Goal: Task Accomplishment & Management: Manage account settings

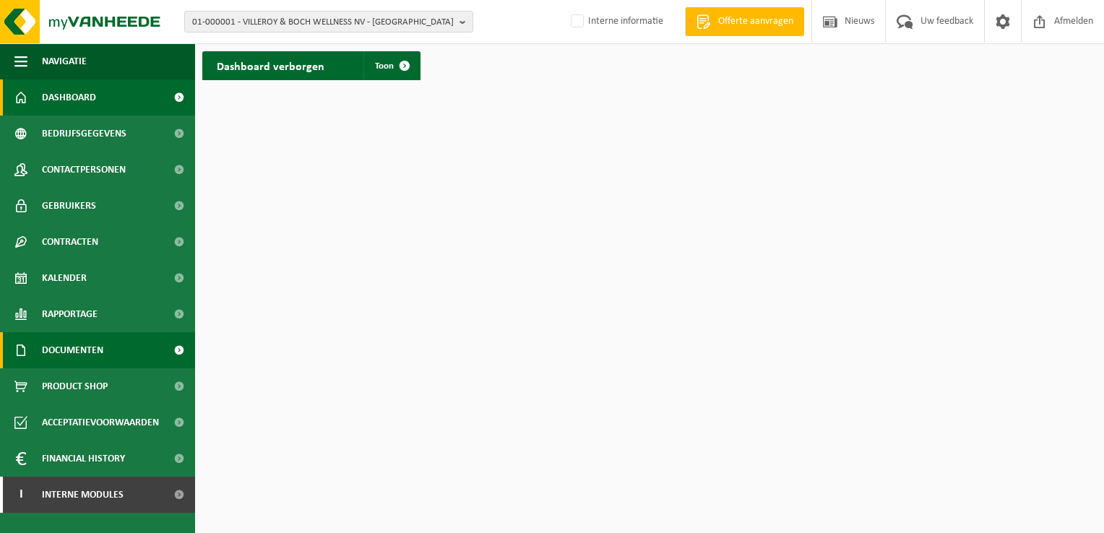
click at [135, 337] on link "Documenten" at bounding box center [97, 350] width 195 height 36
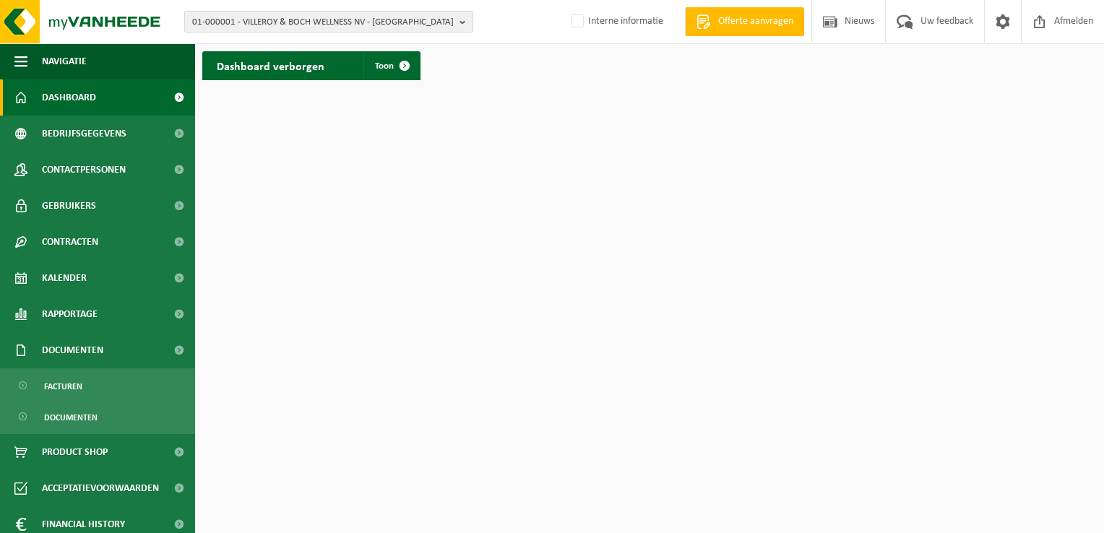
click at [238, 21] on span "01-000001 - VILLEROY & BOCH WELLNESS NV - ROESELARE" at bounding box center [322, 23] width 261 height 22
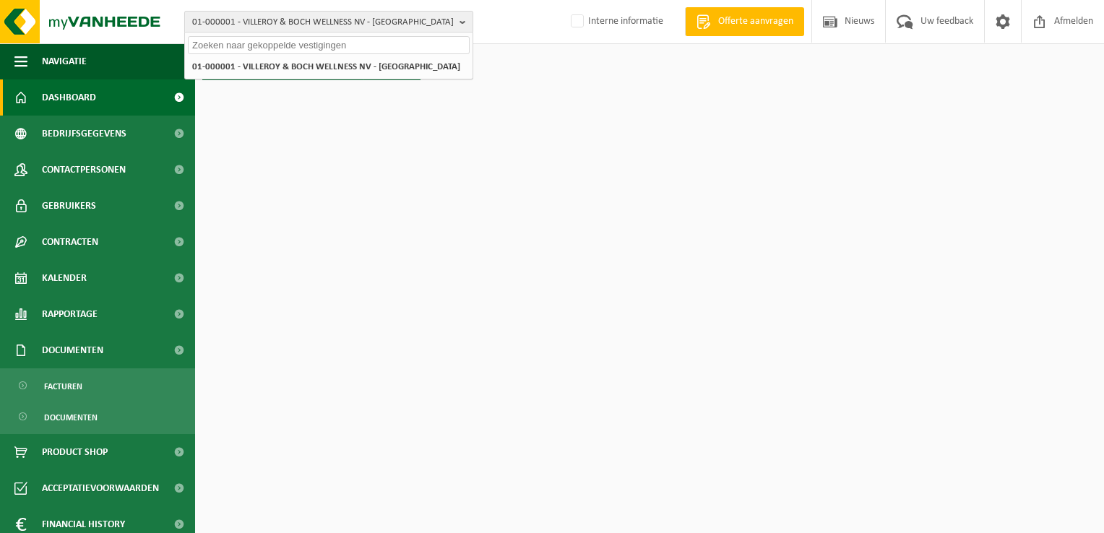
paste input "10-740255"
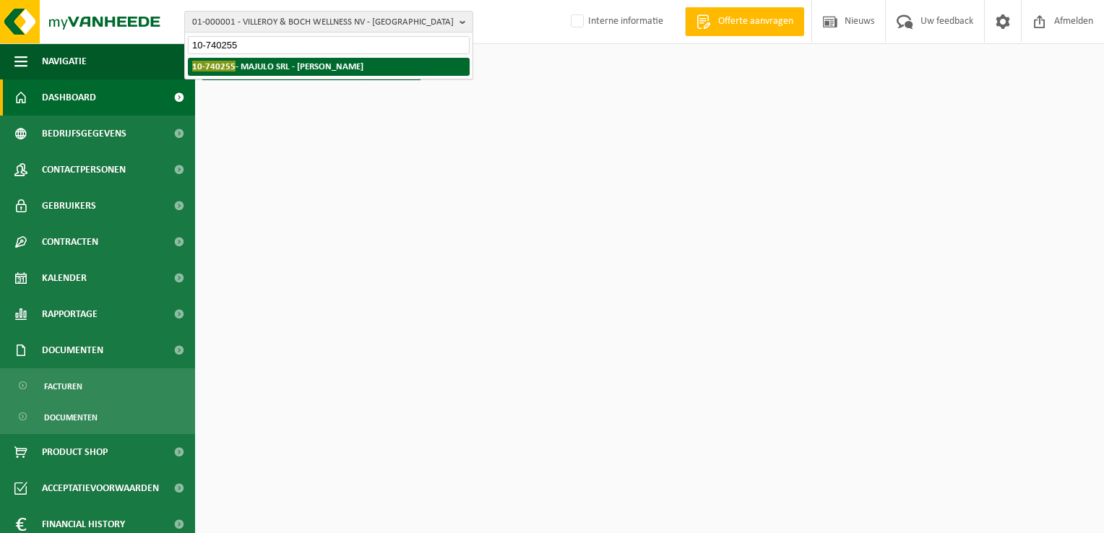
type input "10-740255"
click at [292, 59] on li "10-740255 - MAJULO SRL - VILLERS-LE-BOUILLET" at bounding box center [329, 67] width 282 height 18
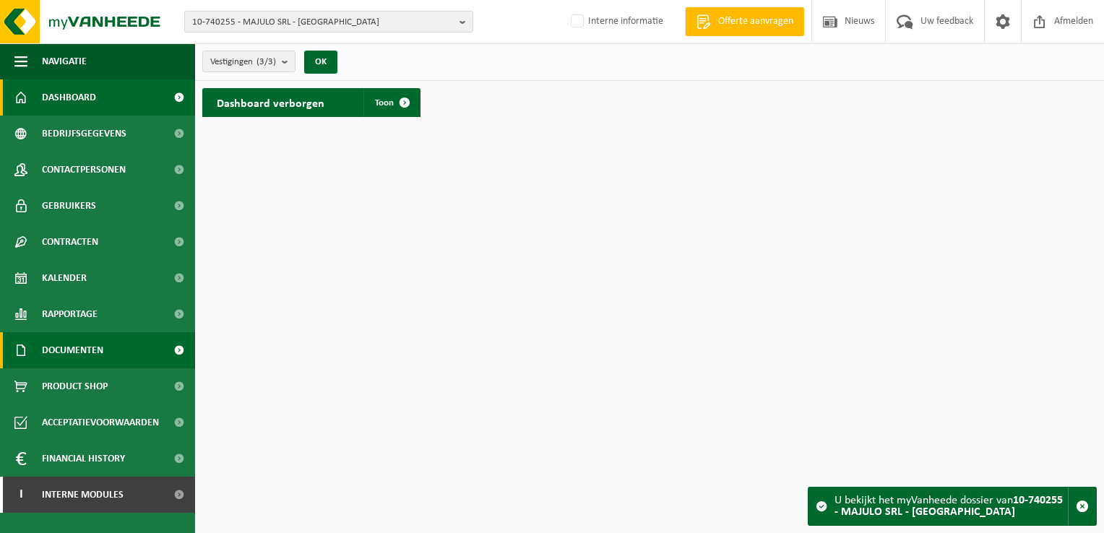
click at [95, 359] on span "Documenten" at bounding box center [72, 350] width 61 height 36
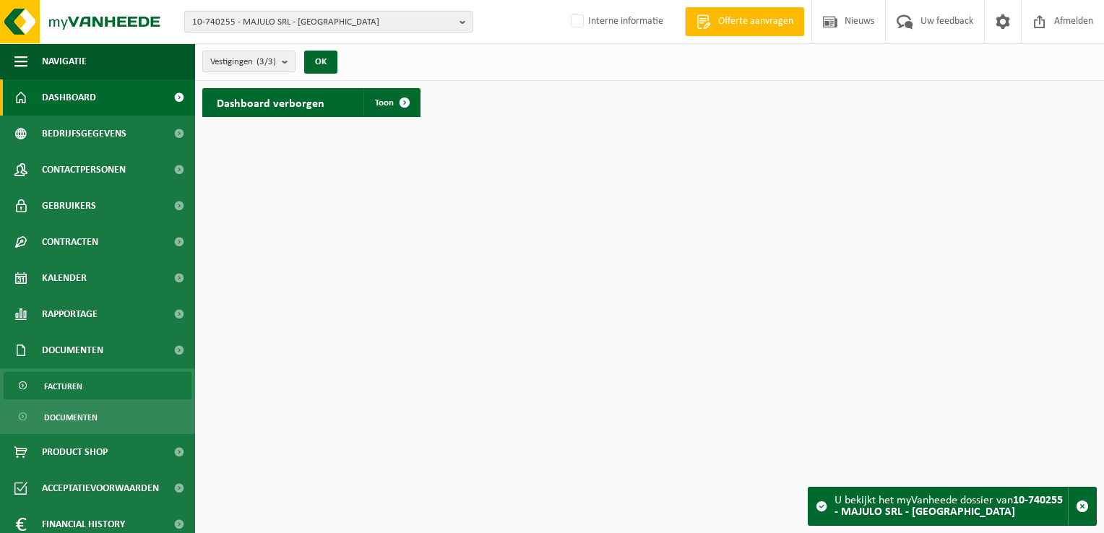
click at [91, 382] on link "Facturen" at bounding box center [98, 385] width 188 height 27
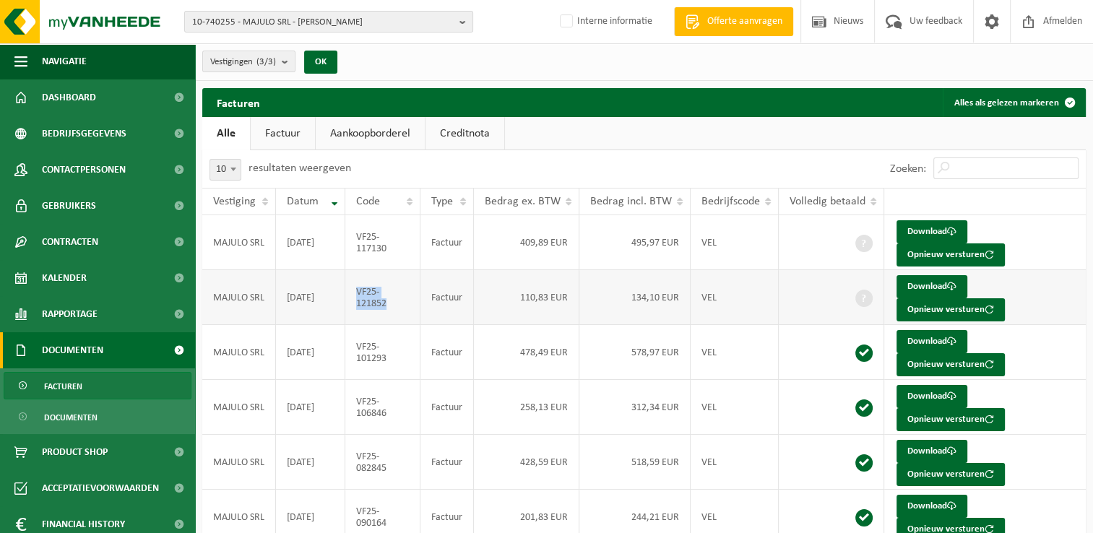
drag, startPoint x: 385, startPoint y: 305, endPoint x: 358, endPoint y: 292, distance: 29.7
click at [358, 292] on td "VF25-121852" at bounding box center [382, 297] width 75 height 55
copy td "VF25-121852"
drag, startPoint x: 386, startPoint y: 255, endPoint x: 356, endPoint y: 241, distance: 33.3
click at [356, 241] on td "VF25-117130" at bounding box center [382, 242] width 75 height 55
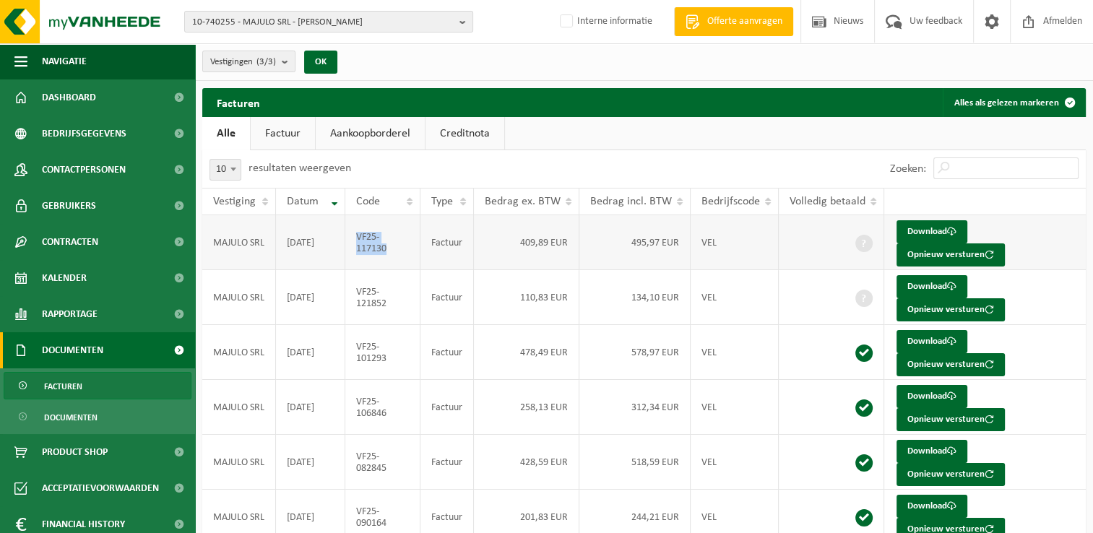
copy td "VF25-117130"
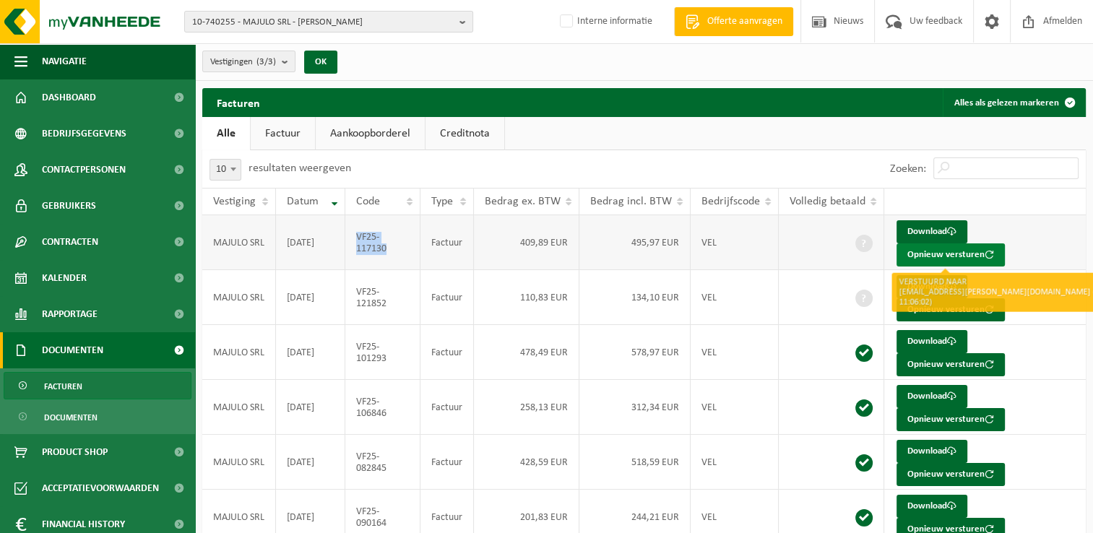
click at [913, 256] on button "Opnieuw versturen" at bounding box center [950, 254] width 108 height 23
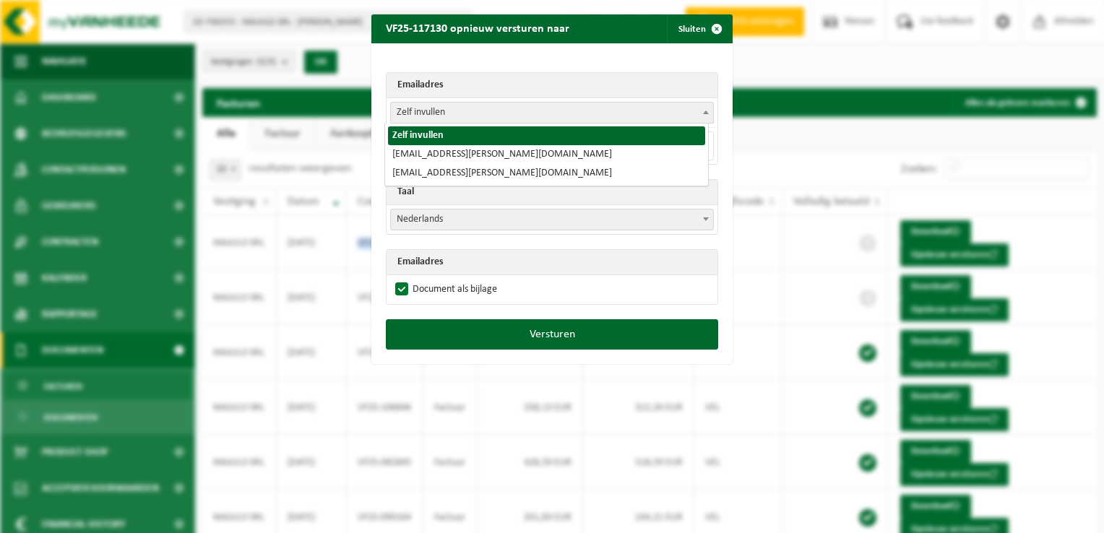
click at [423, 110] on span "Zelf invullen" at bounding box center [552, 113] width 322 height 20
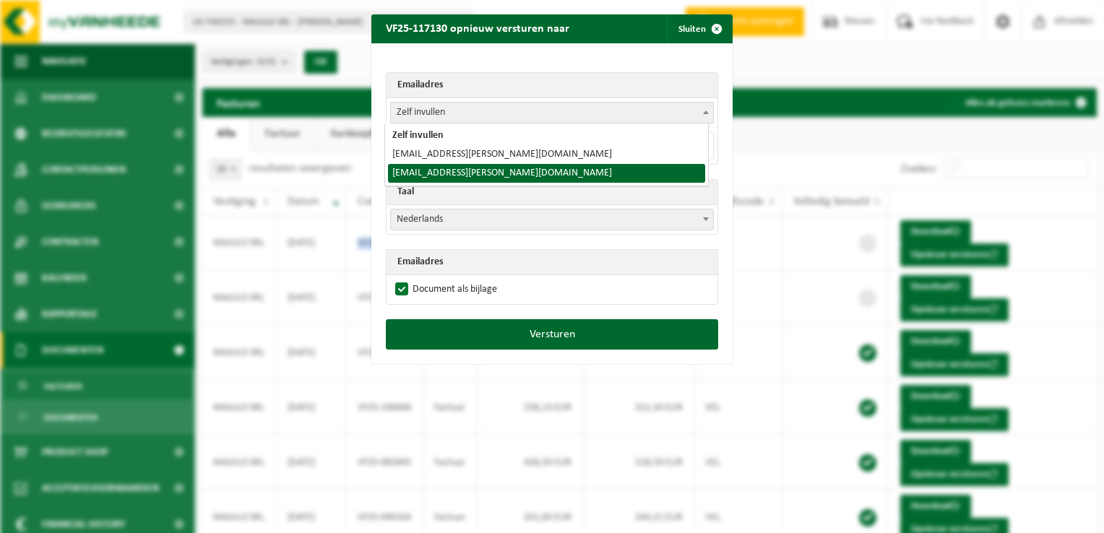
select select "facturation@dimiceli.be"
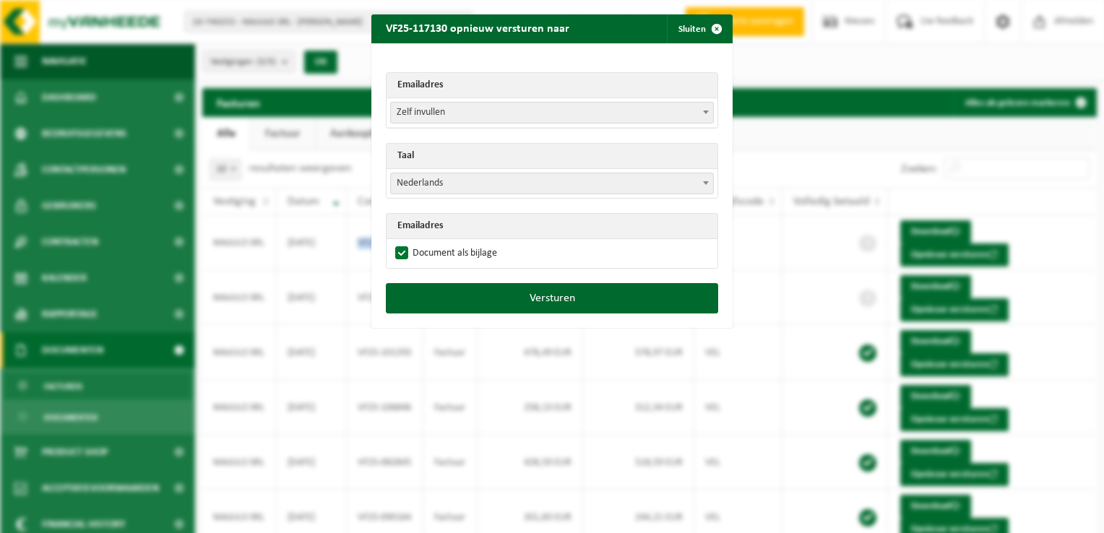
click at [435, 111] on span "Zelf invullen" at bounding box center [552, 113] width 322 height 20
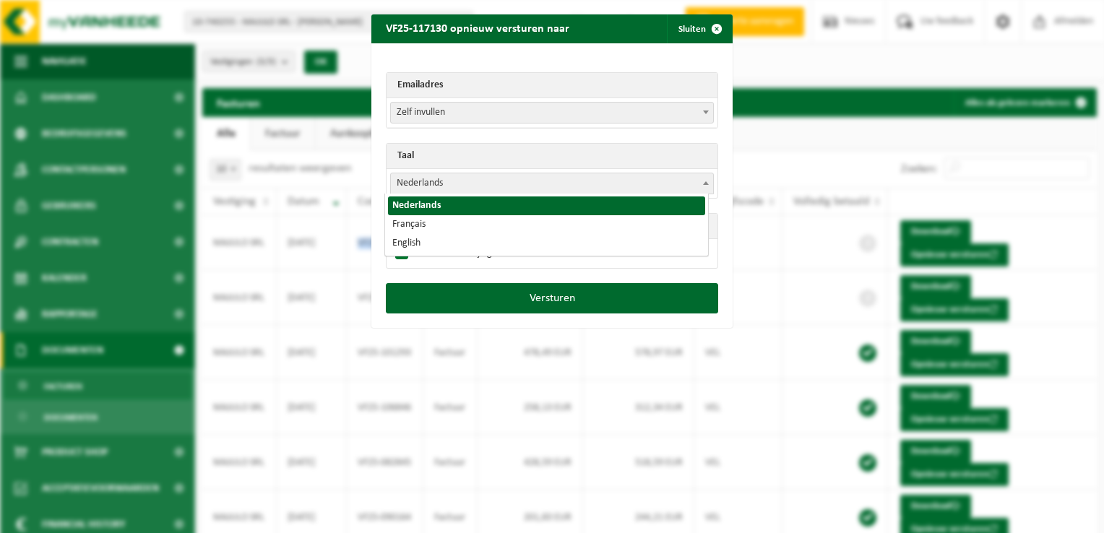
click at [424, 183] on span "Nederlands" at bounding box center [552, 183] width 322 height 20
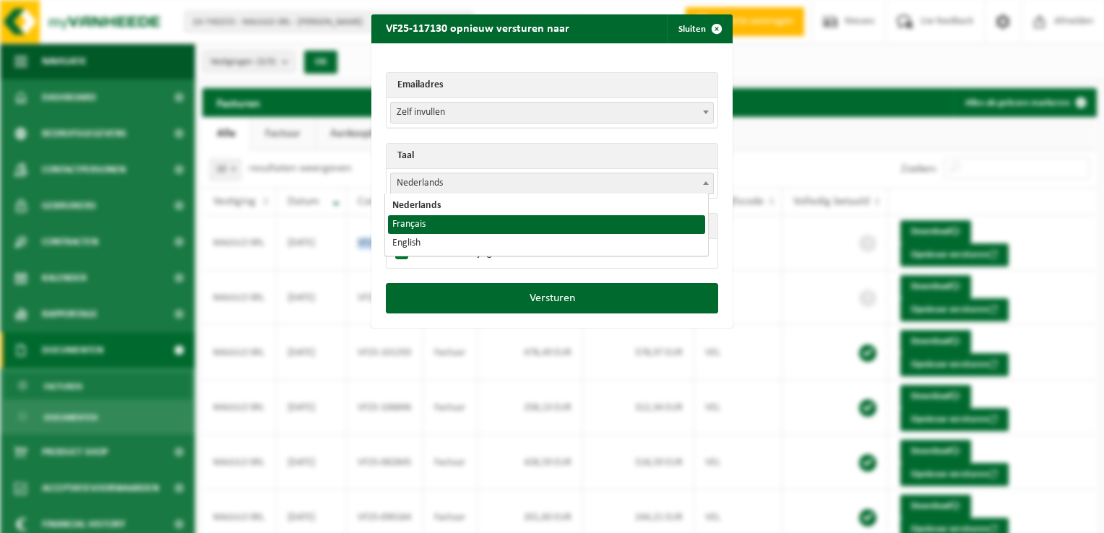
select select "fr"
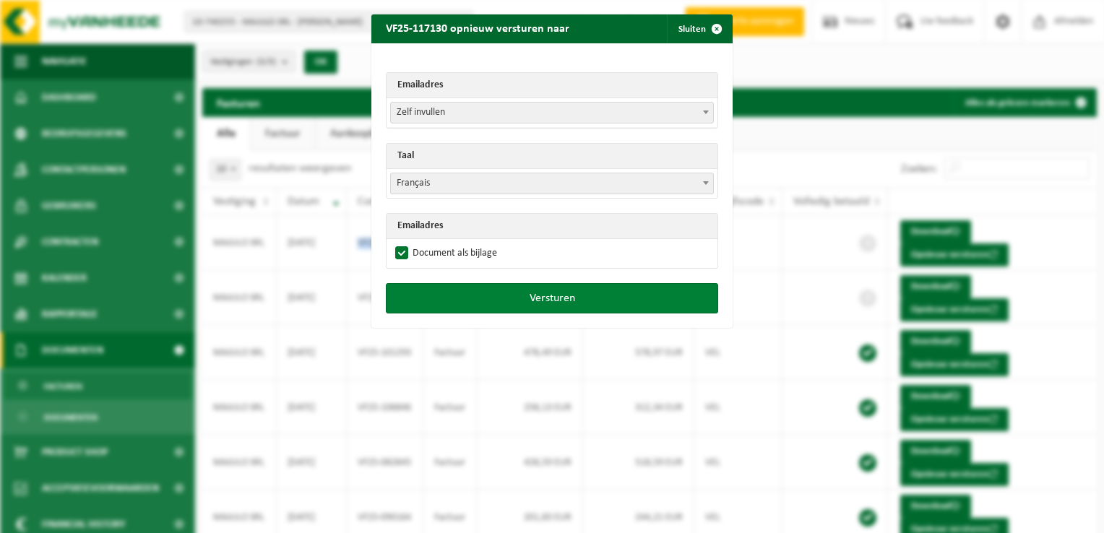
click at [506, 290] on button "Versturen" at bounding box center [552, 298] width 332 height 30
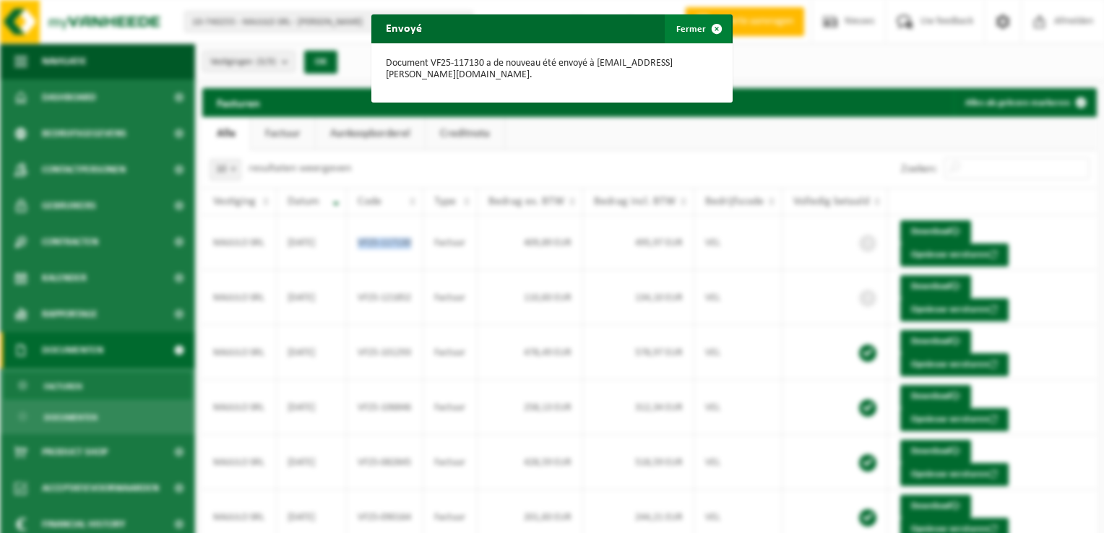
click at [708, 31] on span "button" at bounding box center [716, 28] width 29 height 29
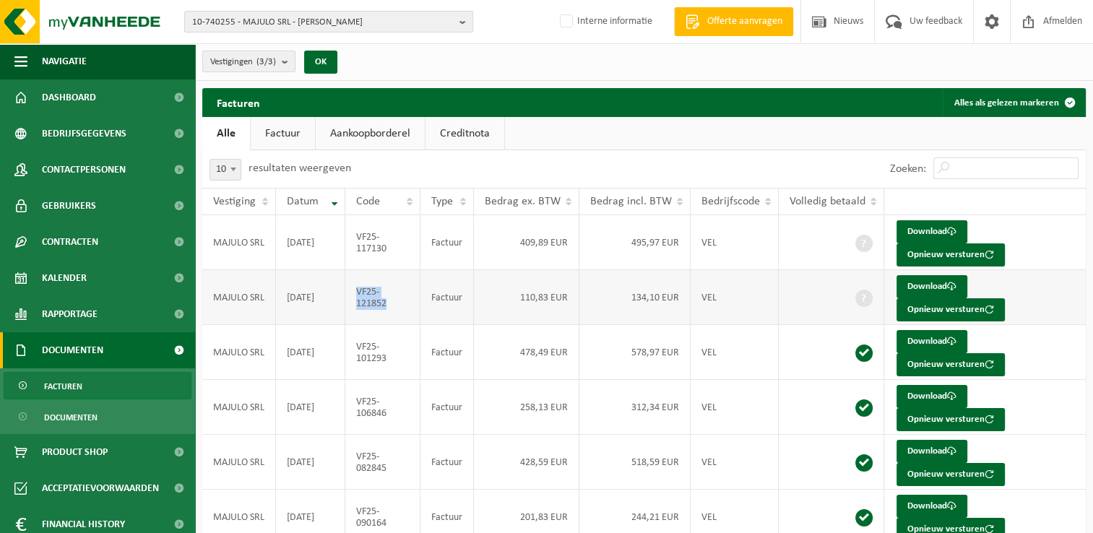
drag, startPoint x: 390, startPoint y: 310, endPoint x: 355, endPoint y: 293, distance: 38.8
click at [355, 293] on td "VF25-121852" at bounding box center [382, 297] width 75 height 55
copy td "VF25-121852"
drag, startPoint x: 399, startPoint y: 254, endPoint x: 357, endPoint y: 240, distance: 44.1
click at [357, 240] on td "VF25-117130" at bounding box center [382, 242] width 75 height 55
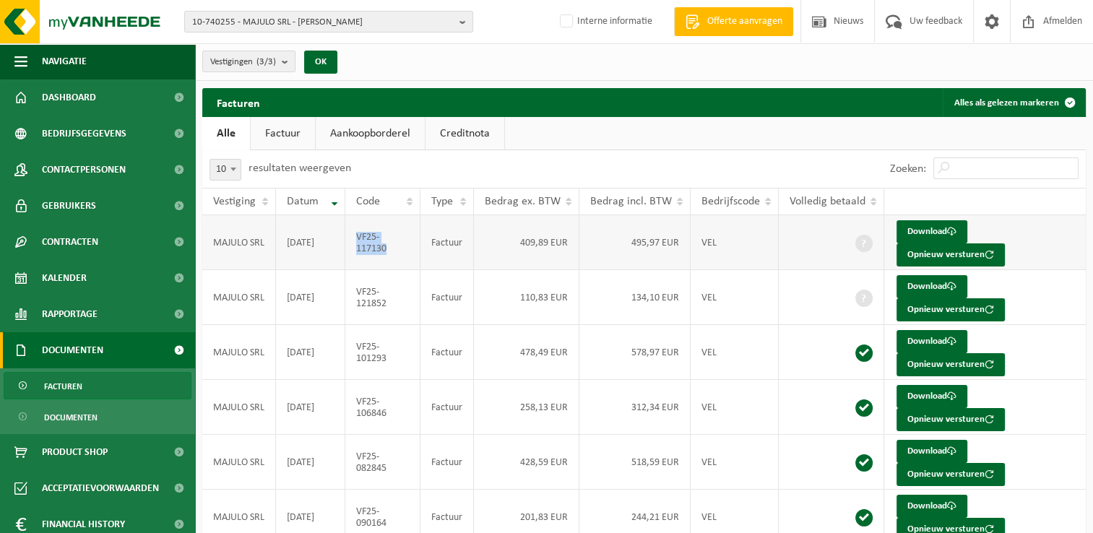
copy td "VF25-117130"
click at [307, 22] on span "10-740255 - MAJULO SRL - VILLERS-LE-BOUILLET" at bounding box center [322, 23] width 261 height 22
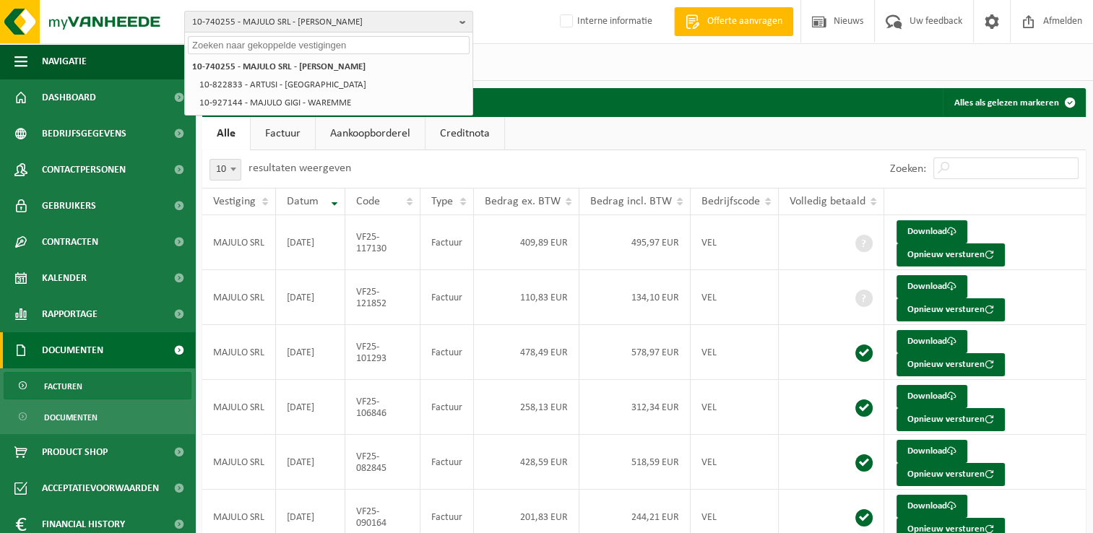
paste input "10-855248"
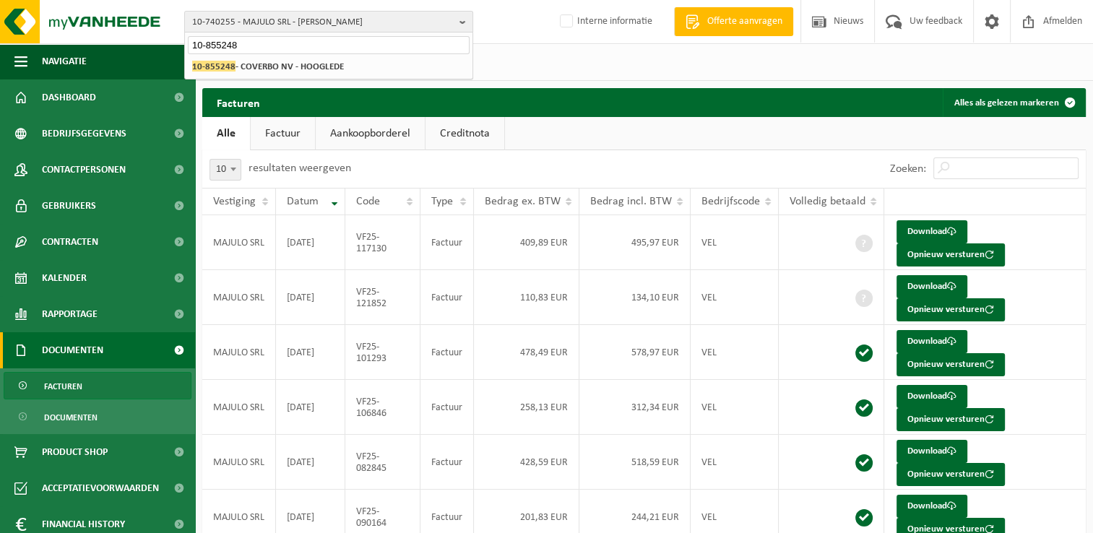
type input "10-855248"
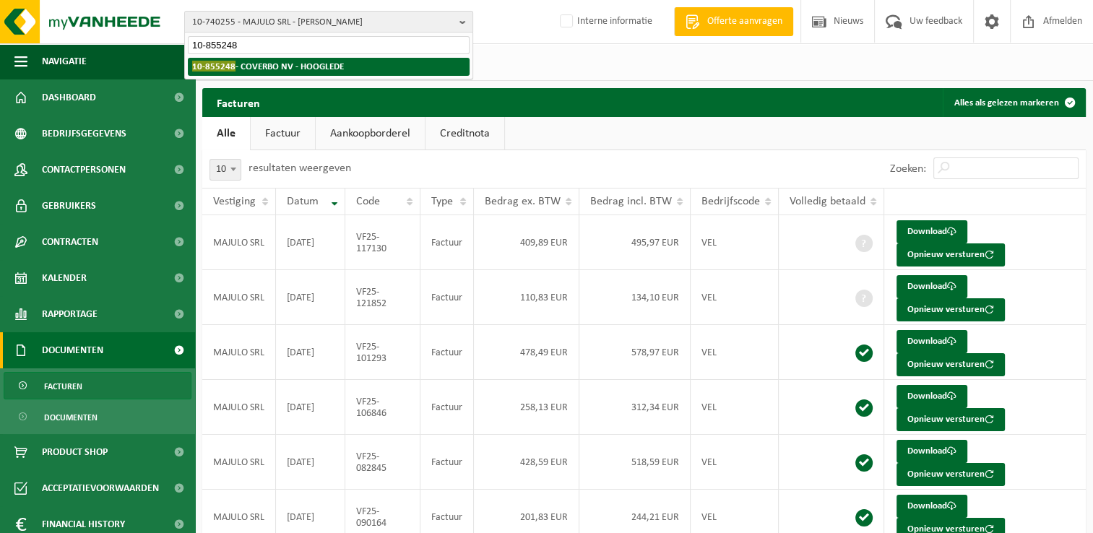
click at [260, 67] on strong "10-855248 - COVERBO NV - HOOGLEDE" at bounding box center [268, 66] width 152 height 11
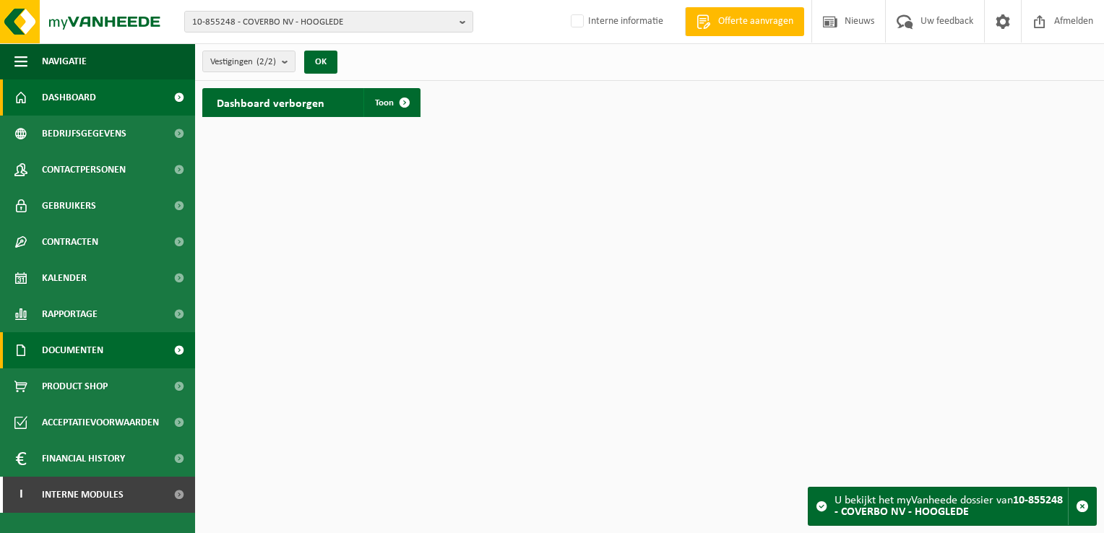
click at [65, 348] on span "Documenten" at bounding box center [72, 350] width 61 height 36
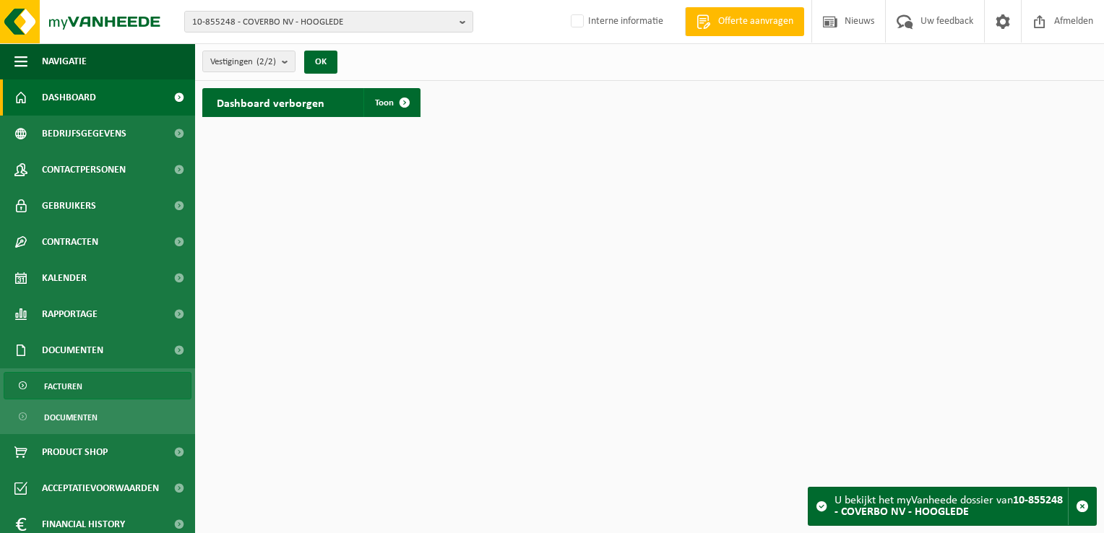
click at [86, 378] on link "Facturen" at bounding box center [98, 385] width 188 height 27
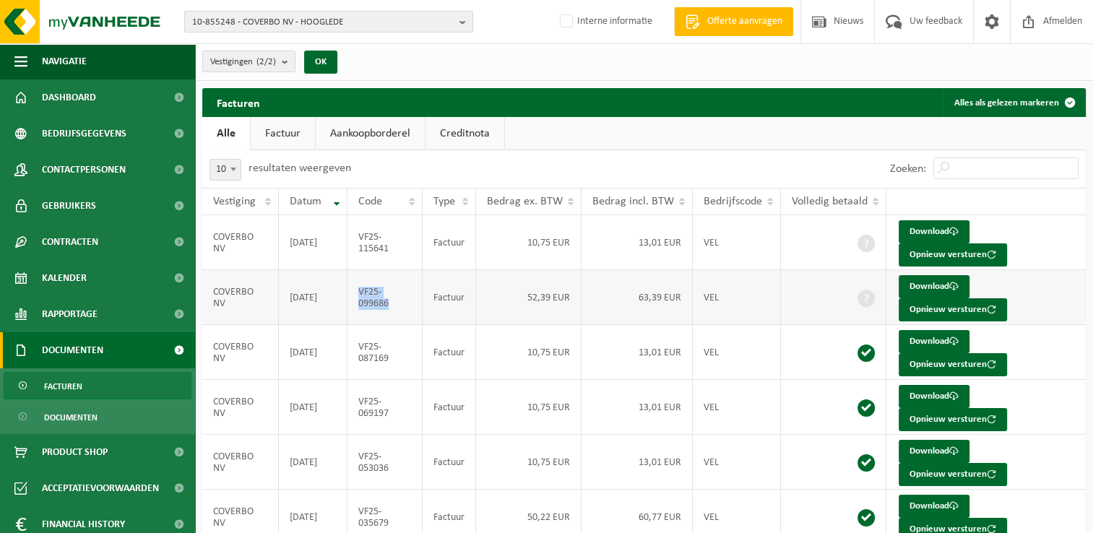
drag, startPoint x: 391, startPoint y: 305, endPoint x: 358, endPoint y: 297, distance: 34.2
click at [358, 297] on td "VF25-099686" at bounding box center [384, 297] width 75 height 55
copy td "VF25-099686"
click at [393, 236] on td "VF25-115641" at bounding box center [384, 242] width 75 height 55
click at [922, 258] on button "Opnieuw versturen" at bounding box center [953, 254] width 108 height 23
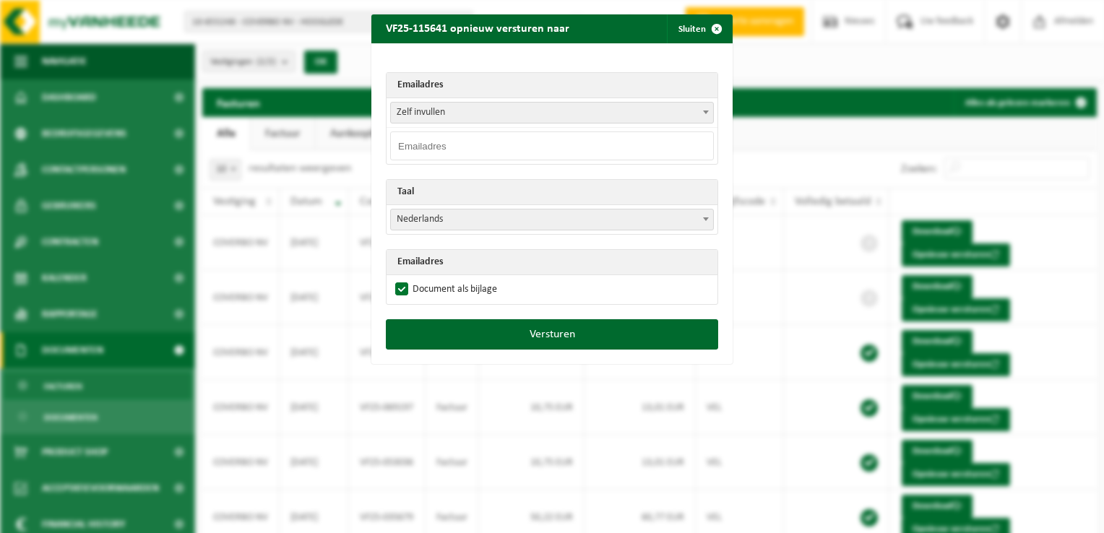
click at [425, 111] on span "Zelf invullen" at bounding box center [552, 113] width 322 height 20
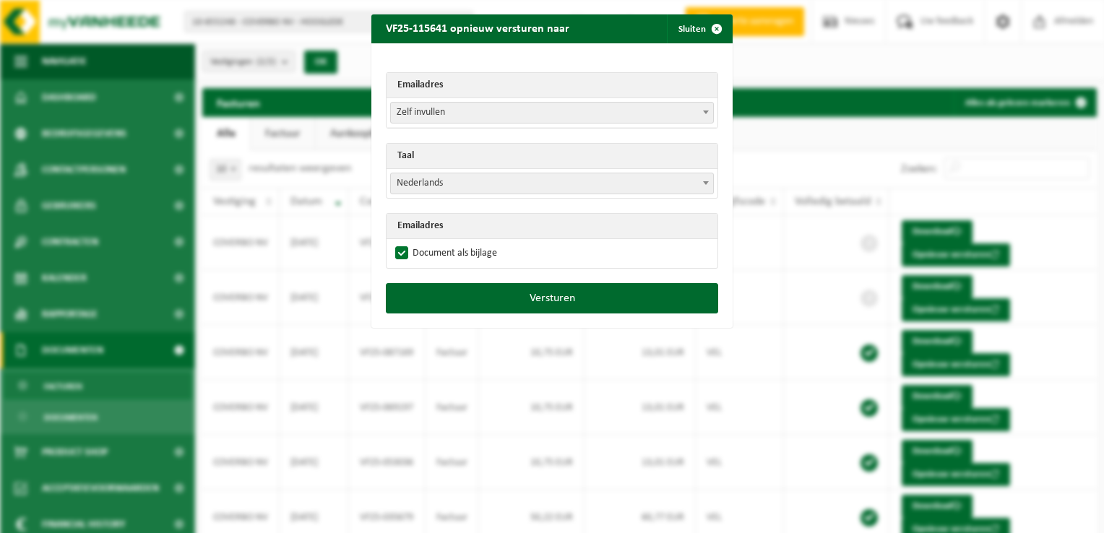
select select "coverbo@outlook.com"
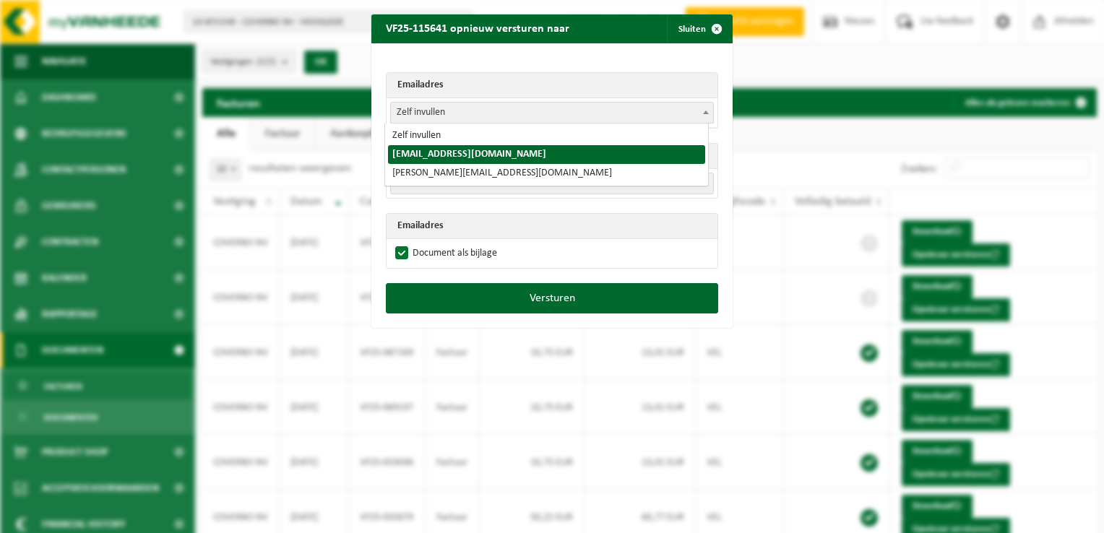
click at [418, 121] on span "Zelf invullen" at bounding box center [552, 113] width 322 height 20
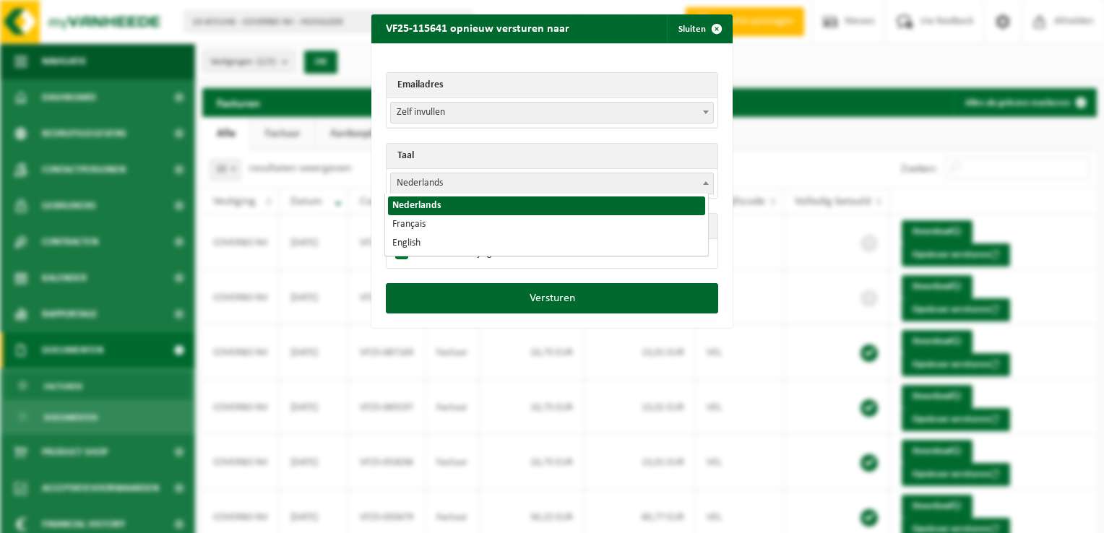
click at [422, 188] on span "Nederlands" at bounding box center [552, 183] width 322 height 20
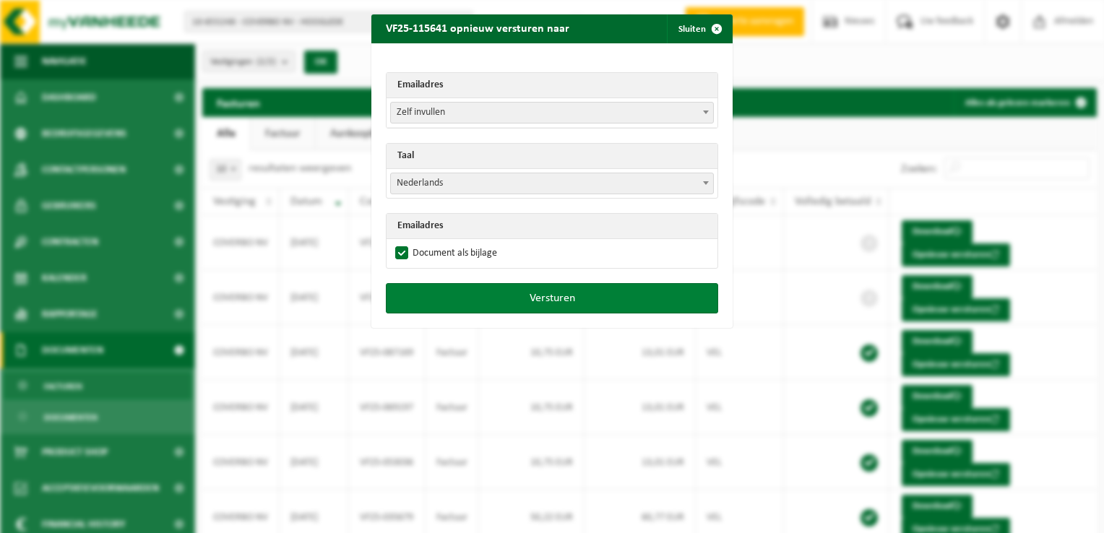
click at [523, 306] on button "Versturen" at bounding box center [552, 298] width 332 height 30
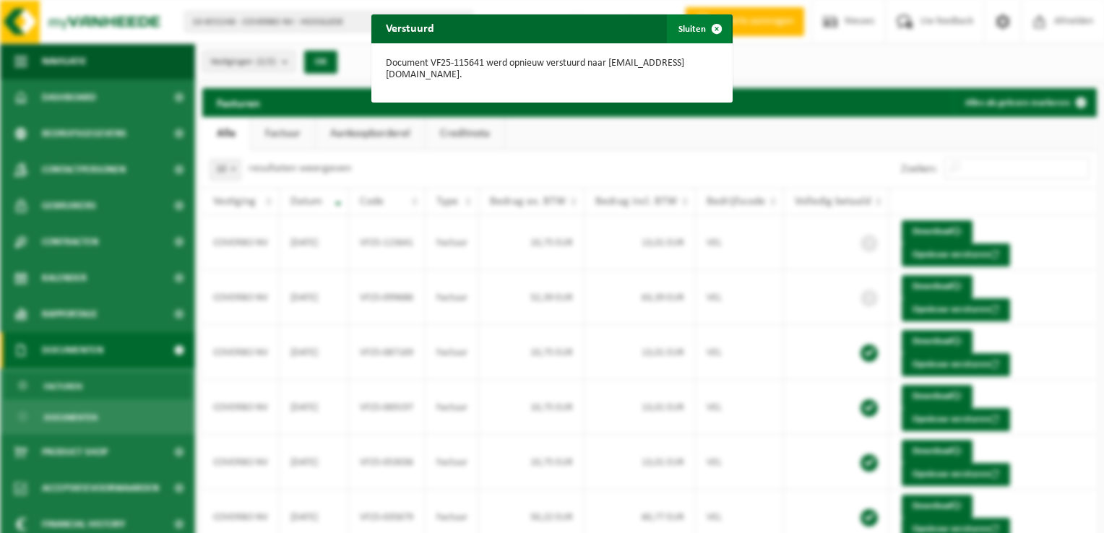
click at [711, 30] on span "button" at bounding box center [716, 28] width 29 height 29
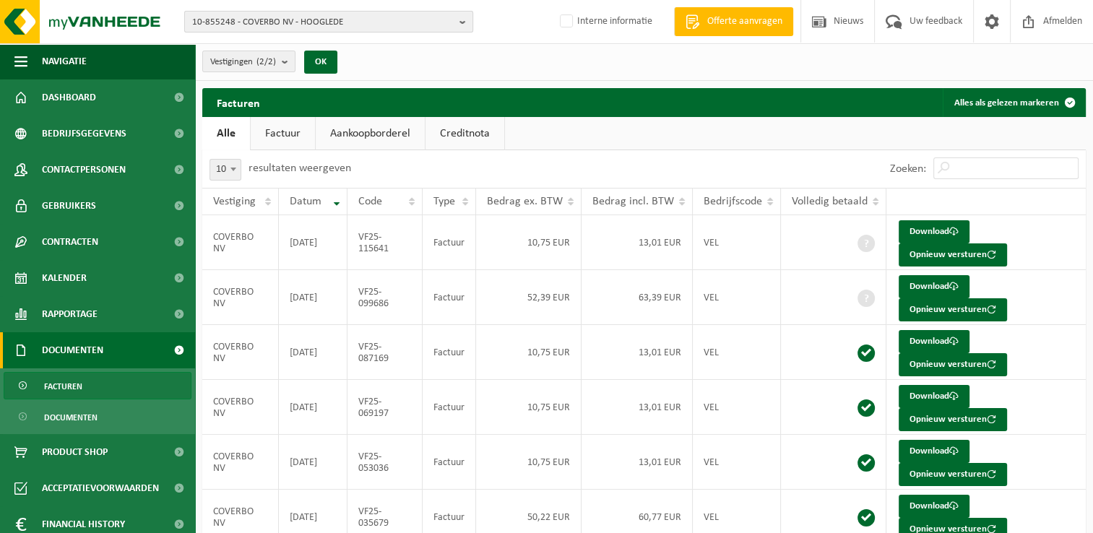
click at [271, 25] on span "10-855248 - COVERBO NV - HOOGLEDE" at bounding box center [322, 23] width 261 height 22
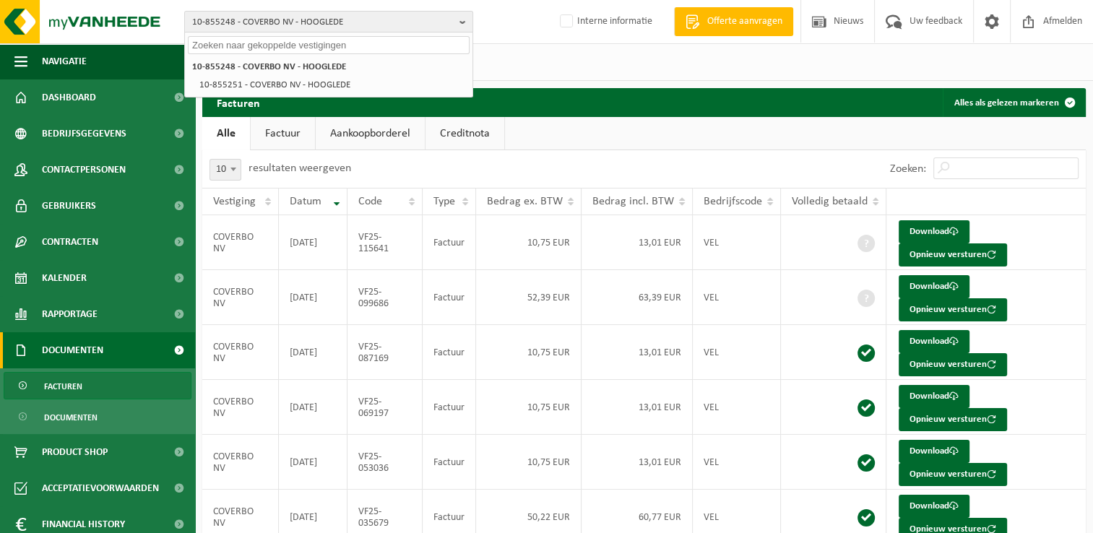
paste input "10-884362"
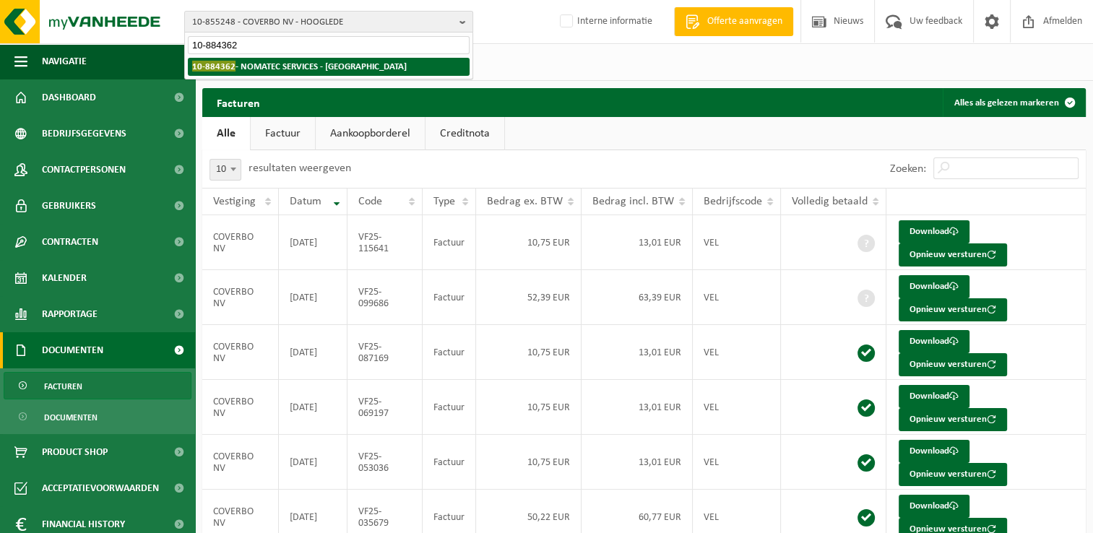
type input "10-884362"
click at [235, 66] on strong "10-884362 - NOMATEC SERVICES - AARTSELAAR" at bounding box center [299, 66] width 215 height 11
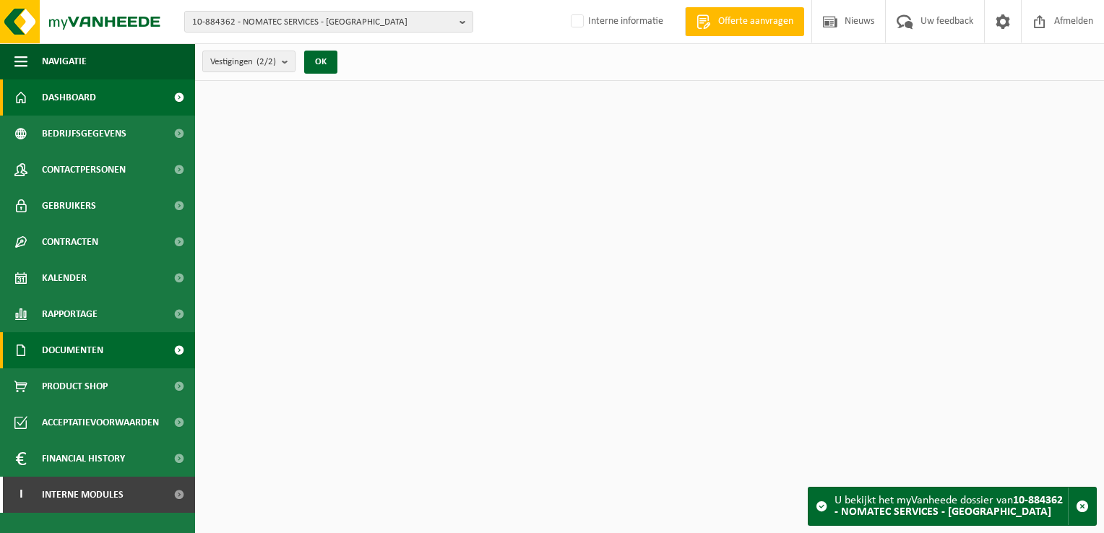
click at [79, 345] on span "Documenten" at bounding box center [72, 350] width 61 height 36
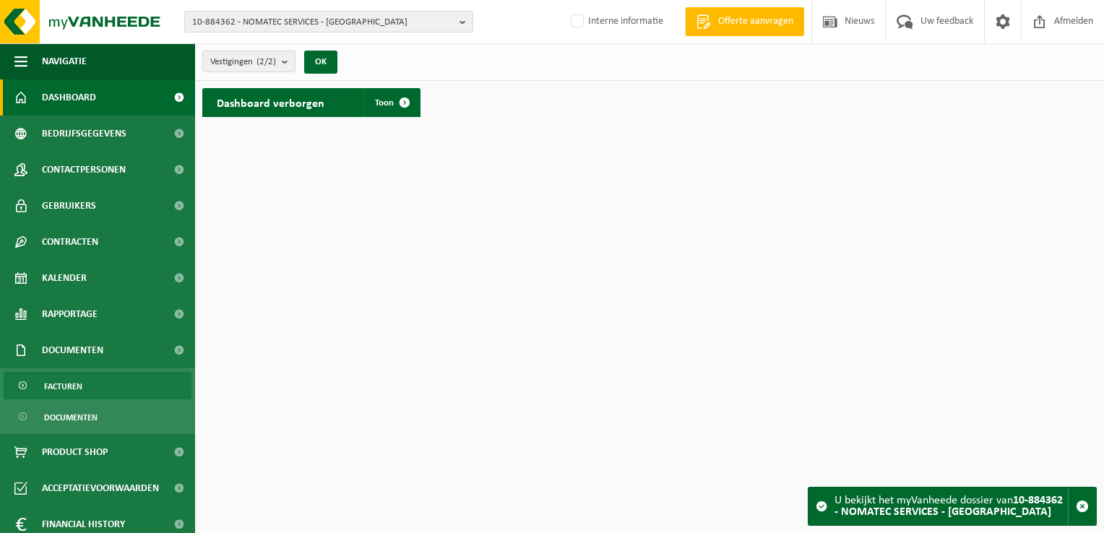
click at [84, 386] on link "Facturen" at bounding box center [98, 385] width 188 height 27
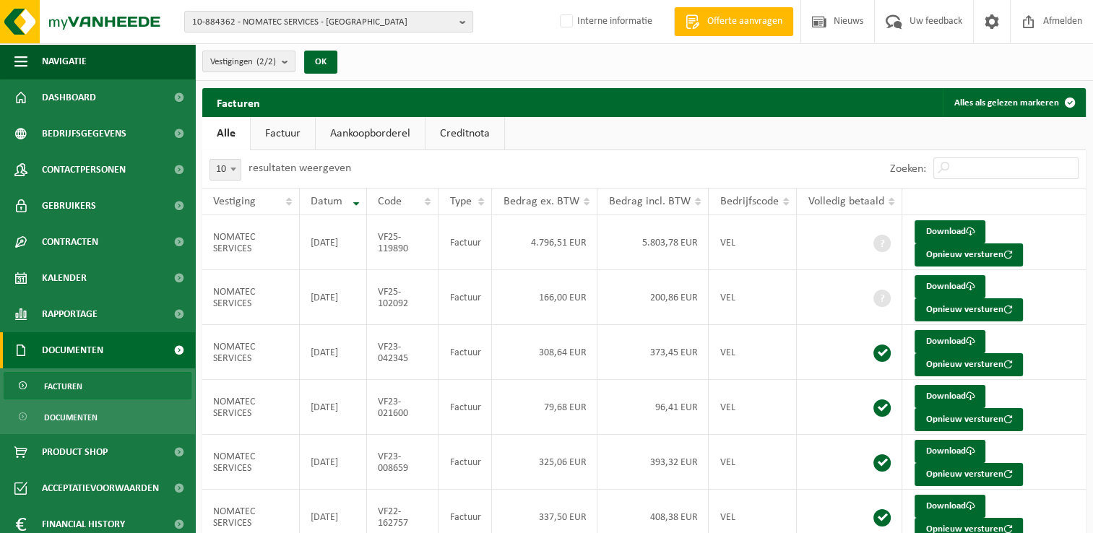
click at [280, 37] on div "10-884362 - NOMATEC SERVICES - [GEOGRAPHIC_DATA] 10-884362 - NOMATEC SERVICES -…" at bounding box center [546, 22] width 1093 height 44
click at [272, 25] on span "10-884362 - NOMATEC SERVICES - [GEOGRAPHIC_DATA]" at bounding box center [322, 23] width 261 height 22
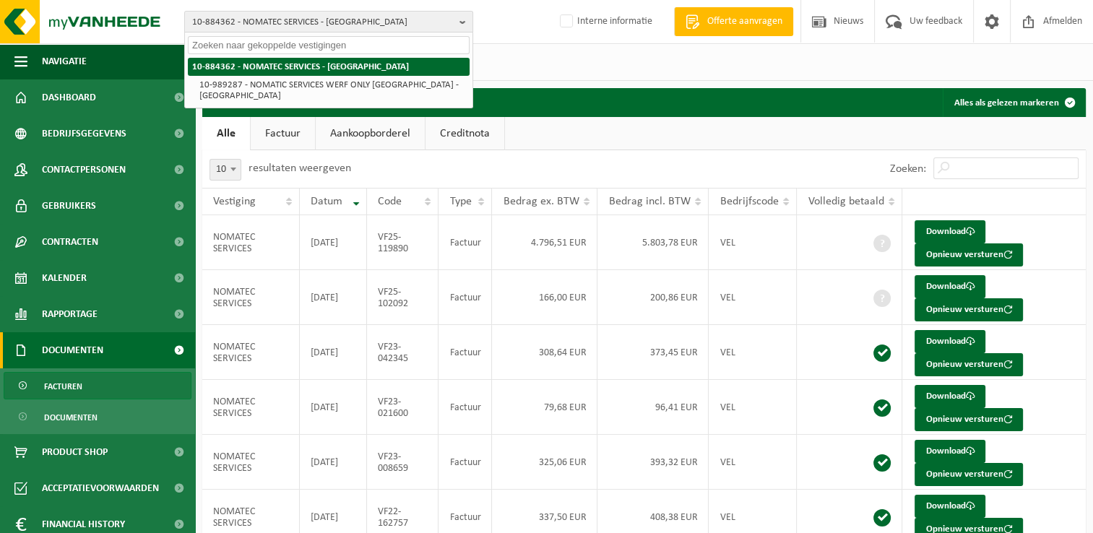
paste input "10-990721"
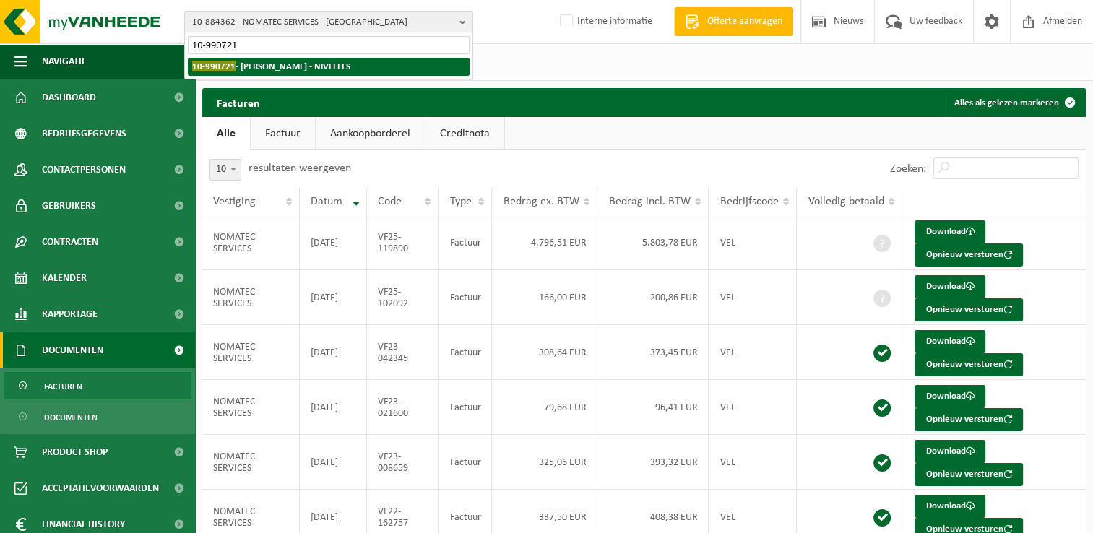
type input "10-990721"
click at [257, 65] on strong "10-990721 - TESTA PAULINE - NIVELLES" at bounding box center [271, 66] width 158 height 11
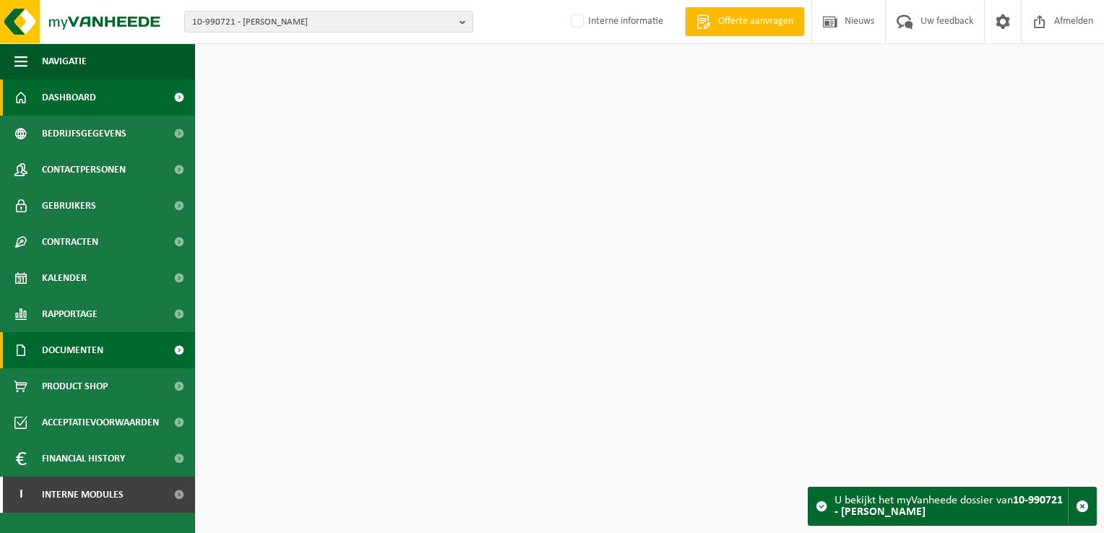
click at [115, 342] on link "Documenten" at bounding box center [97, 350] width 195 height 36
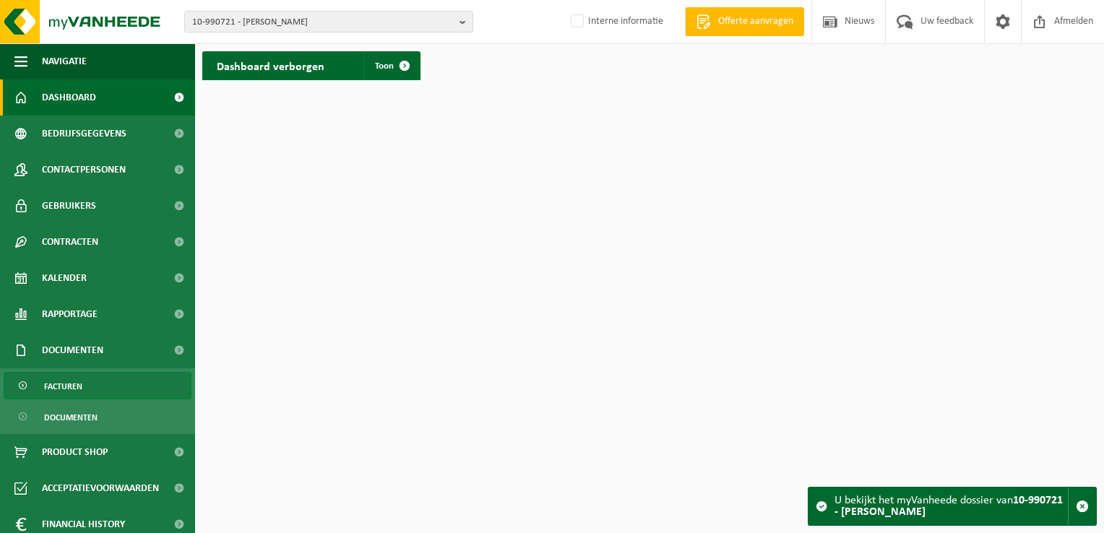
click at [107, 373] on link "Facturen" at bounding box center [98, 385] width 188 height 27
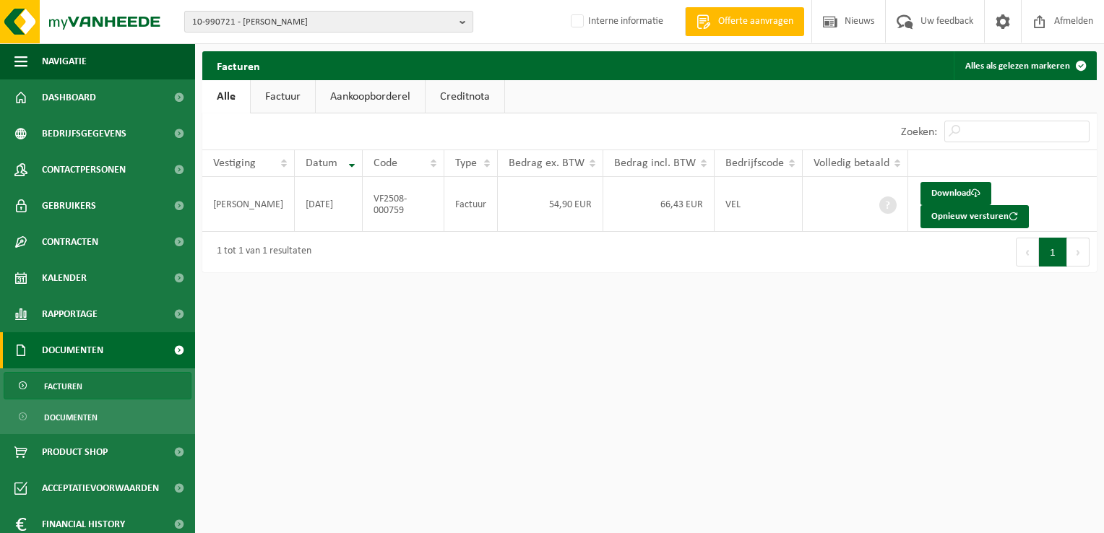
click at [232, 20] on span "10-990721 - [PERSON_NAME]" at bounding box center [322, 23] width 261 height 22
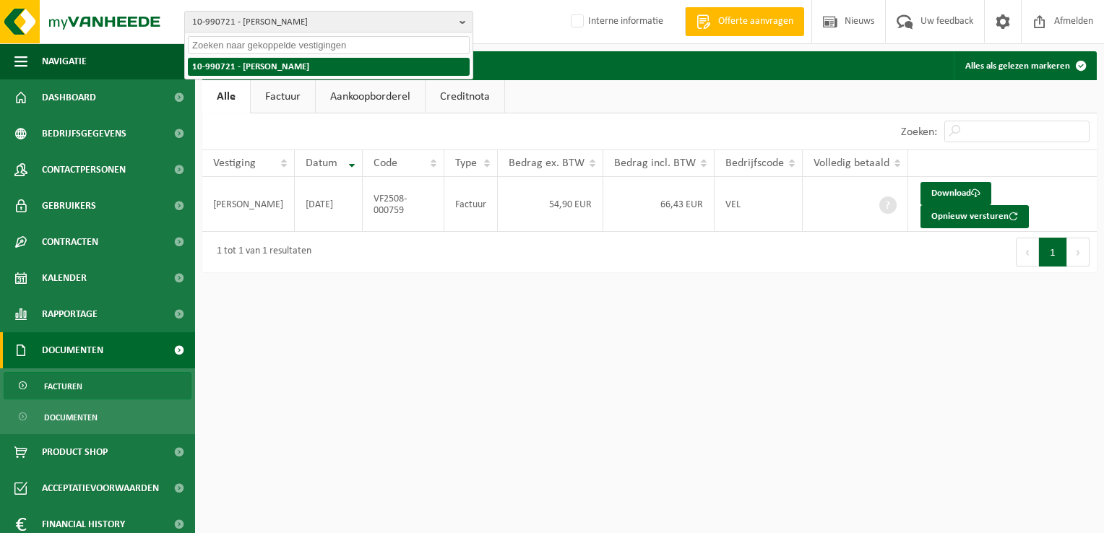
paste input "10-914574"
type input "10-914574"
click at [253, 61] on strong "10-914574 - [GEOGRAPHIC_DATA] - [GEOGRAPHIC_DATA]" at bounding box center [273, 66] width 163 height 11
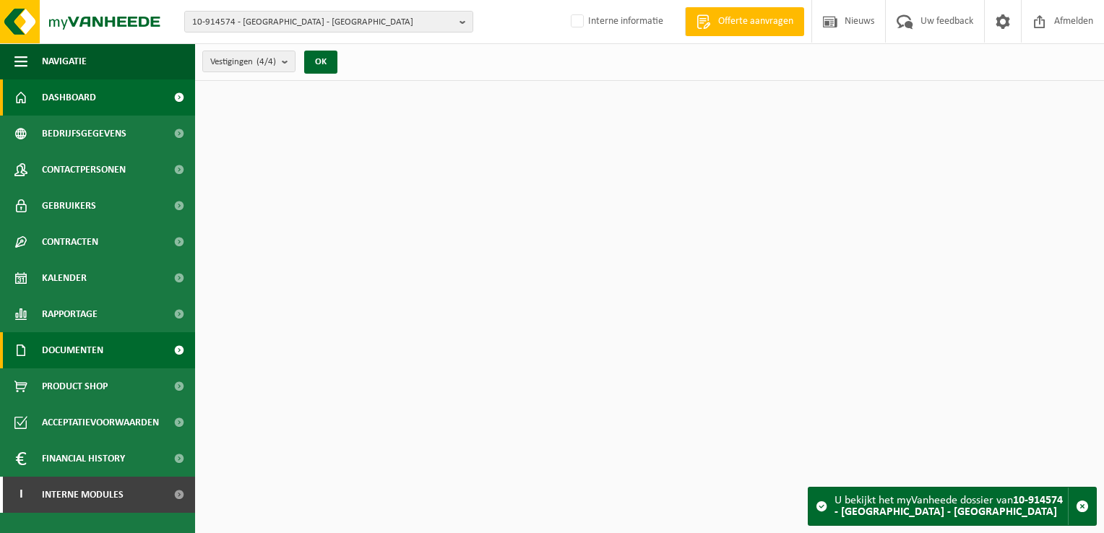
click at [58, 360] on span "Documenten" at bounding box center [72, 350] width 61 height 36
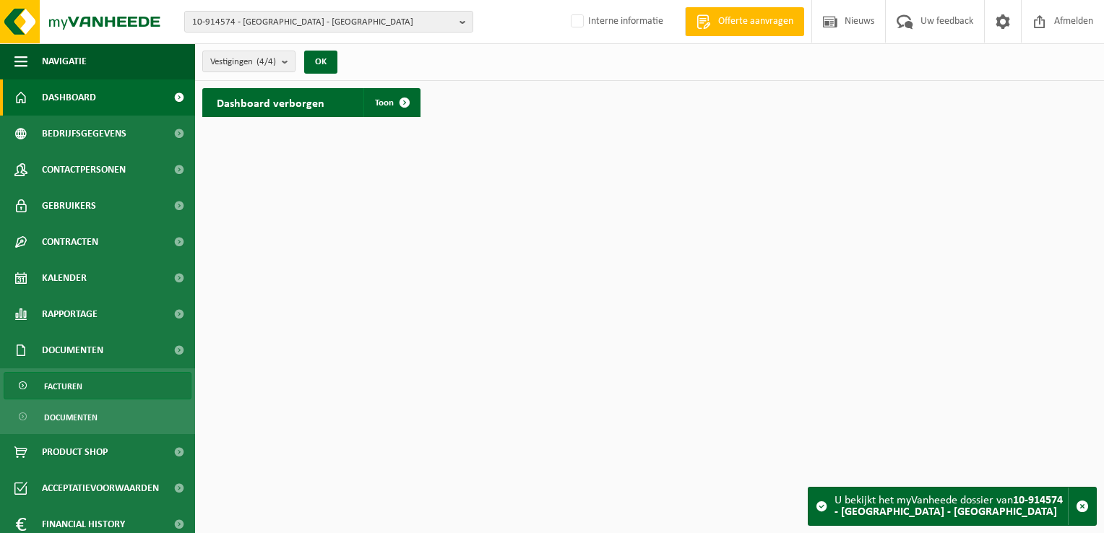
click at [89, 390] on link "Facturen" at bounding box center [98, 385] width 188 height 27
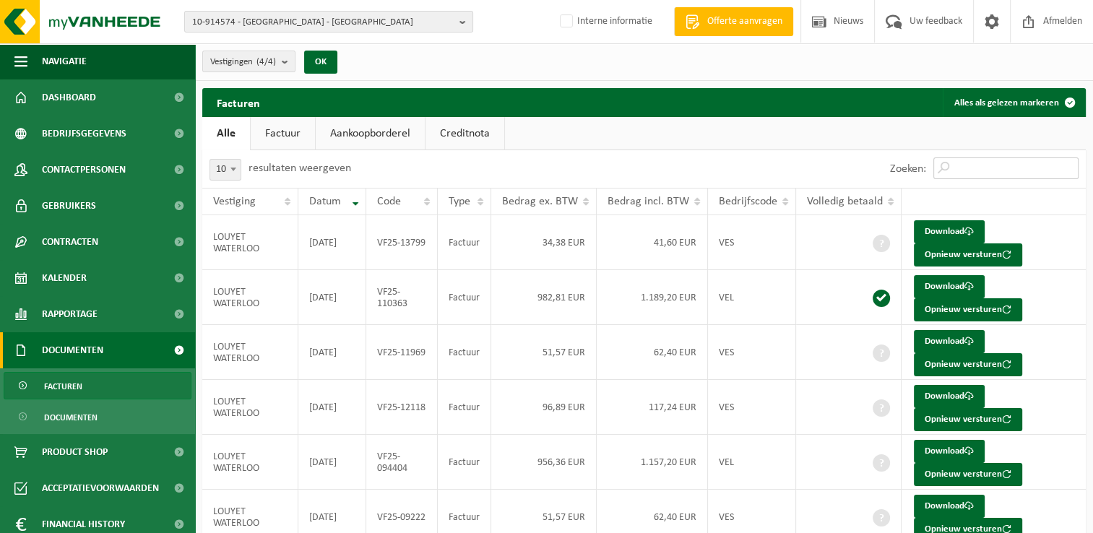
drag, startPoint x: 974, startPoint y: 165, endPoint x: 974, endPoint y: 155, distance: 10.1
click at [974, 165] on input "Zoeken:" at bounding box center [1005, 168] width 145 height 22
paste input "vf25-09222"
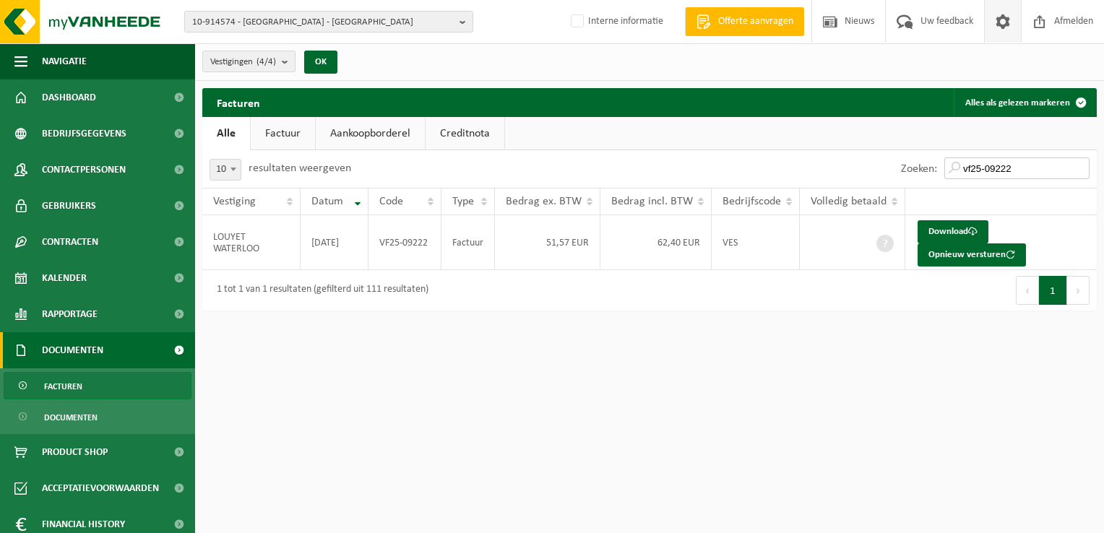
type input "vf25-09222"
click at [1003, 26] on span at bounding box center [1003, 21] width 22 height 43
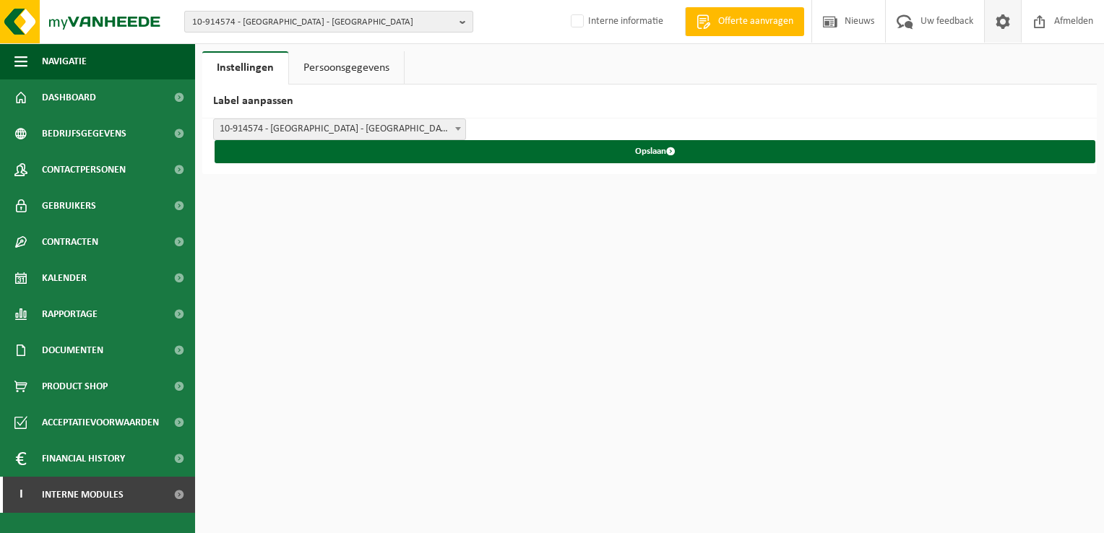
click at [268, 22] on span "10-914574 - [GEOGRAPHIC_DATA] - [GEOGRAPHIC_DATA]" at bounding box center [322, 23] width 261 height 22
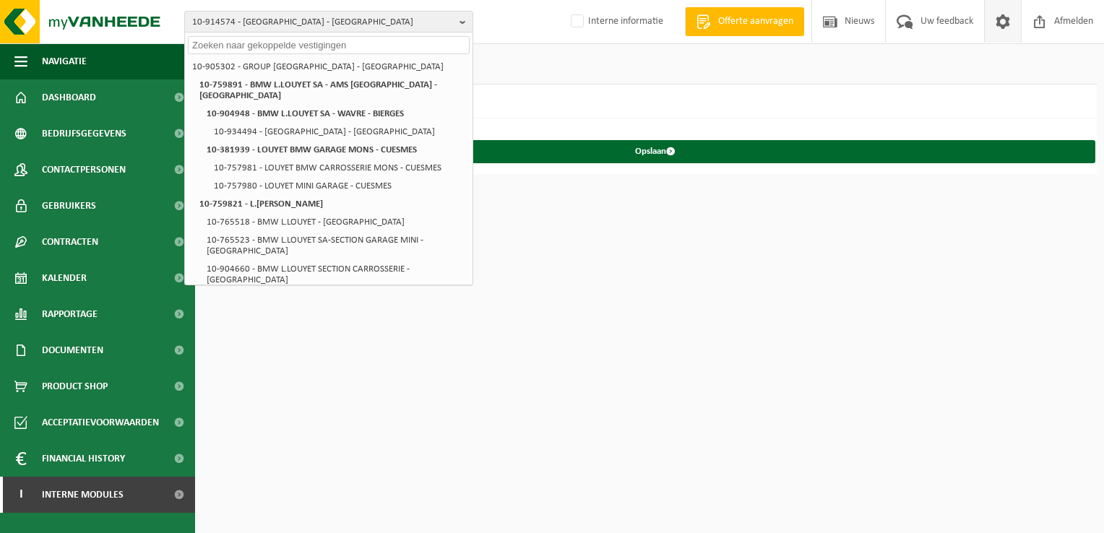
click at [399, 453] on html "10-914574 - LOUYET WATERLOO - WATERLOO 10-905302 - GROUP LOUYET - CHARLEROI 10-…" at bounding box center [552, 266] width 1104 height 533
click at [234, 380] on html "10-914574 - LOUYET WATERLOO - WATERLOO 10-905302 - GROUP LOUYET - CHARLEROI 10-…" at bounding box center [552, 266] width 1104 height 533
click at [543, 100] on h2 "Label aanpassen" at bounding box center [649, 102] width 894 height 34
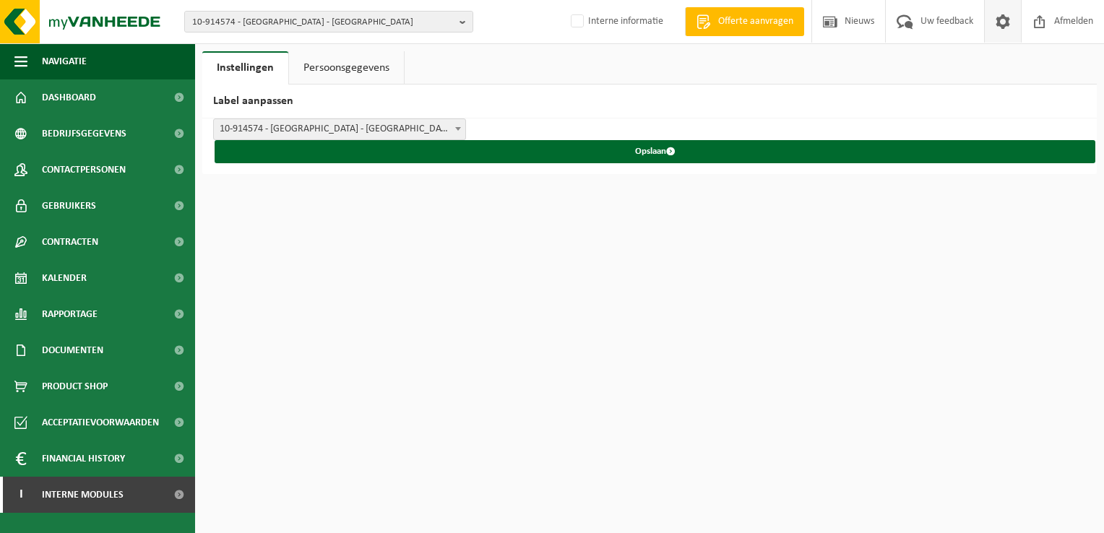
click at [297, 128] on span "10-914574 - LOUYET WATERLOO - WATERLOO" at bounding box center [339, 129] width 251 height 20
click at [234, 25] on span "10-914574 - LOUYET WATERLOO - WATERLOO" at bounding box center [322, 23] width 261 height 22
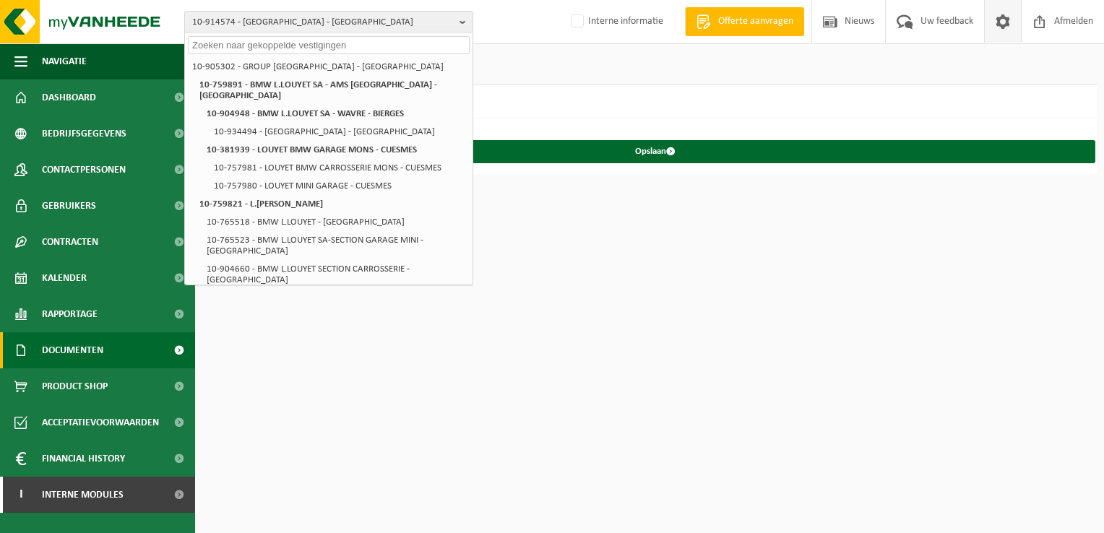
click at [73, 347] on span "Documenten" at bounding box center [72, 350] width 61 height 36
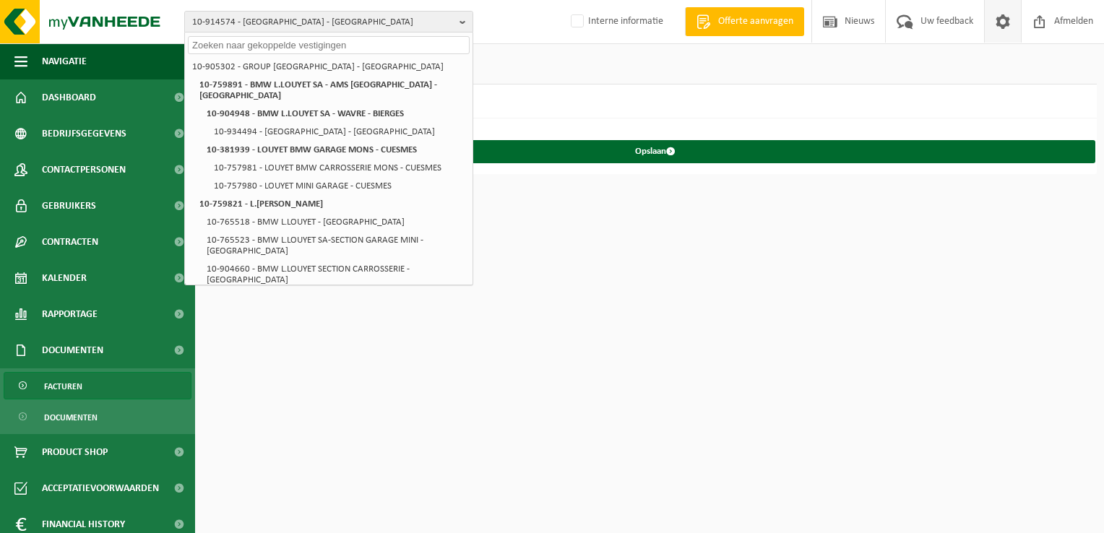
click at [95, 394] on link "Facturen" at bounding box center [98, 385] width 188 height 27
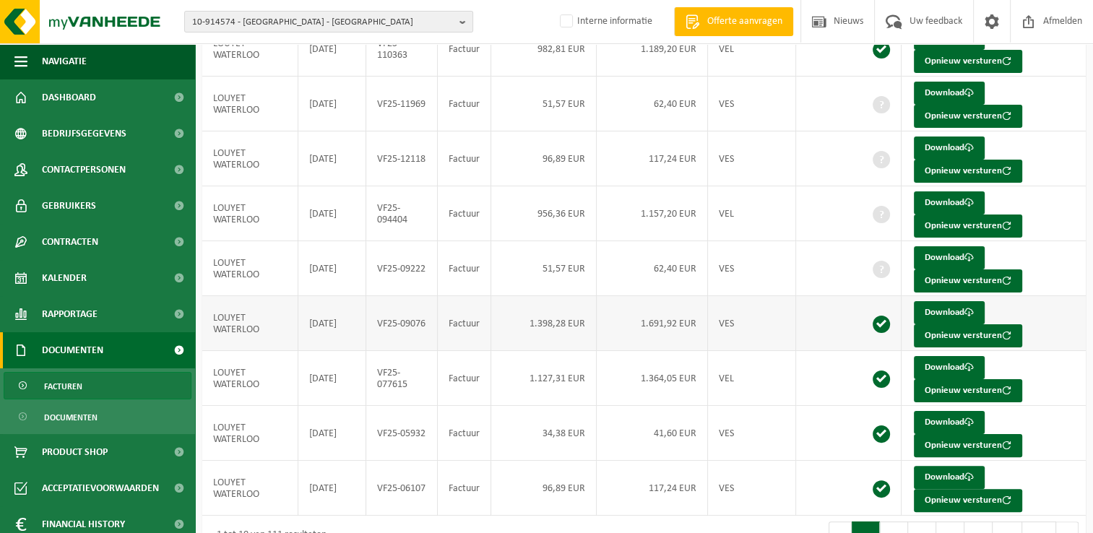
scroll to position [280, 0]
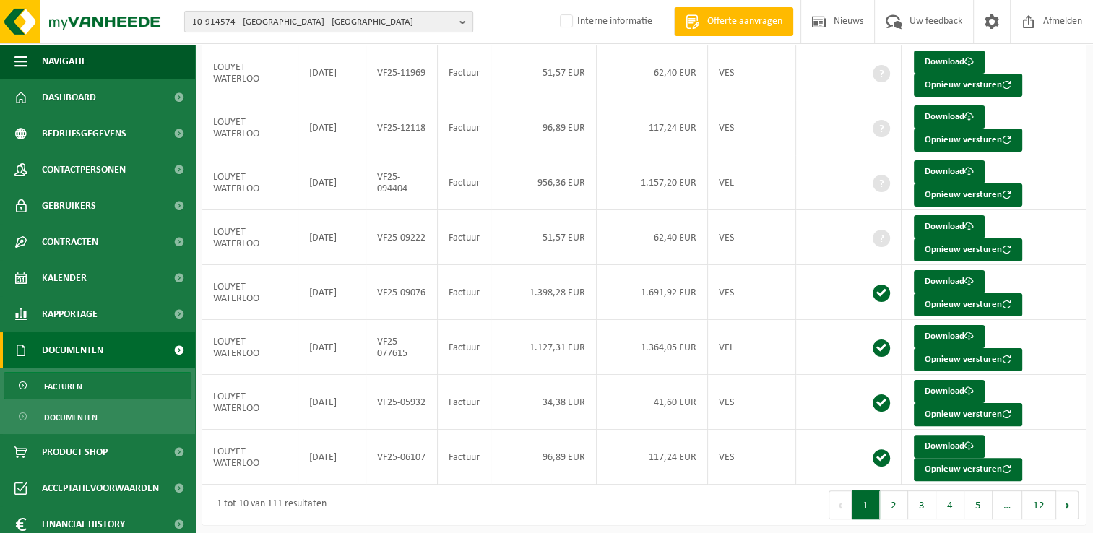
click at [240, 25] on span "10-914574 - [GEOGRAPHIC_DATA] - [GEOGRAPHIC_DATA]" at bounding box center [322, 23] width 261 height 22
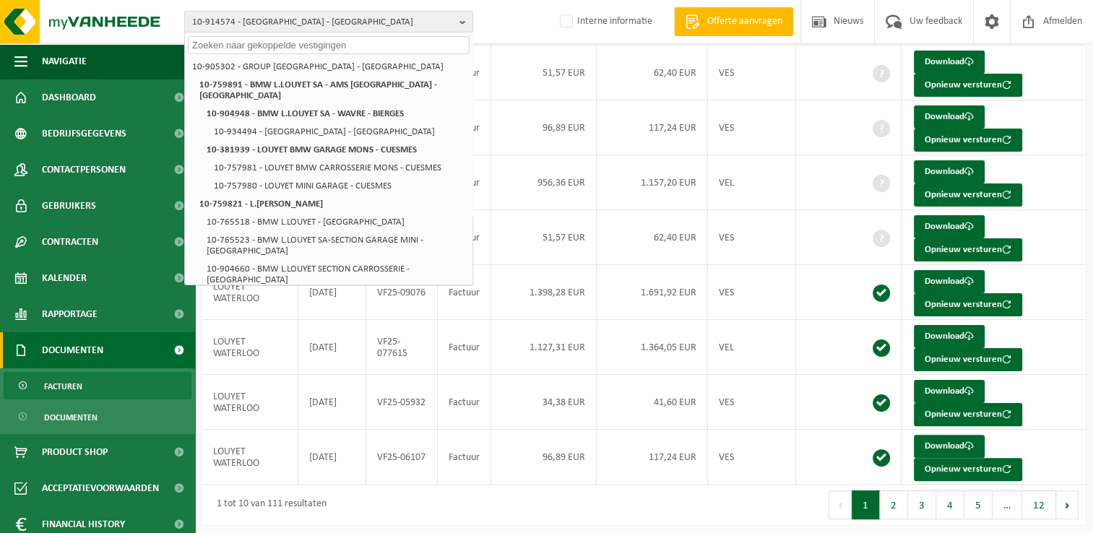
paste input "10-981255"
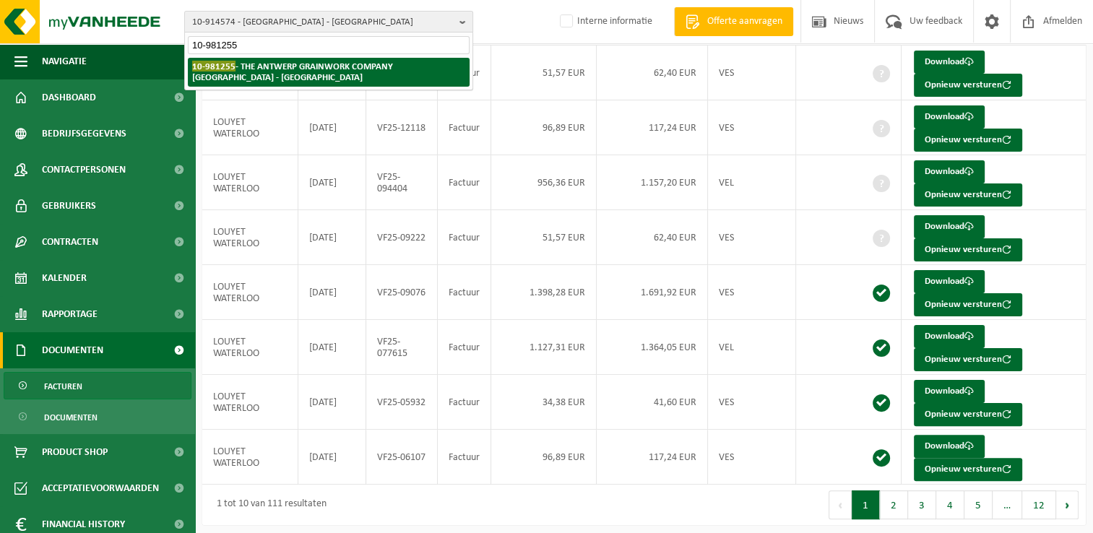
type input "10-981255"
click at [253, 62] on strong "10-981255 - THE ANTWERP GRAINWORK COMPANY NV - ANTWERPEN" at bounding box center [292, 72] width 201 height 22
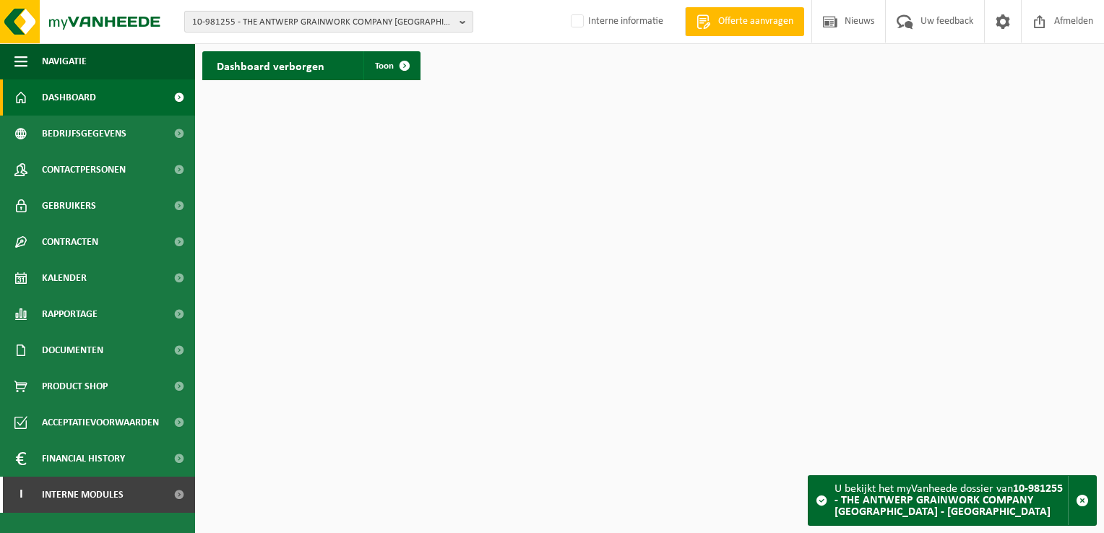
click at [250, 22] on span "10-981255 - THE ANTWERP GRAINWORK COMPANY [GEOGRAPHIC_DATA] - [GEOGRAPHIC_DATA]" at bounding box center [322, 23] width 261 height 22
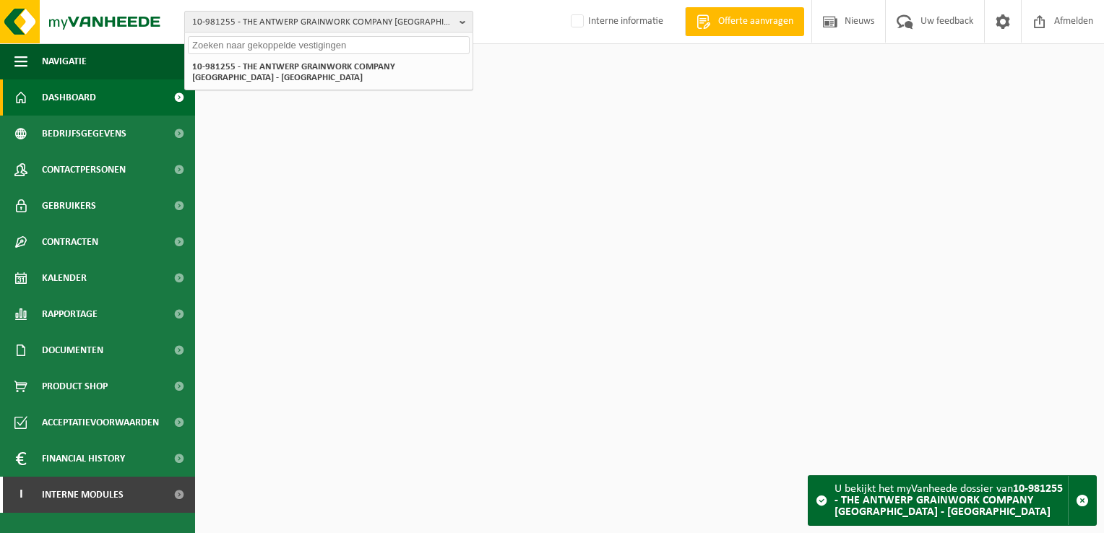
click at [250, 22] on span "10-981255 - THE ANTWERP GRAINWORK COMPANY [GEOGRAPHIC_DATA] - [GEOGRAPHIC_DATA]" at bounding box center [322, 23] width 261 height 22
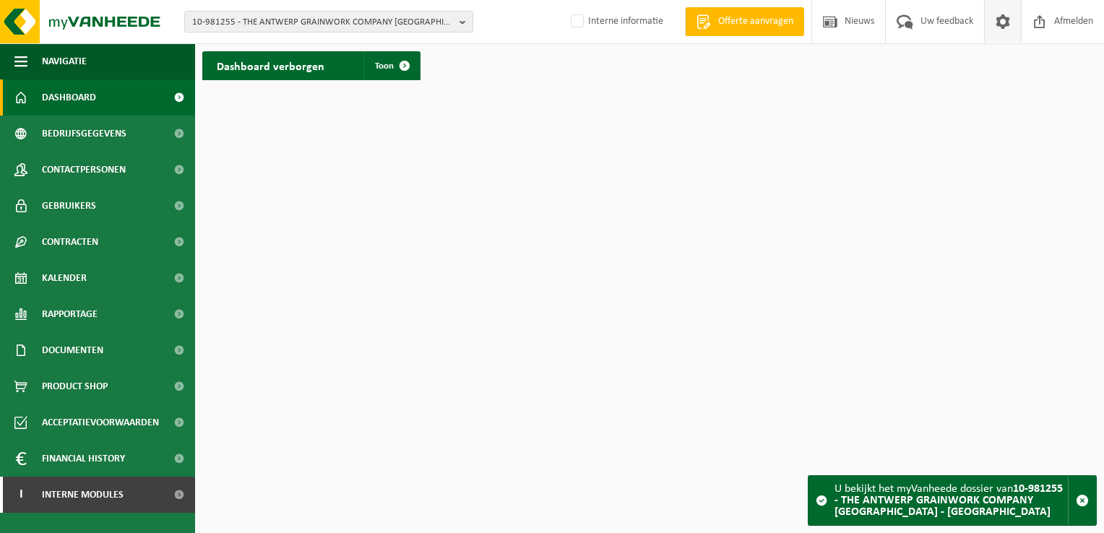
click at [1002, 27] on span at bounding box center [1003, 21] width 22 height 43
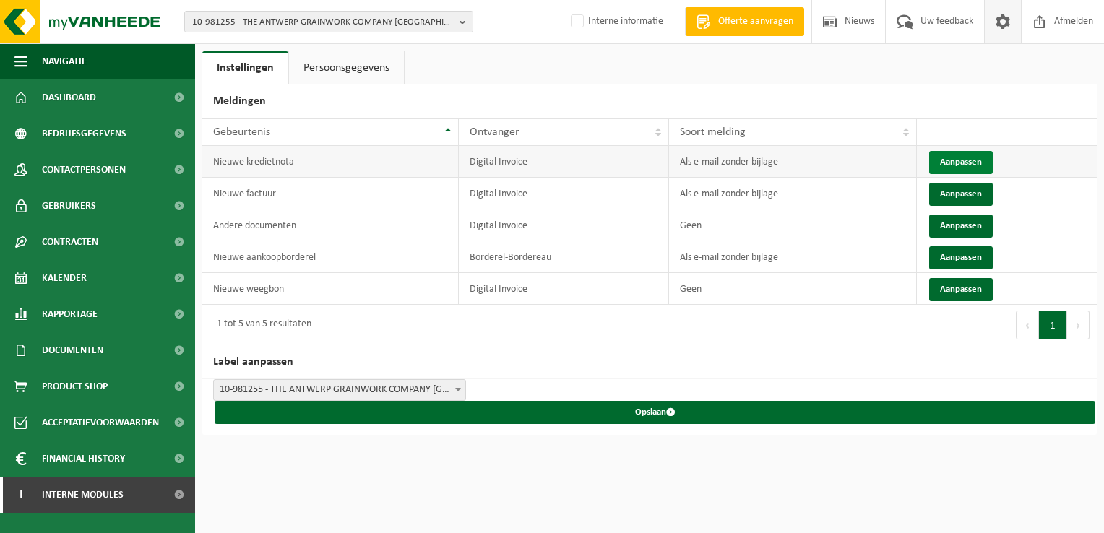
click at [952, 160] on button "Aanpassen" at bounding box center [961, 162] width 64 height 23
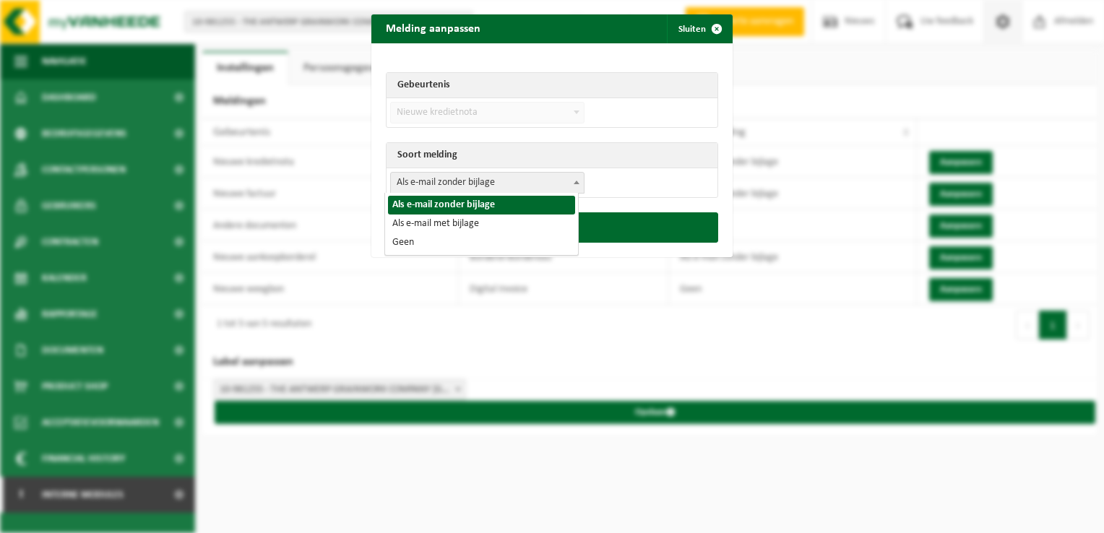
drag, startPoint x: 501, startPoint y: 183, endPoint x: 481, endPoint y: 209, distance: 33.1
click at [500, 183] on span "Als e-mail zonder bijlage" at bounding box center [487, 183] width 193 height 20
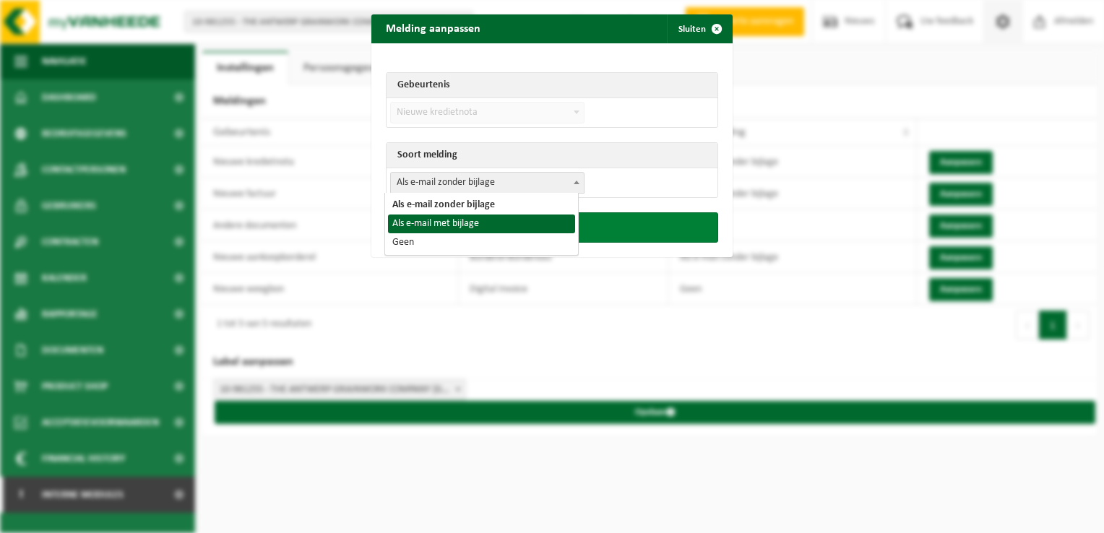
select select "3"
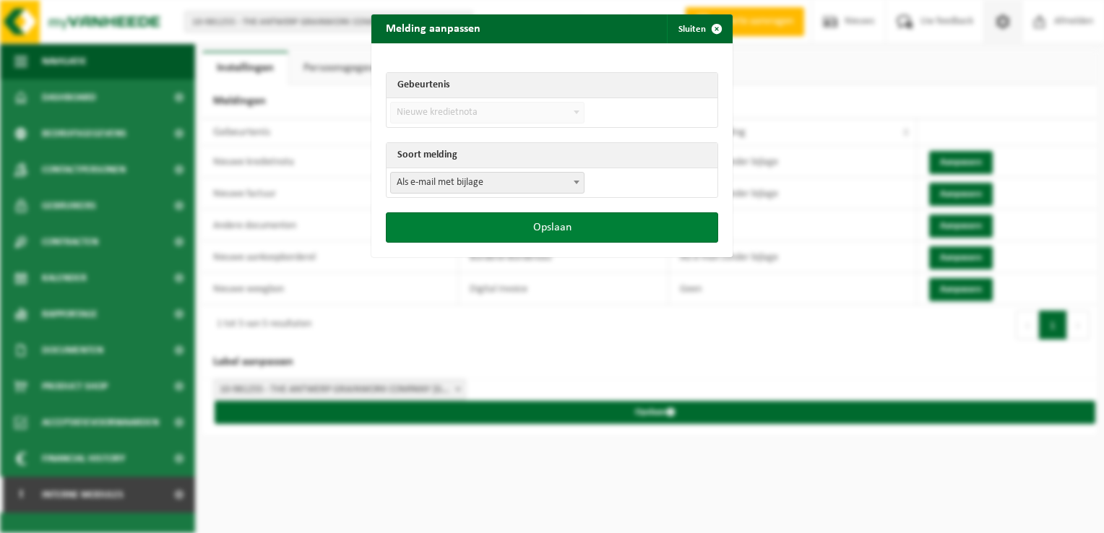
click at [494, 227] on button "Opslaan" at bounding box center [552, 227] width 332 height 30
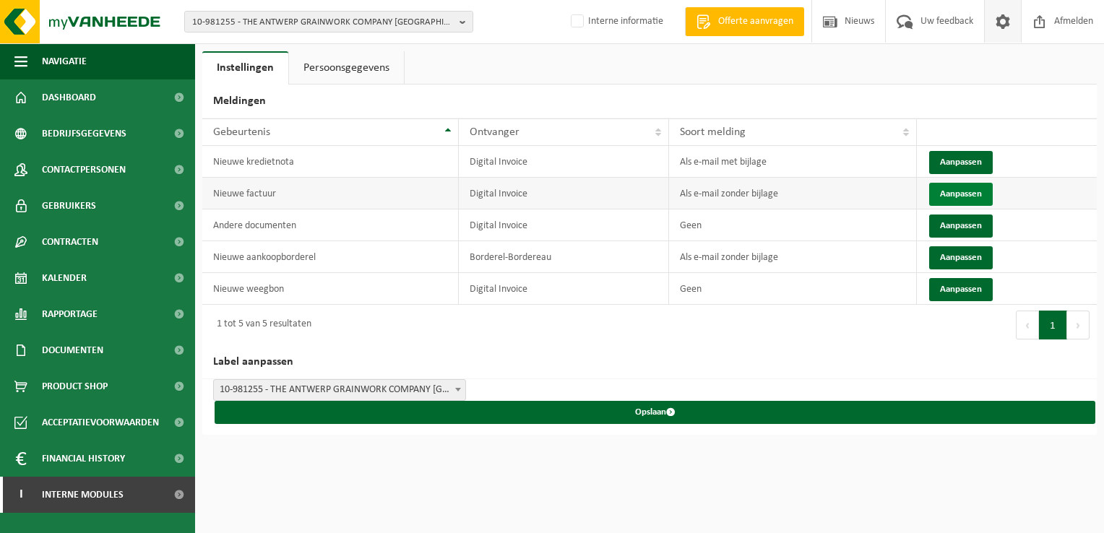
click at [953, 202] on button "Aanpassen" at bounding box center [961, 194] width 64 height 23
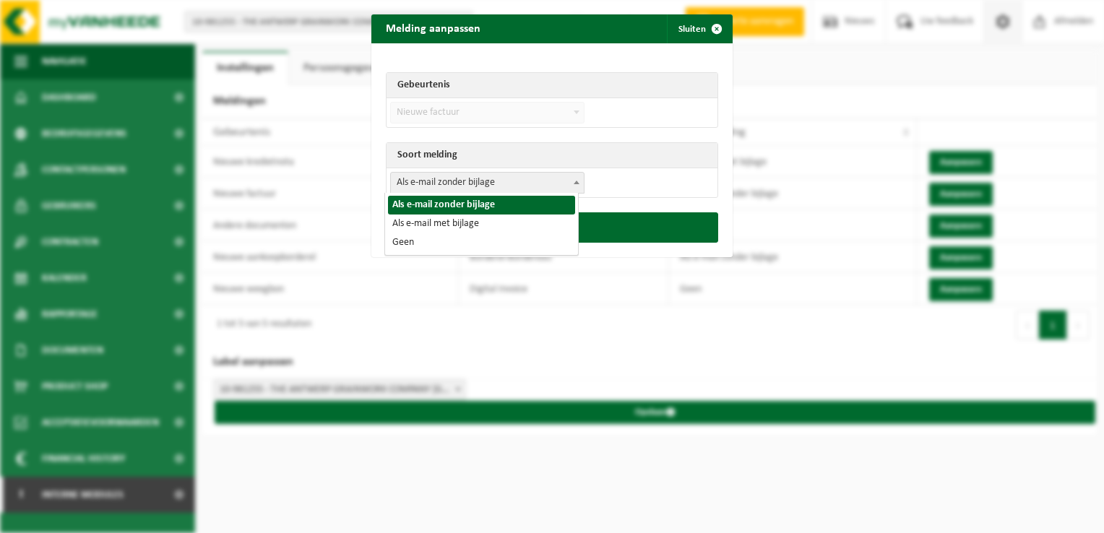
click at [468, 177] on span "Als e-mail zonder bijlage" at bounding box center [487, 183] width 193 height 20
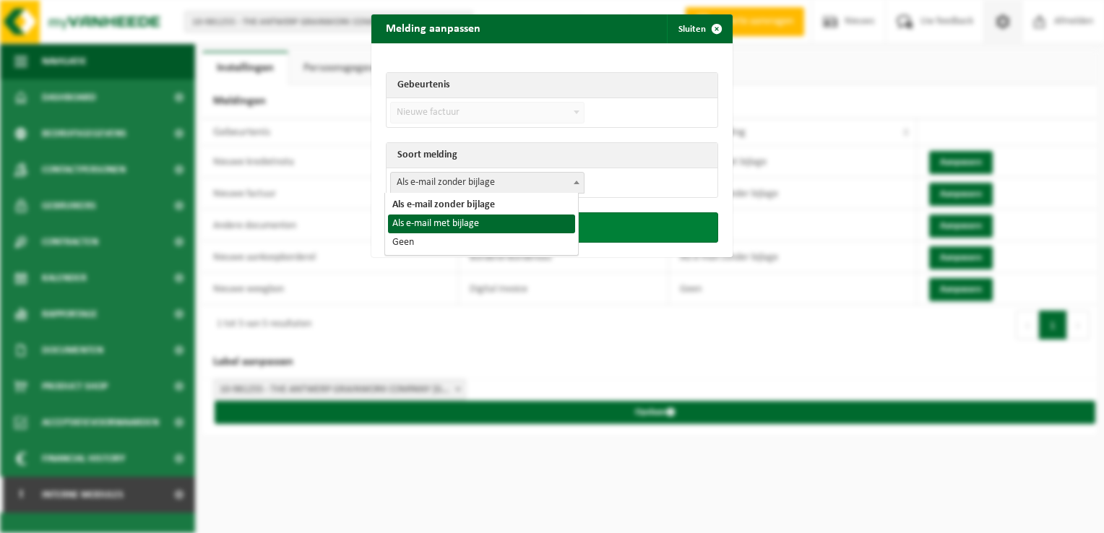
select select "3"
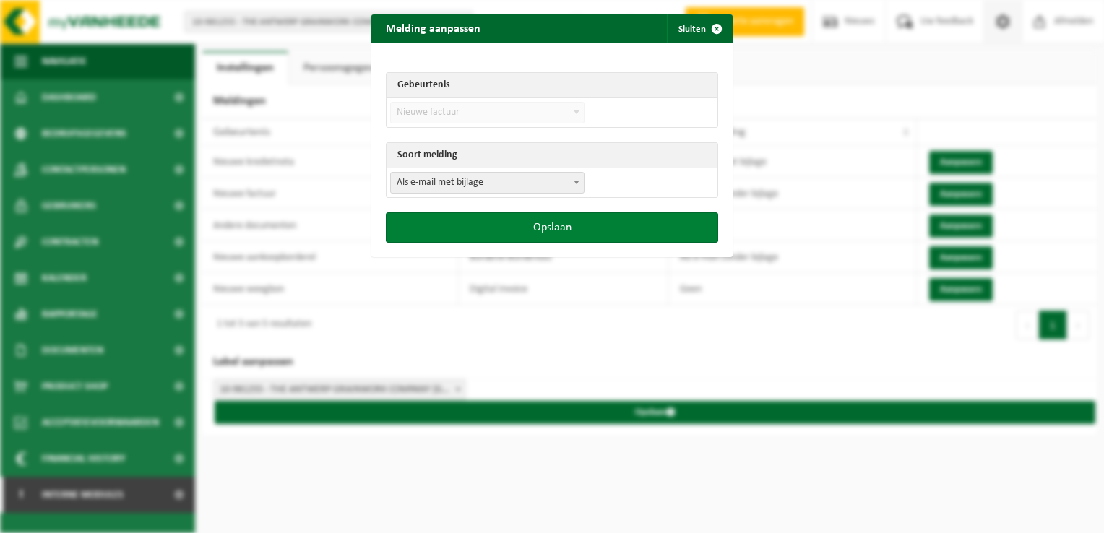
click at [567, 230] on button "Opslaan" at bounding box center [552, 227] width 332 height 30
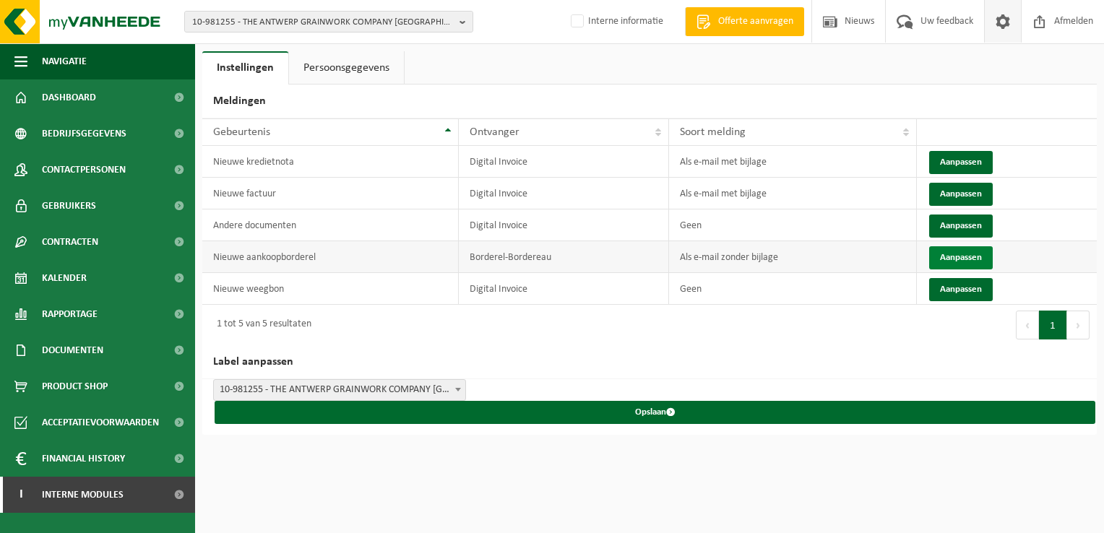
click at [955, 259] on button "Aanpassen" at bounding box center [961, 257] width 64 height 23
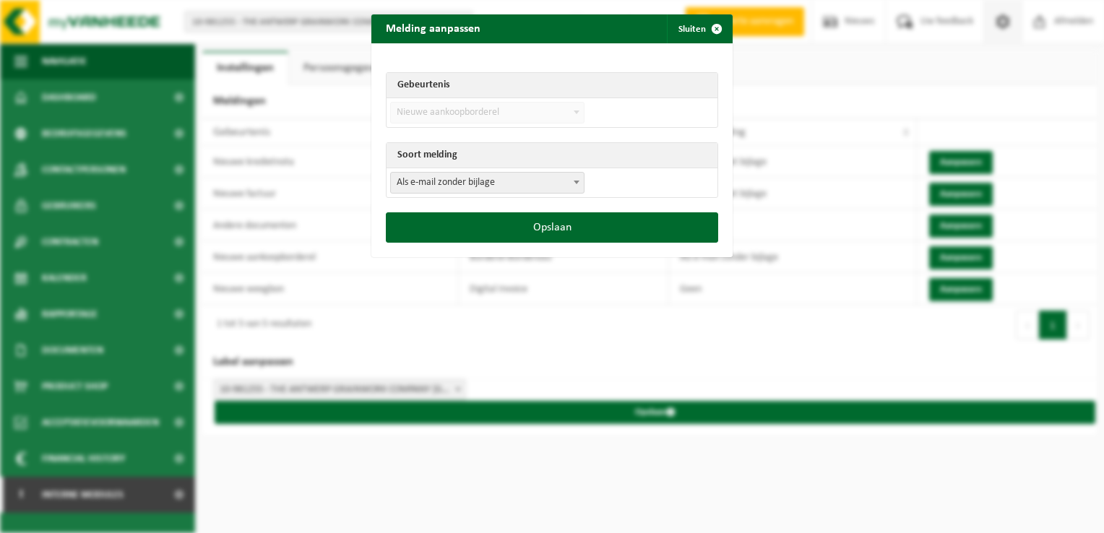
drag, startPoint x: 497, startPoint y: 179, endPoint x: 492, endPoint y: 186, distance: 8.8
click at [495, 181] on span "Als e-mail zonder bijlage" at bounding box center [487, 183] width 193 height 20
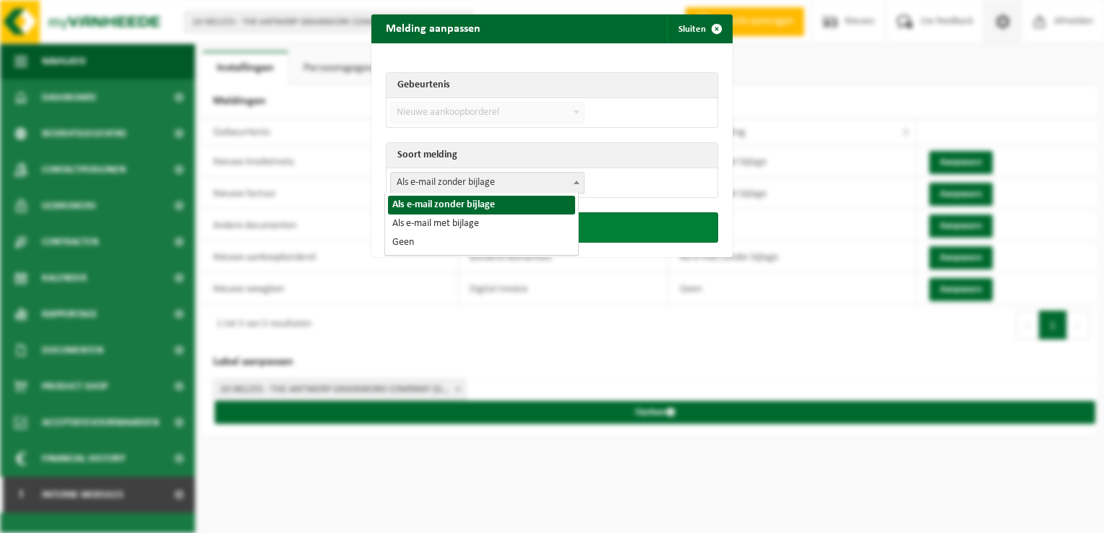
select select "3"
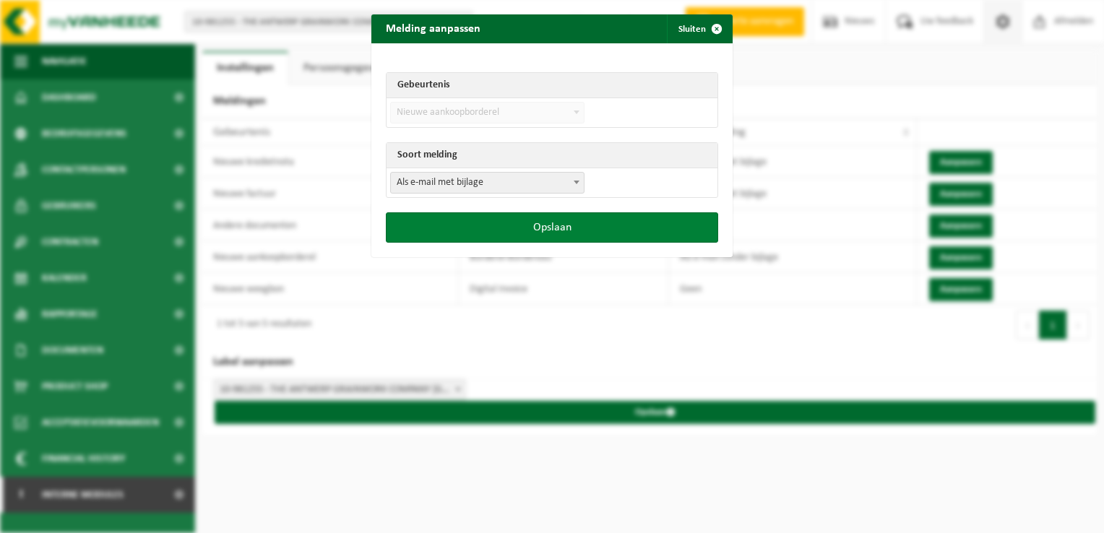
click at [627, 235] on button "Opslaan" at bounding box center [552, 227] width 332 height 30
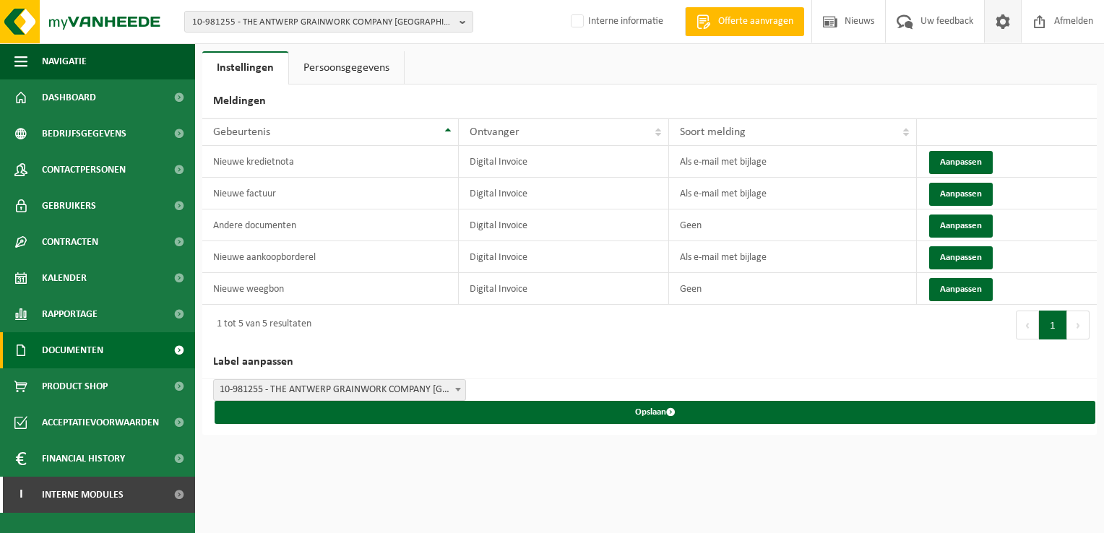
click at [120, 342] on link "Documenten" at bounding box center [97, 350] width 195 height 36
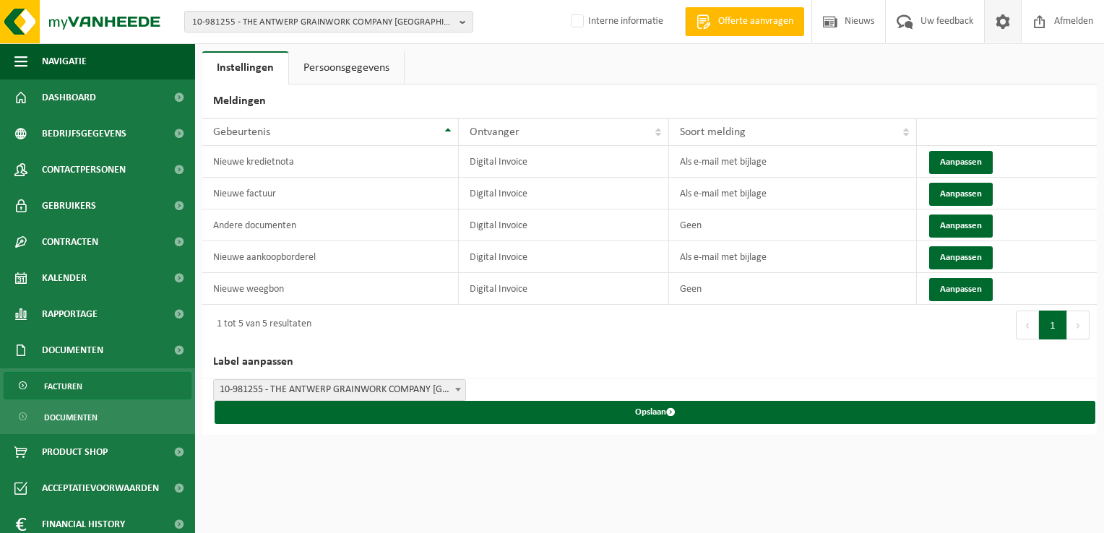
click at [105, 384] on link "Facturen" at bounding box center [98, 385] width 188 height 27
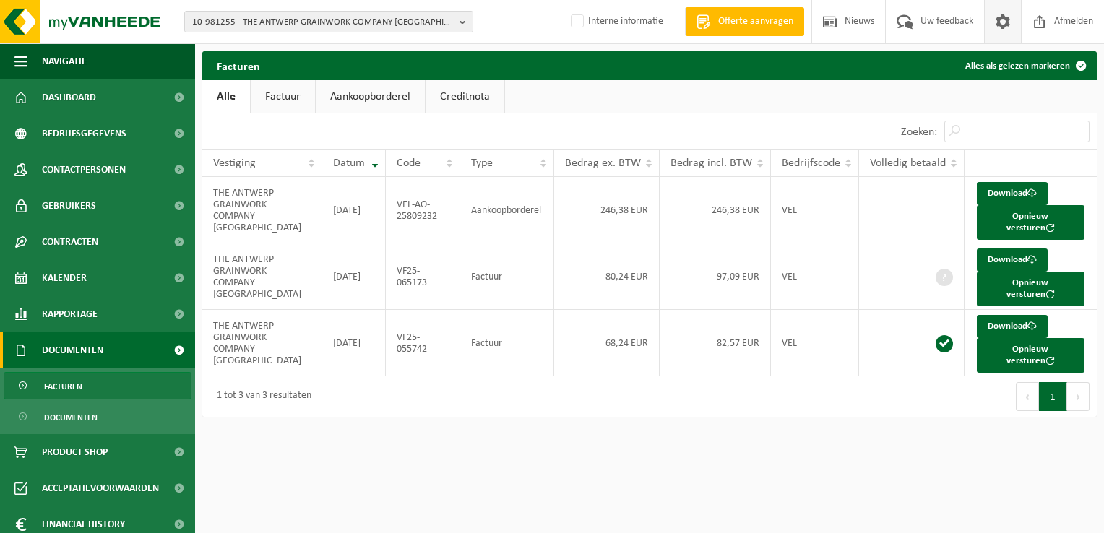
click at [1000, 23] on span at bounding box center [1003, 21] width 22 height 43
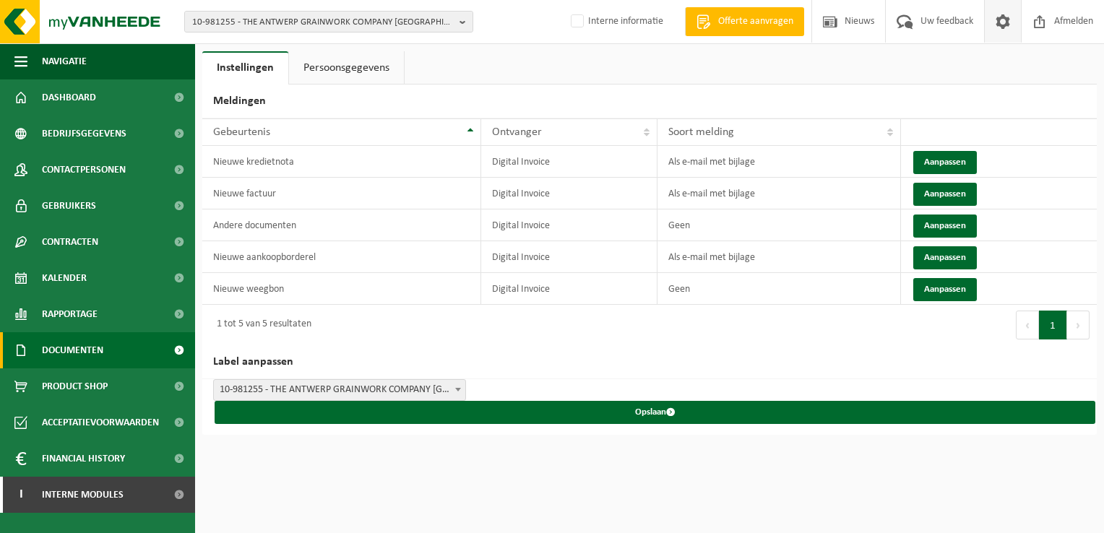
click at [100, 355] on span "Documenten" at bounding box center [72, 350] width 61 height 36
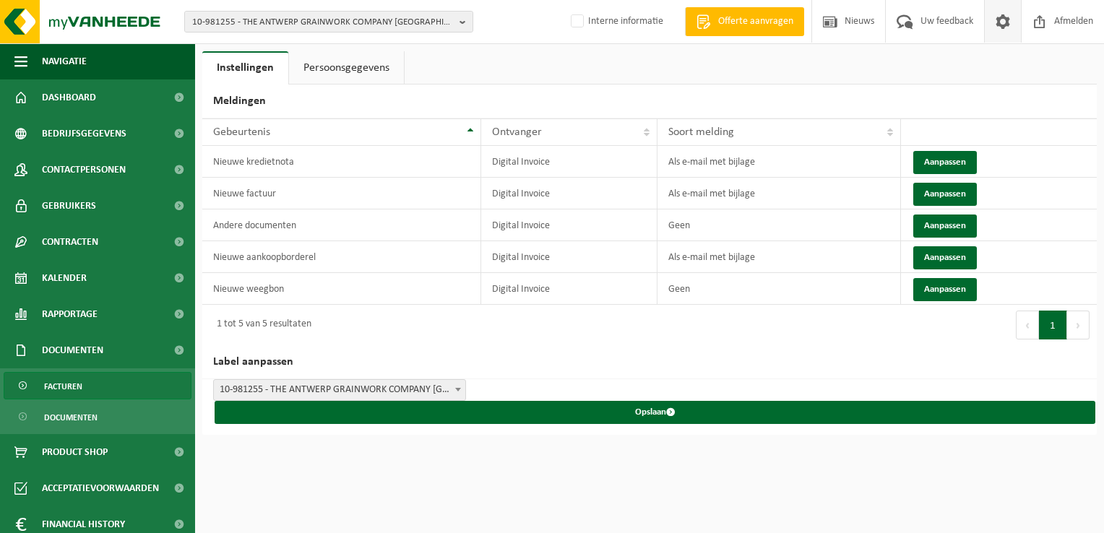
click at [104, 388] on link "Facturen" at bounding box center [98, 385] width 188 height 27
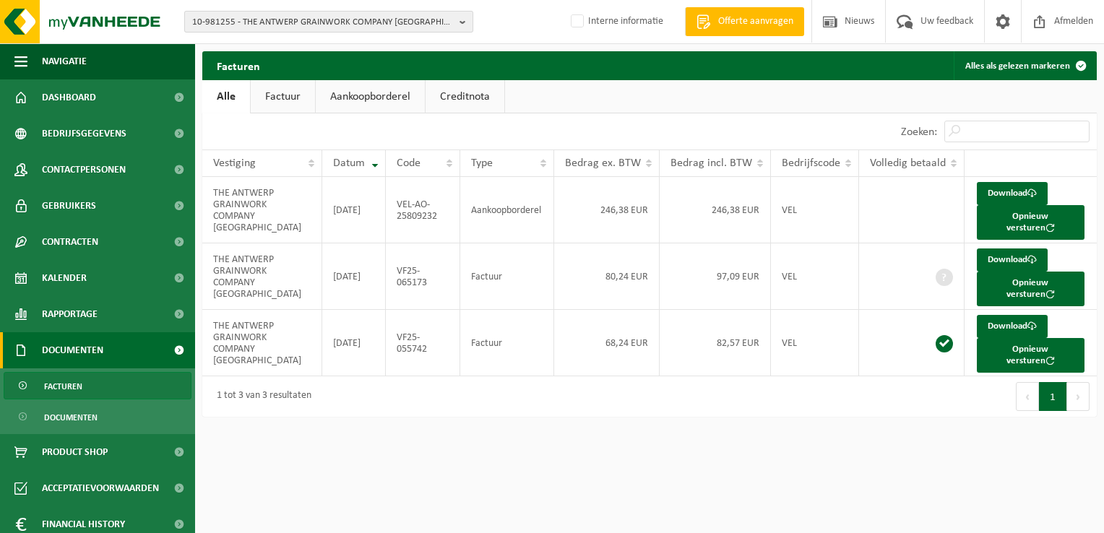
click at [256, 19] on span "10-981255 - THE ANTWERP GRAINWORK COMPANY [GEOGRAPHIC_DATA] - [GEOGRAPHIC_DATA]" at bounding box center [322, 23] width 261 height 22
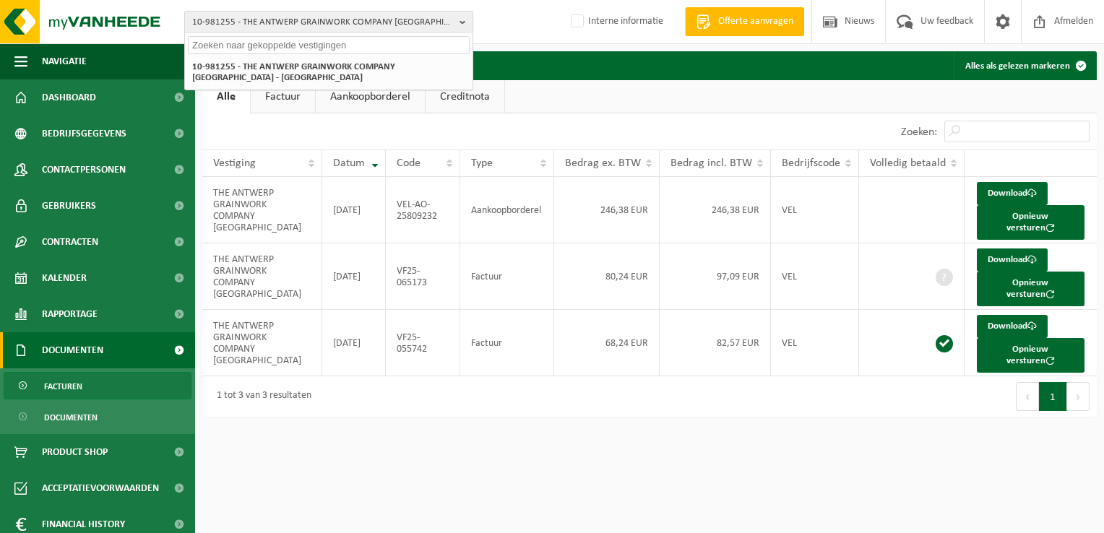
paste input "10-861251"
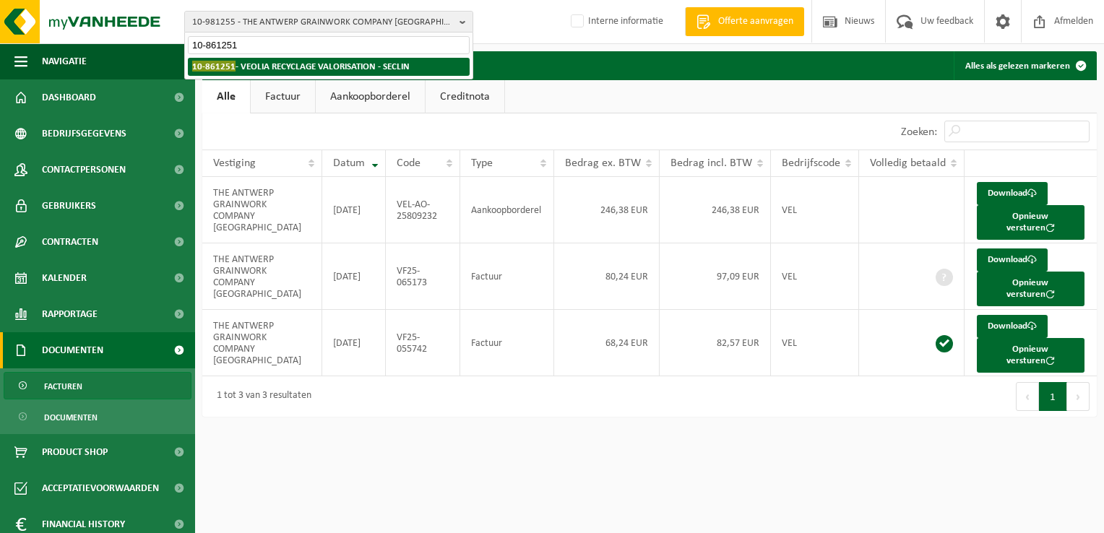
type input "10-861251"
click at [257, 66] on strong "10-861251 - VEOLIA RECYCLAGE VALORISATION - SECLIN" at bounding box center [300, 66] width 217 height 11
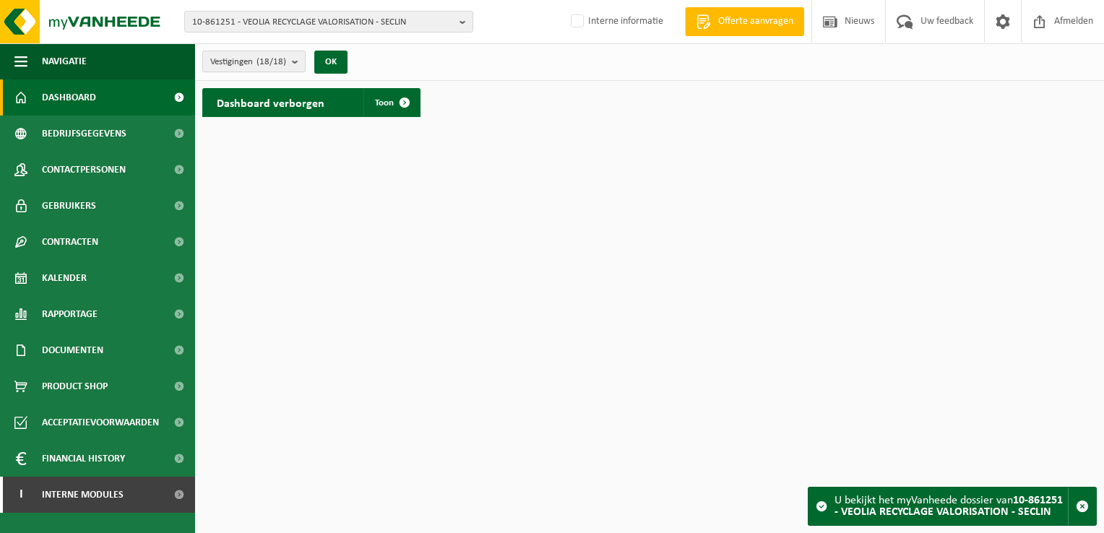
click at [245, 57] on span "Vestigingen (18/18)" at bounding box center [248, 62] width 76 height 22
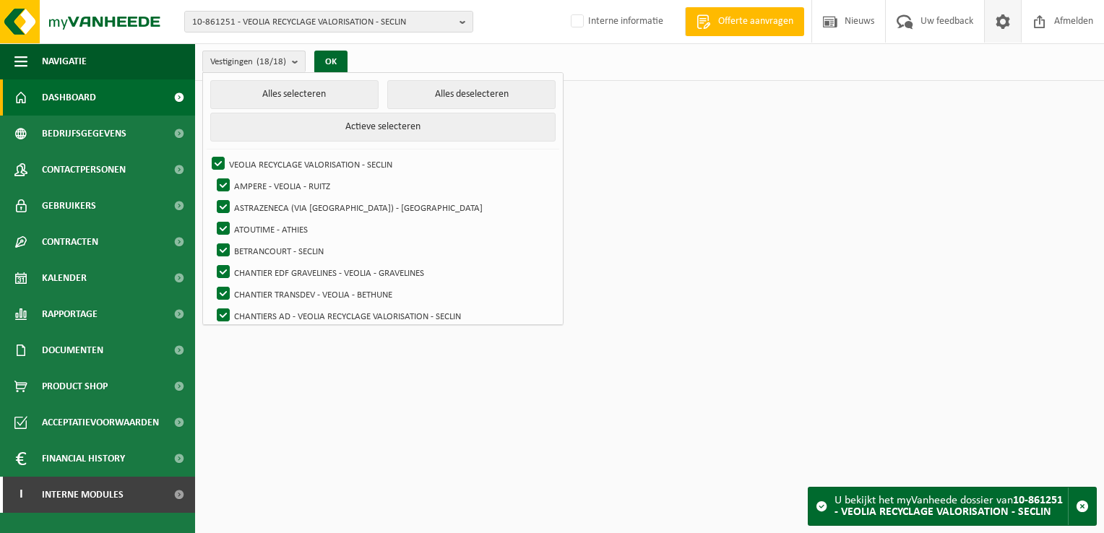
click at [989, 22] on link at bounding box center [1002, 21] width 37 height 43
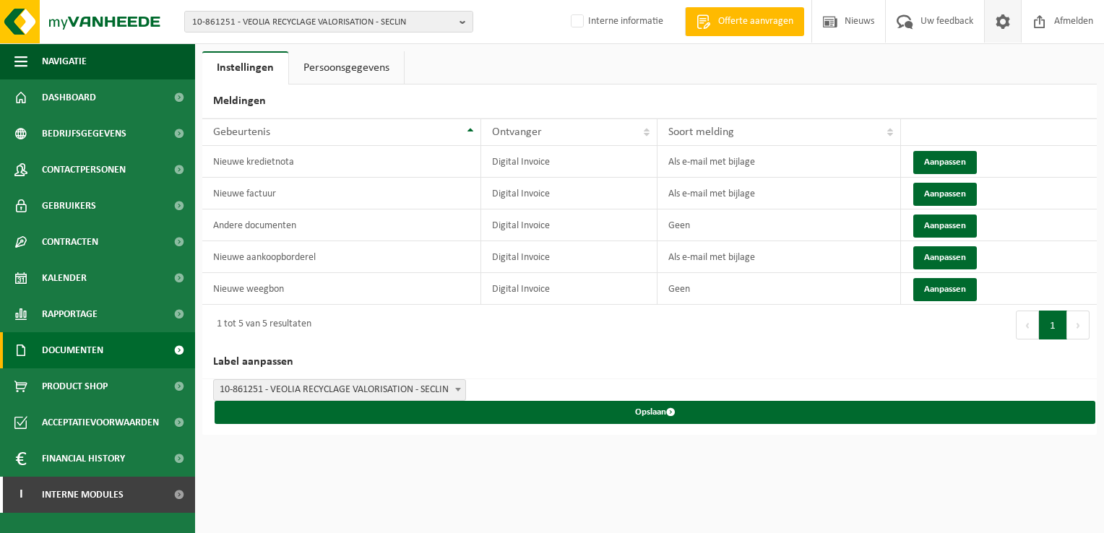
click at [129, 339] on link "Documenten" at bounding box center [97, 350] width 195 height 36
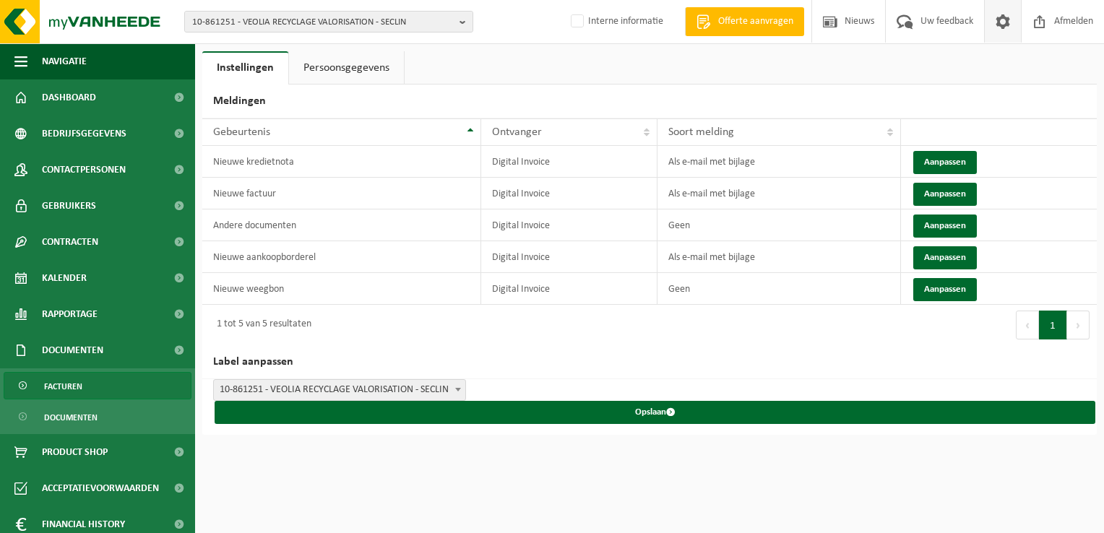
click at [101, 380] on link "Facturen" at bounding box center [98, 385] width 188 height 27
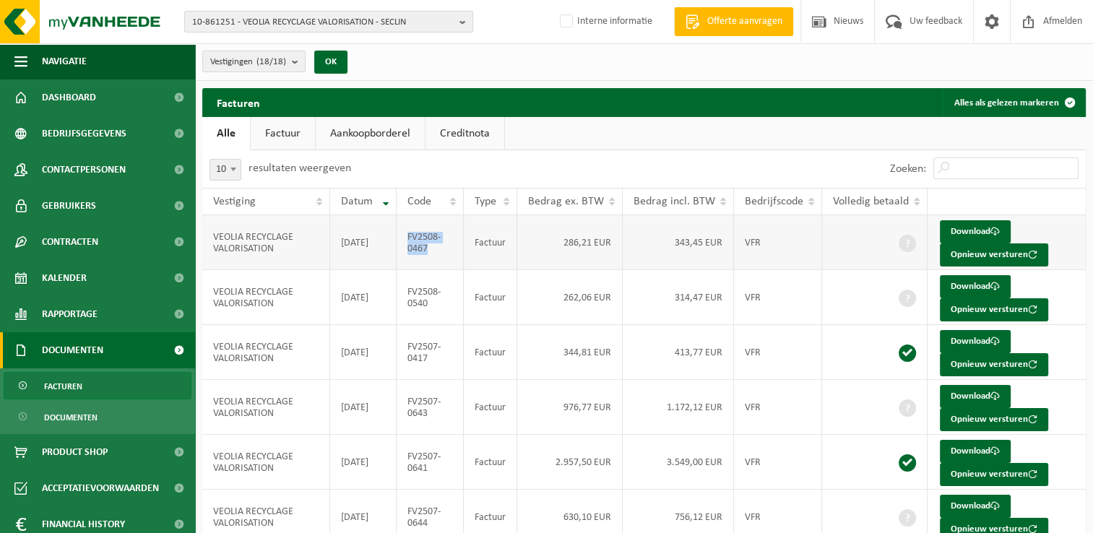
drag, startPoint x: 428, startPoint y: 256, endPoint x: 410, endPoint y: 241, distance: 22.6
click at [410, 241] on td "FV2508-0467" at bounding box center [431, 242] width 68 height 55
copy td "FV2508-0467"
drag, startPoint x: 439, startPoint y: 307, endPoint x: 410, endPoint y: 293, distance: 32.0
click at [410, 293] on td "FV2508-0540" at bounding box center [431, 297] width 68 height 55
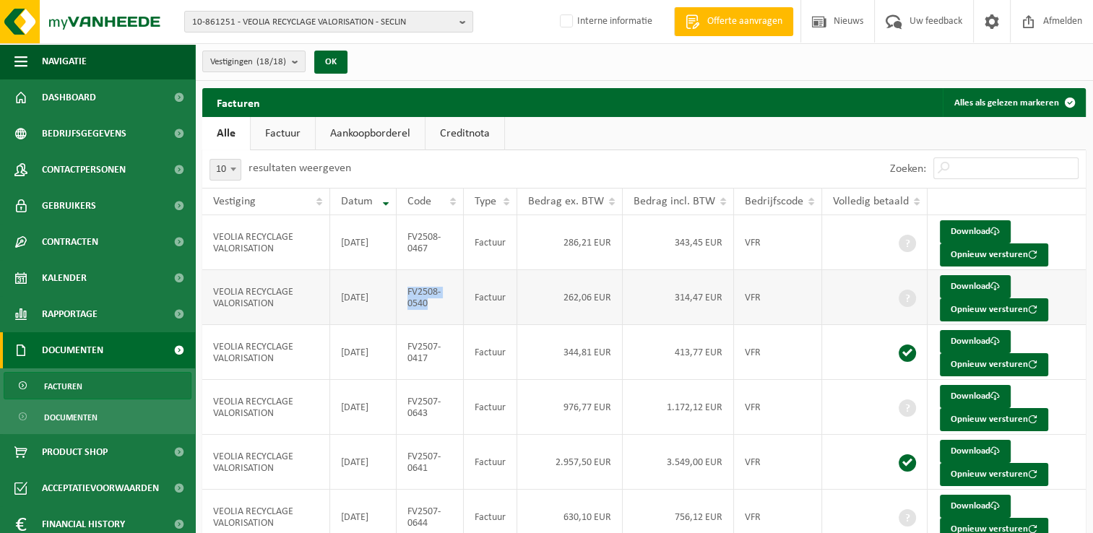
copy td "FV2508-0540"
click at [429, 360] on td "FV2507-0417" at bounding box center [431, 352] width 68 height 55
drag, startPoint x: 435, startPoint y: 360, endPoint x: 410, endPoint y: 345, distance: 28.9
click at [410, 345] on td "FV2507-0417" at bounding box center [431, 352] width 68 height 55
copy td "FV2507-0417"
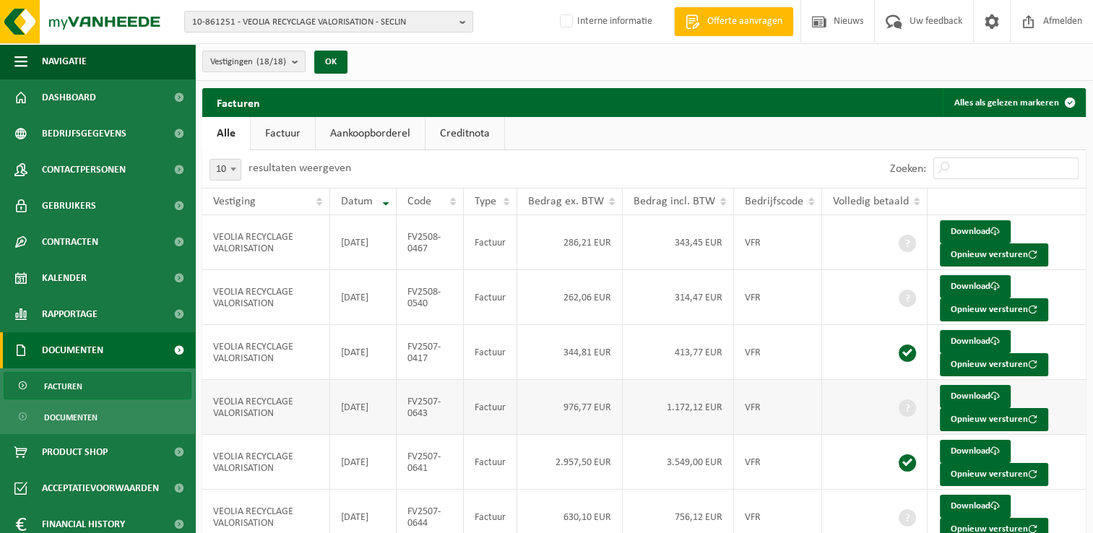
click at [436, 415] on td "FV2507-0643" at bounding box center [431, 407] width 68 height 55
drag, startPoint x: 438, startPoint y: 411, endPoint x: 411, endPoint y: 399, distance: 29.1
click at [411, 399] on td "FV2507-0643" at bounding box center [431, 407] width 68 height 55
copy td "FV2507-0643"
click at [990, 25] on span at bounding box center [992, 21] width 22 height 43
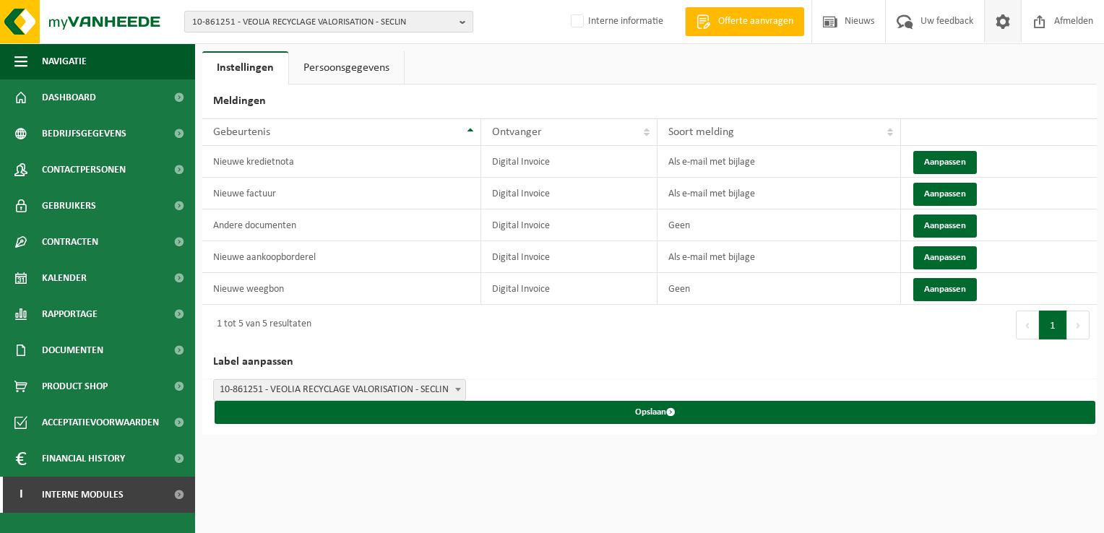
click at [231, 22] on span "10-861251 - VEOLIA RECYCLAGE VALORISATION - SECLIN" at bounding box center [322, 23] width 261 height 22
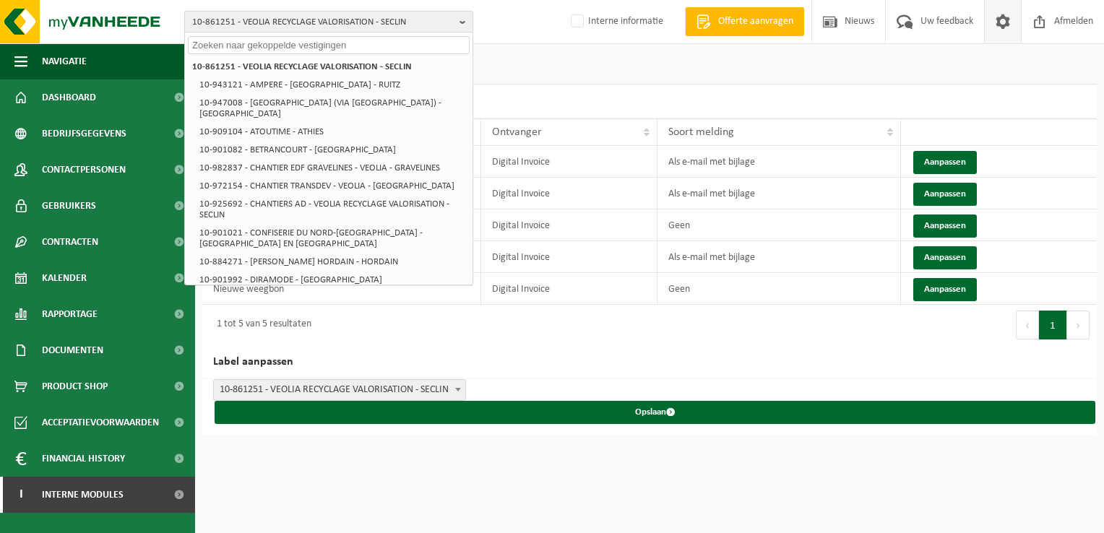
paste input "10-894847"
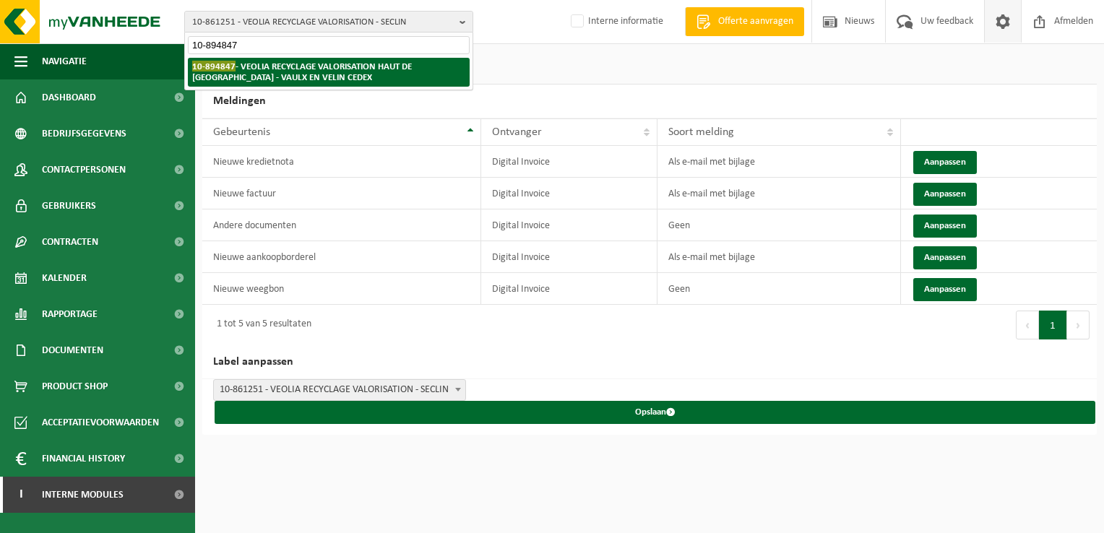
type input "10-894847"
click at [267, 69] on strong "10-894847 - VEOLIA RECYCLAGE VALORISATION HAUT DE FRANCE - VAULX EN VELIN CEDEX" at bounding box center [302, 72] width 220 height 22
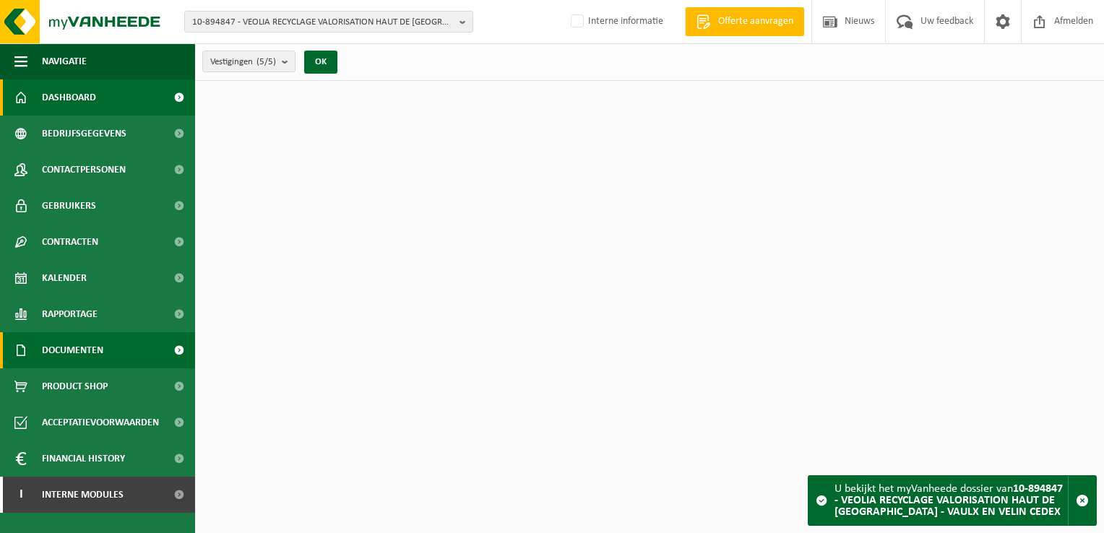
click at [109, 355] on link "Documenten" at bounding box center [97, 350] width 195 height 36
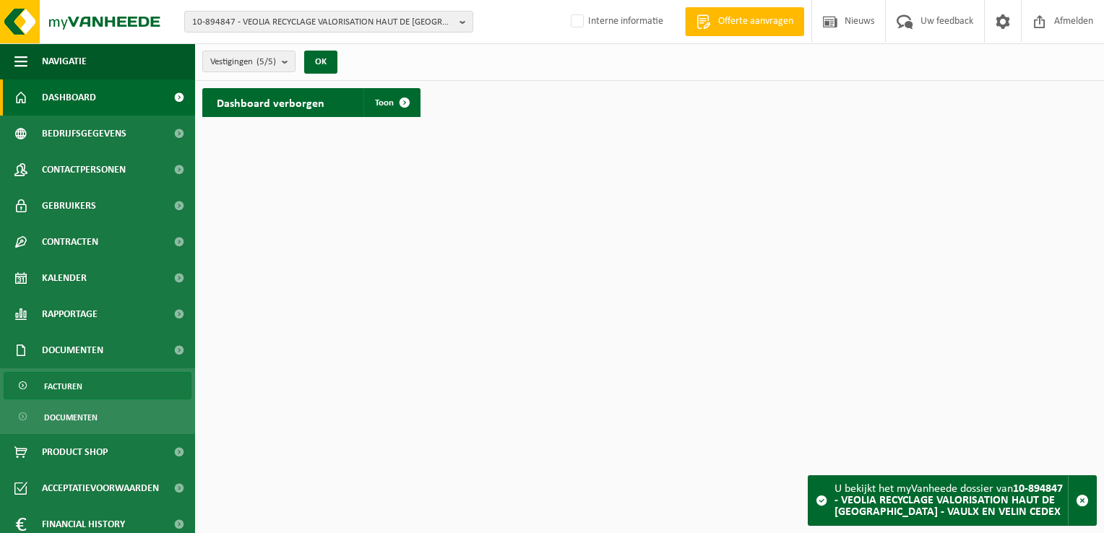
click at [113, 389] on link "Facturen" at bounding box center [98, 385] width 188 height 27
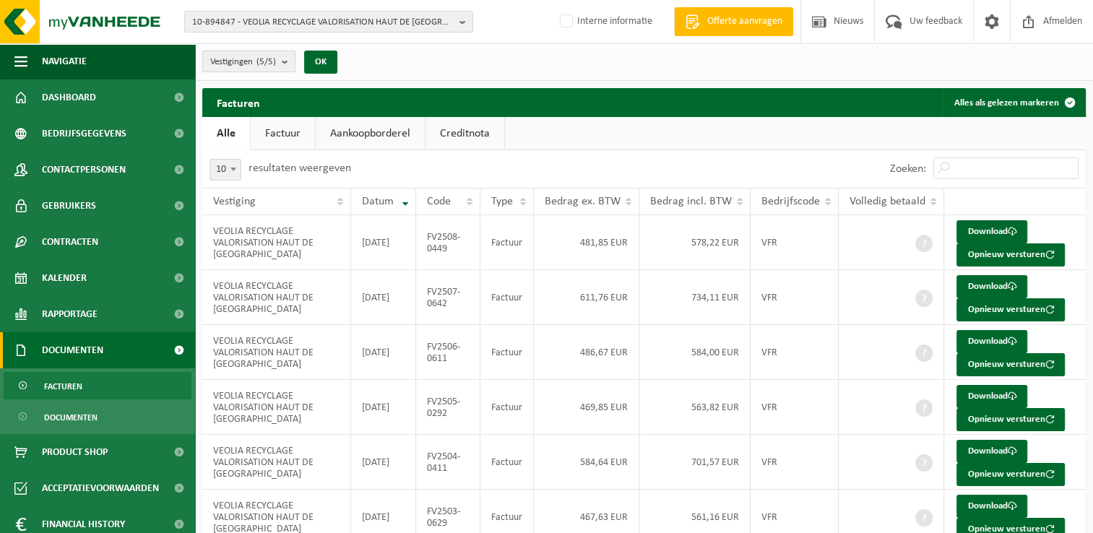
click at [256, 63] on span "Vestigingen (5/5)" at bounding box center [243, 62] width 66 height 22
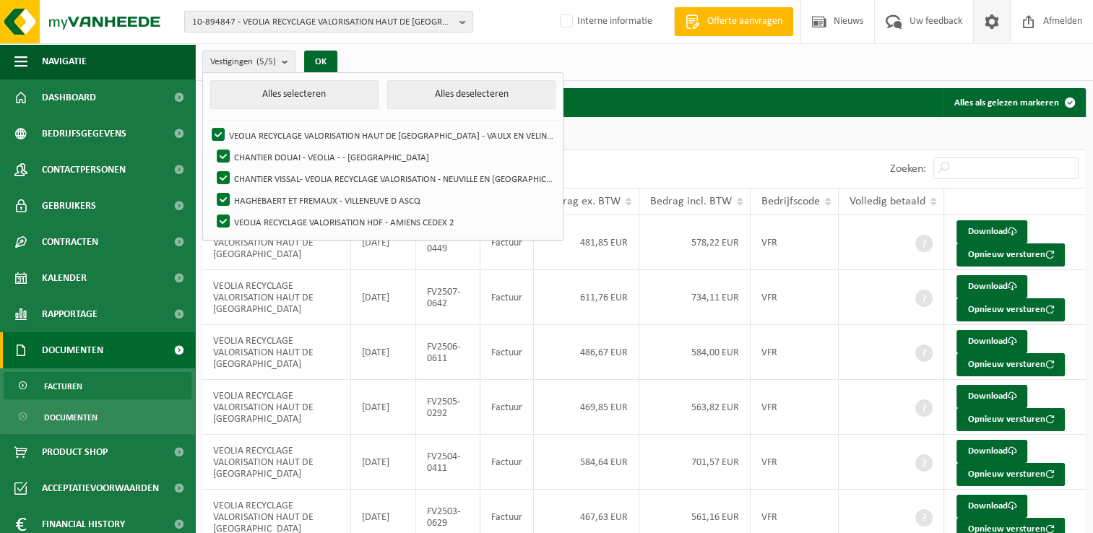
click at [997, 23] on span at bounding box center [992, 21] width 22 height 43
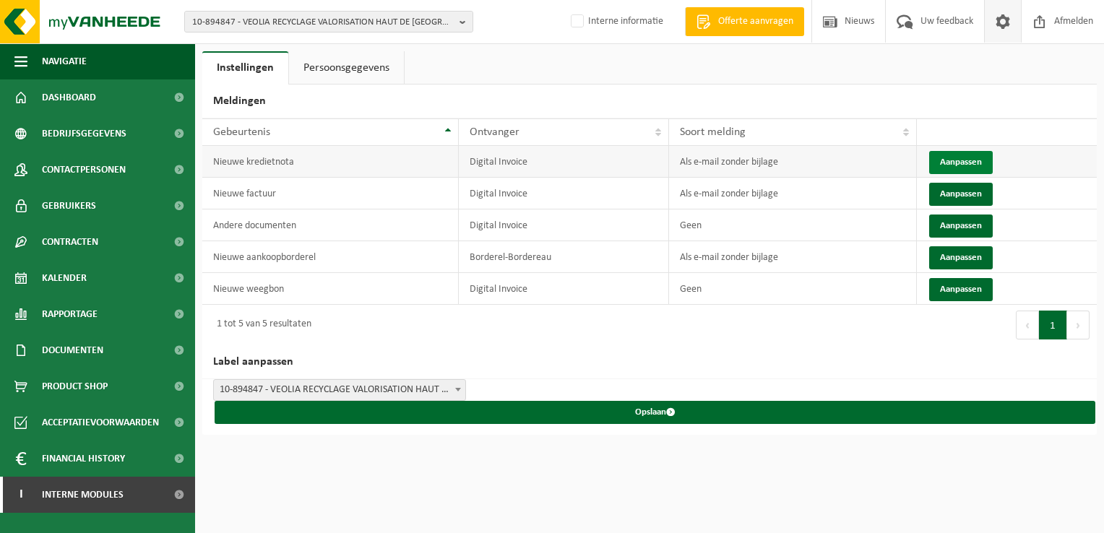
click at [958, 159] on button "Aanpassen" at bounding box center [961, 162] width 64 height 23
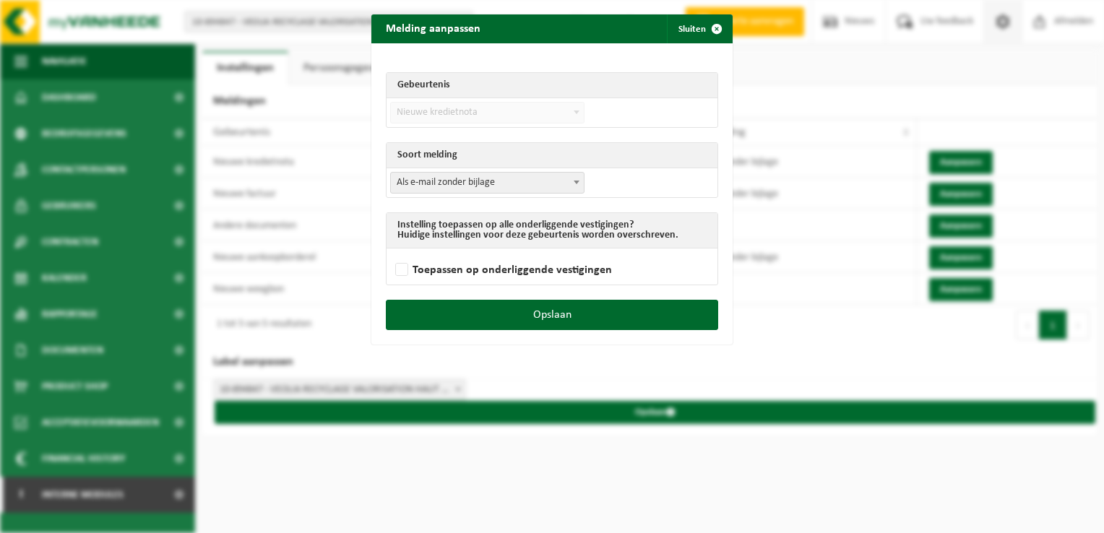
click at [482, 183] on span "Als e-mail zonder bijlage" at bounding box center [487, 183] width 193 height 20
select select "3"
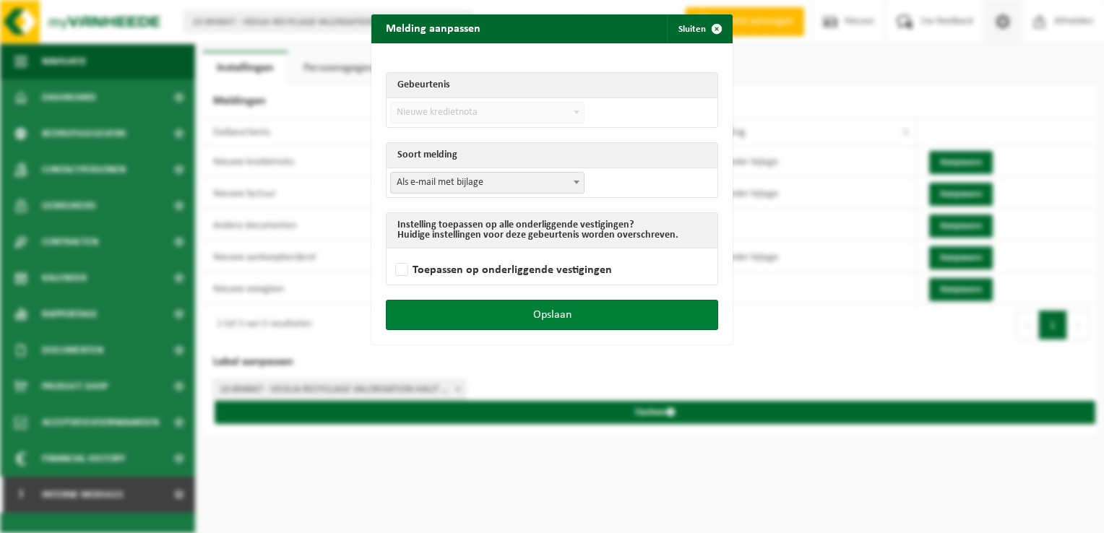
click at [597, 313] on button "Opslaan" at bounding box center [552, 315] width 332 height 30
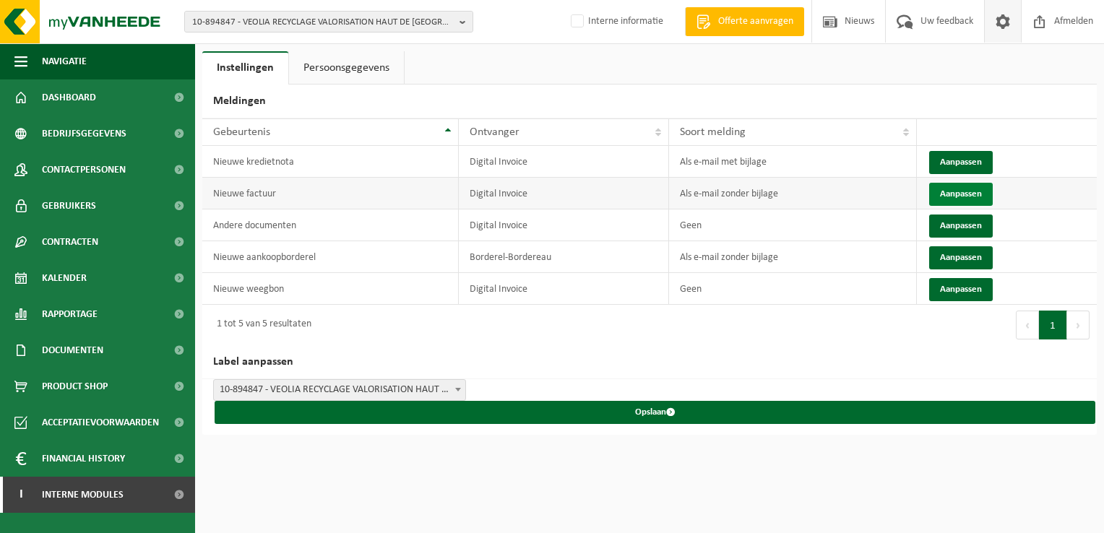
click at [953, 192] on button "Aanpassen" at bounding box center [961, 194] width 64 height 23
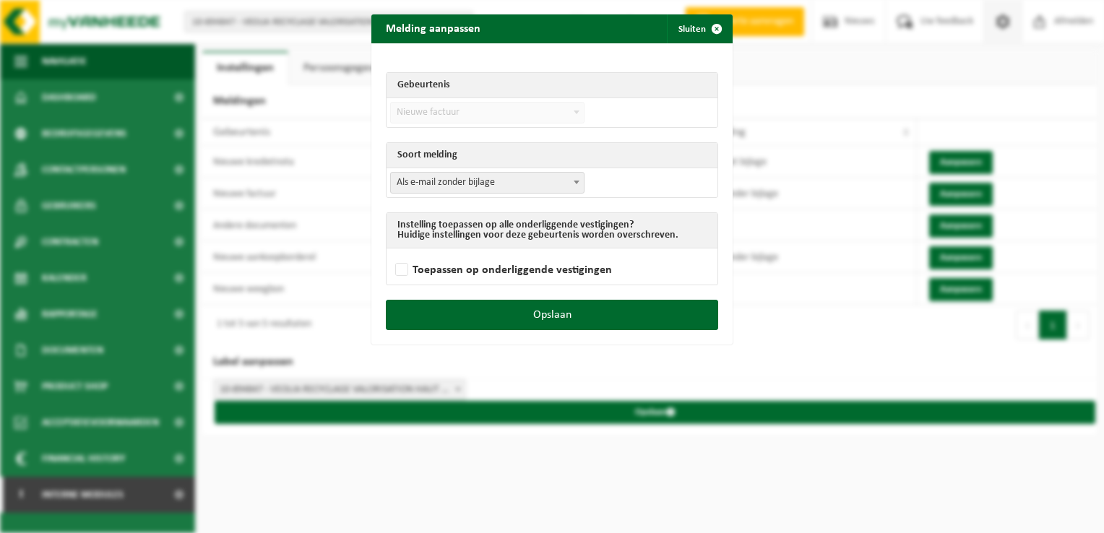
click at [530, 186] on span "Als e-mail zonder bijlage" at bounding box center [487, 183] width 193 height 20
select select "3"
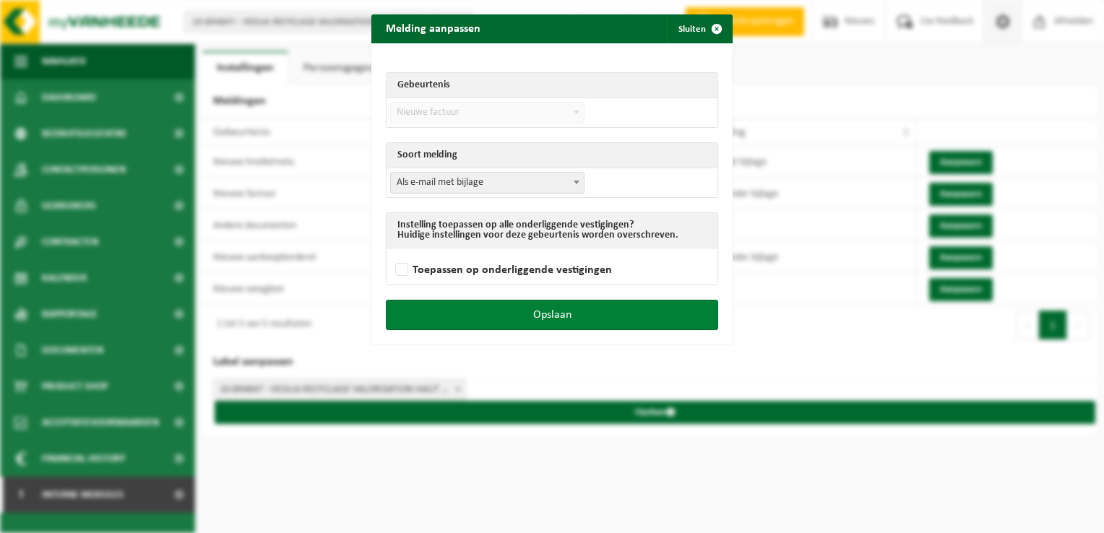
click at [600, 311] on button "Opslaan" at bounding box center [552, 315] width 332 height 30
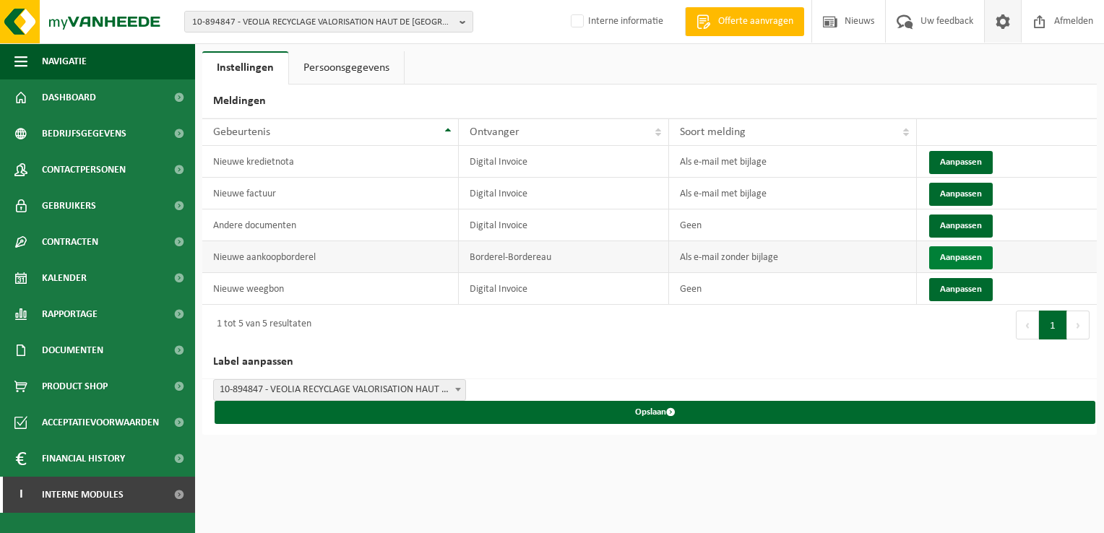
drag, startPoint x: 977, startPoint y: 254, endPoint x: 966, endPoint y: 254, distance: 10.8
click at [975, 254] on button "Aanpassen" at bounding box center [961, 257] width 64 height 23
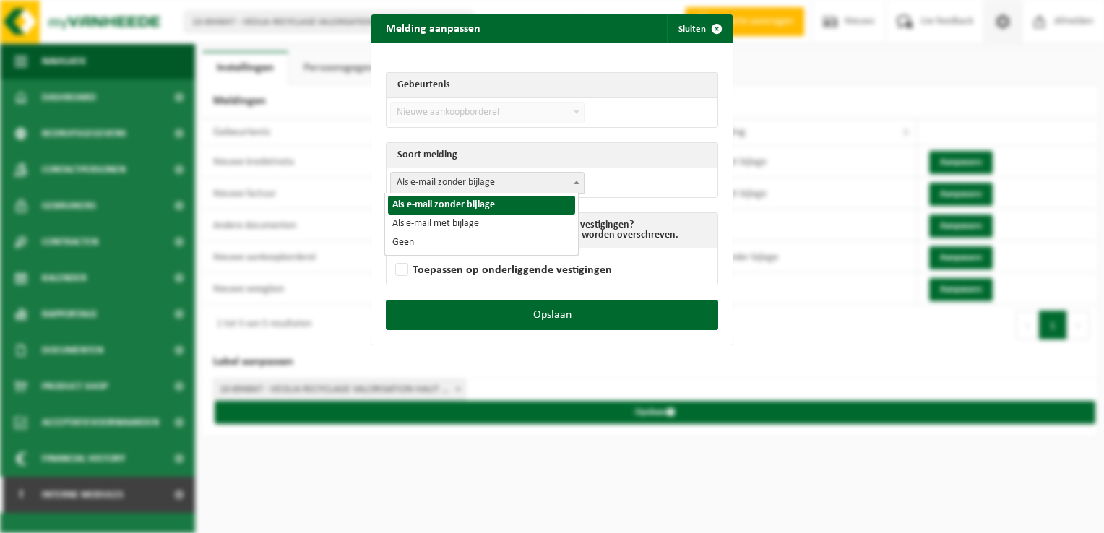
click at [445, 189] on span "Als e-mail zonder bijlage" at bounding box center [487, 183] width 193 height 20
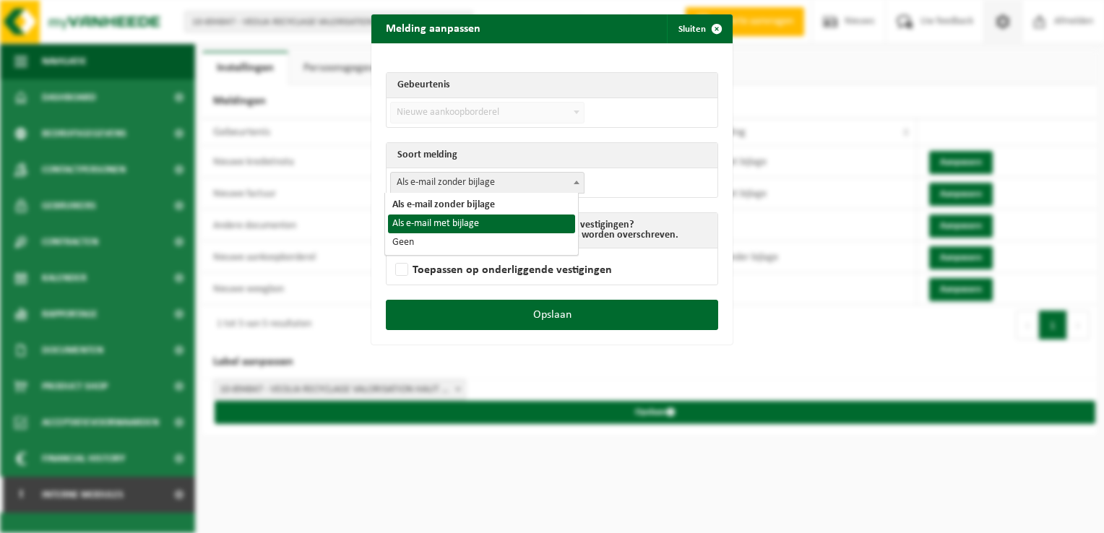
select select "3"
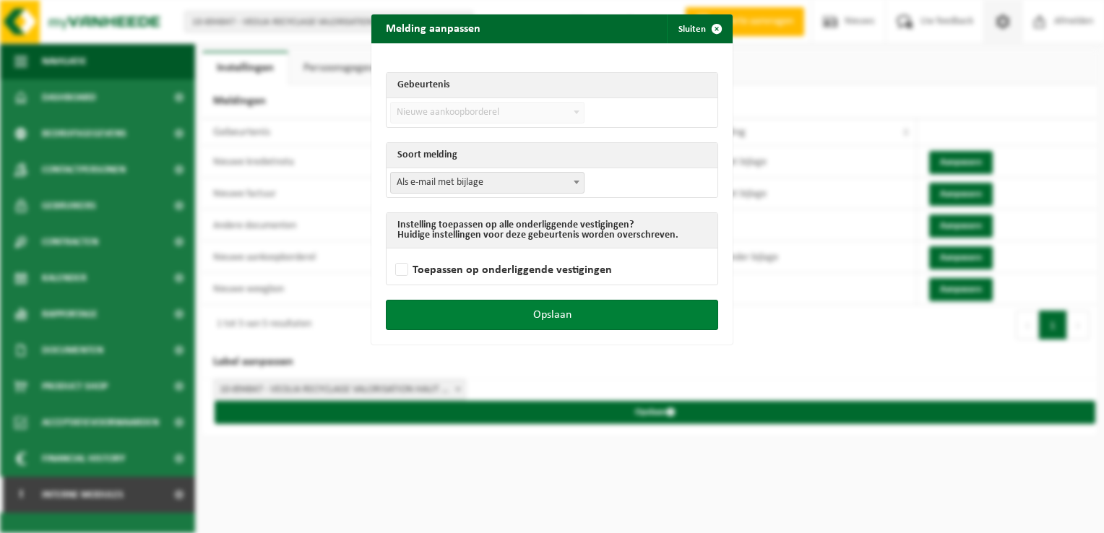
click at [564, 313] on button "Opslaan" at bounding box center [552, 315] width 332 height 30
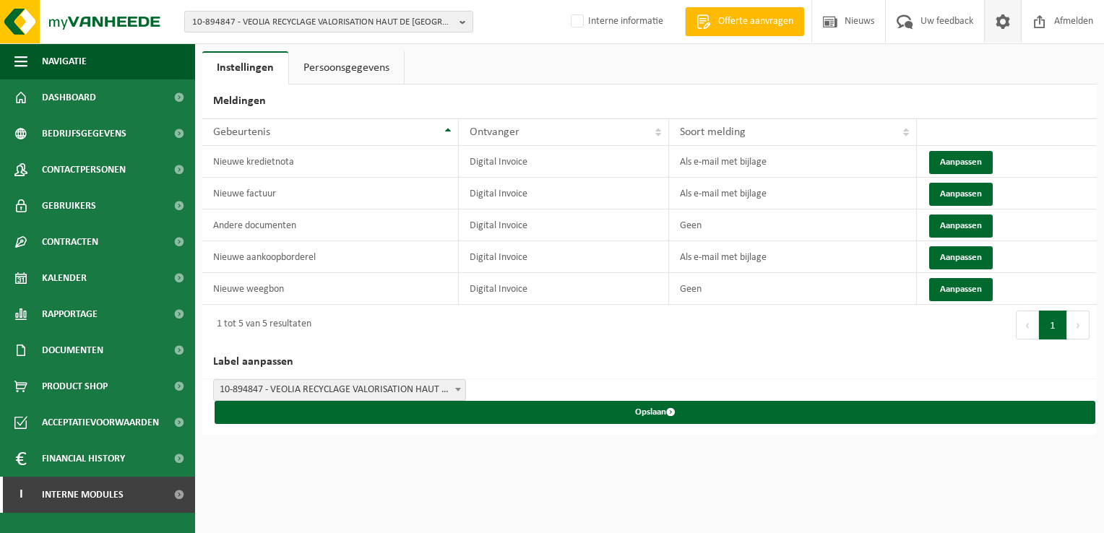
click at [280, 24] on span "10-894847 - VEOLIA RECYCLAGE VALORISATION HAUT DE FRANCE - VAULX EN VELIN CEDEX" at bounding box center [322, 23] width 261 height 22
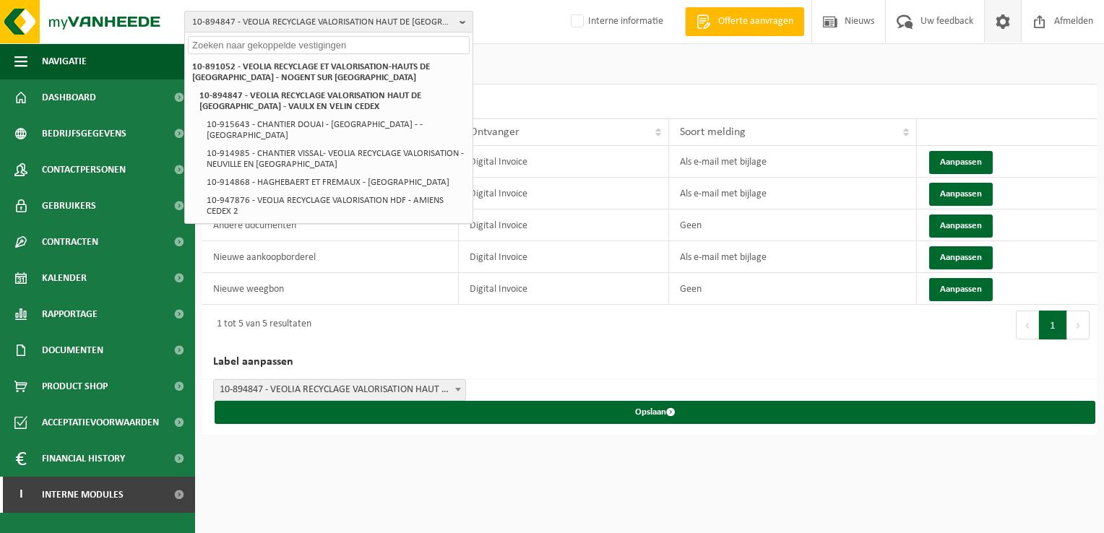
click at [217, 13] on span "10-894847 - VEOLIA RECYCLAGE VALORISATION HAUT DE FRANCE - VAULX EN VELIN CEDEX" at bounding box center [322, 23] width 261 height 22
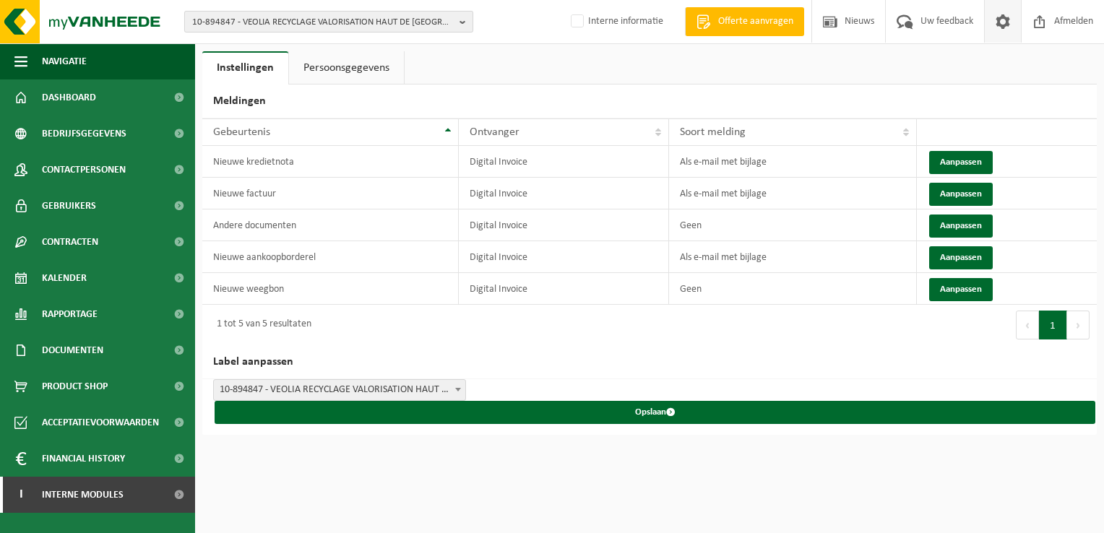
click at [226, 18] on span "10-894847 - VEOLIA RECYCLAGE VALORISATION HAUT DE FRANCE - VAULX EN VELIN CEDEX" at bounding box center [322, 23] width 261 height 22
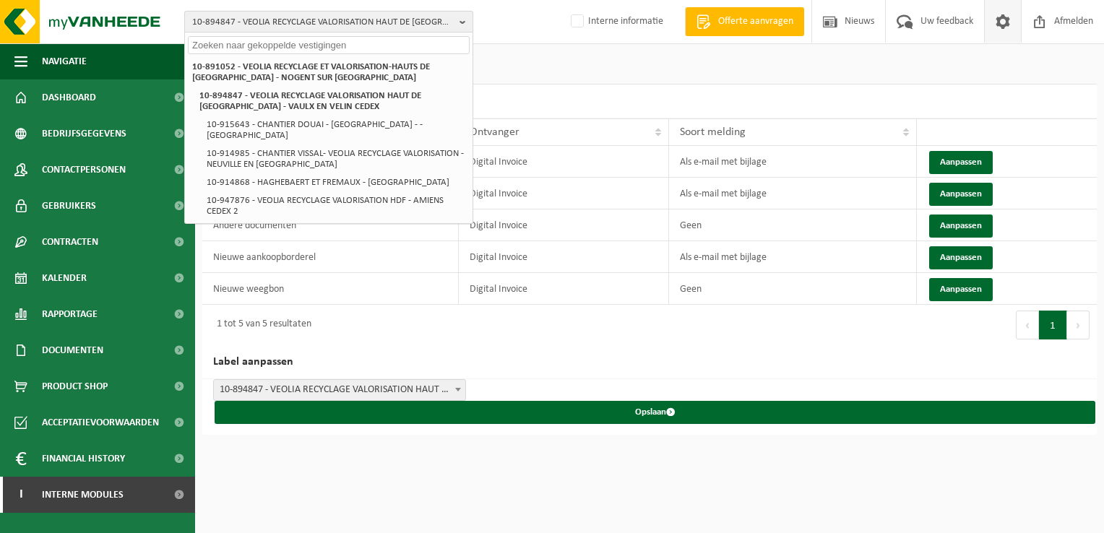
paste input "10-864858"
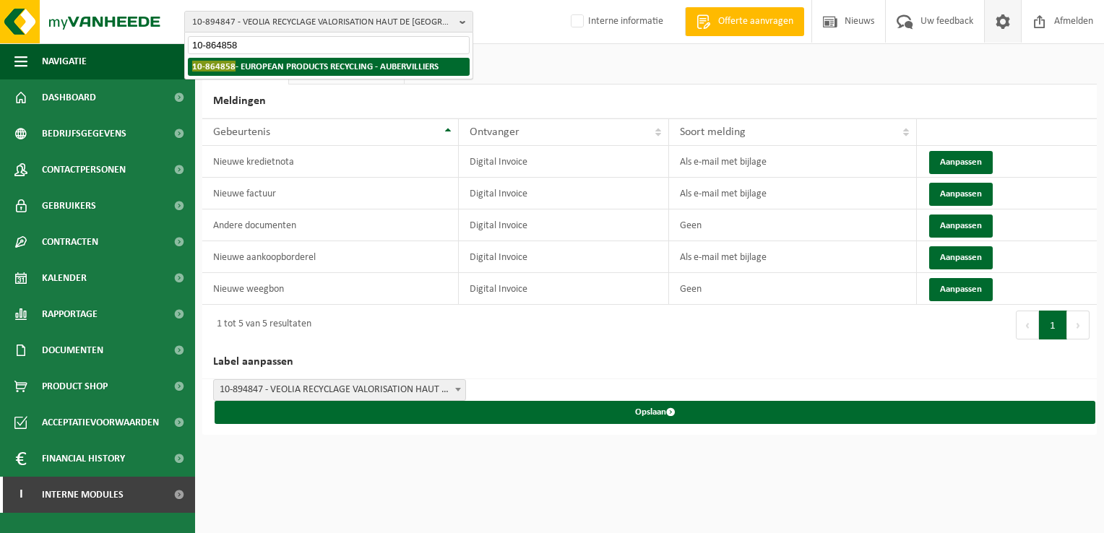
type input "10-864858"
click at [275, 66] on strong "10-864858 - EUROPEAN PRODUCTS RECYCLING - AUBERVILLIERS" at bounding box center [315, 66] width 246 height 11
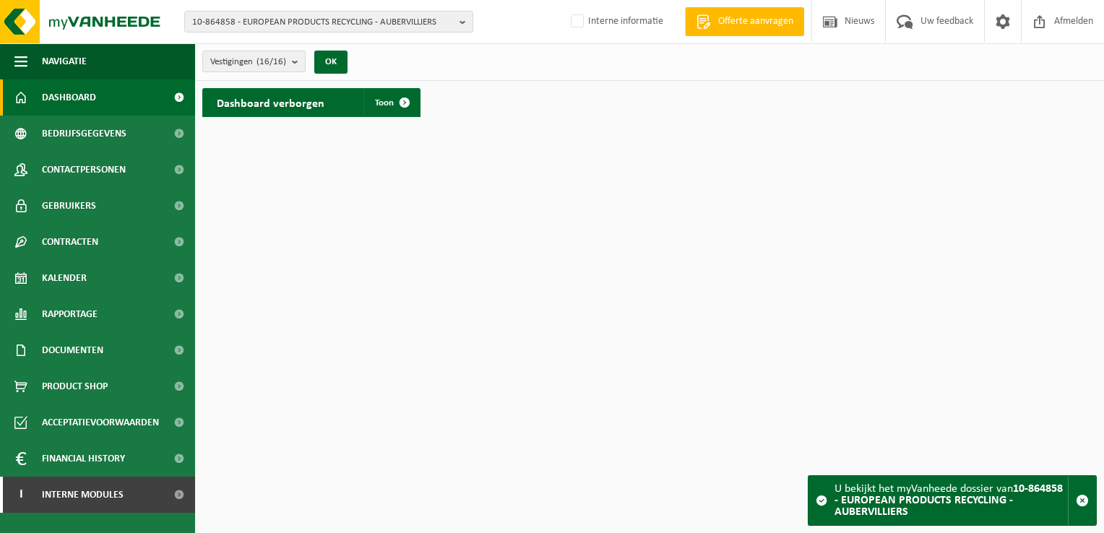
click at [228, 76] on div "Vestigingen (16/16) Alles selecteren Alles deselecteren Actieve selecteren EURO…" at bounding box center [279, 61] width 168 height 31
click at [231, 69] on span "Vestigingen (16/16)" at bounding box center [248, 62] width 76 height 22
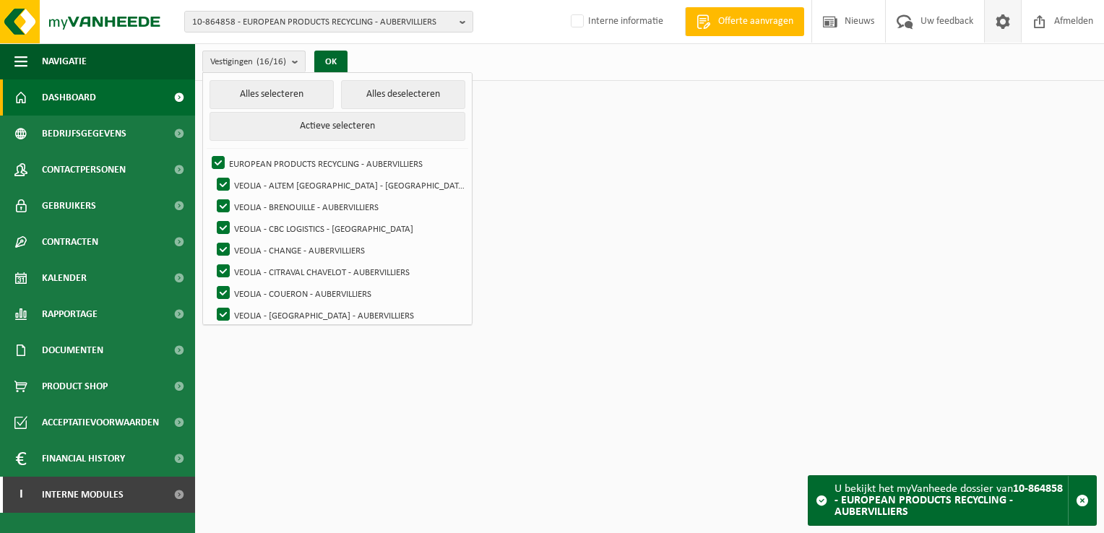
click at [993, 30] on span at bounding box center [1003, 21] width 22 height 43
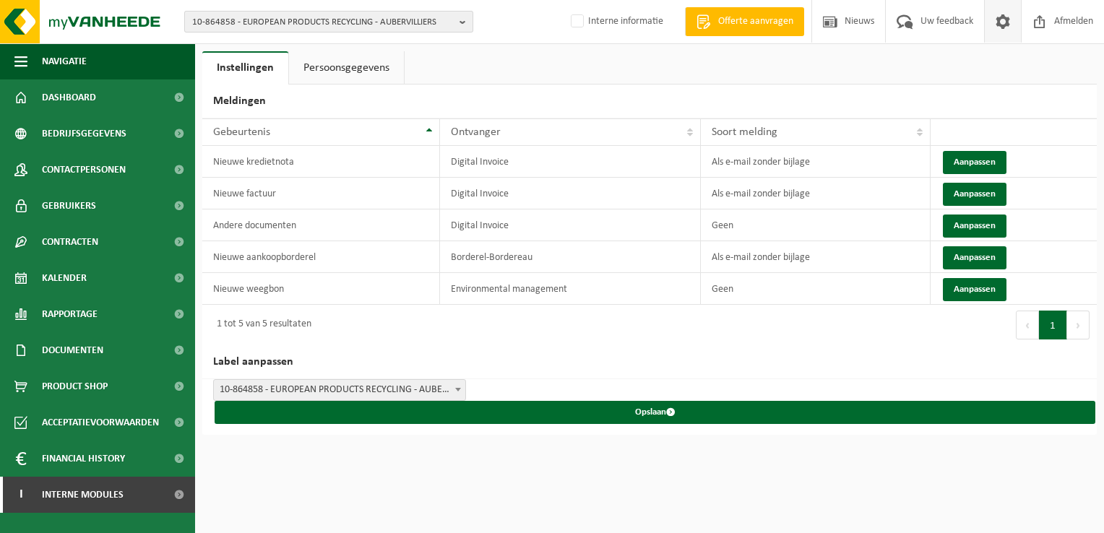
click at [339, 22] on span "10-864858 - EUROPEAN PRODUCTS RECYCLING - AUBERVILLIERS" at bounding box center [322, 23] width 261 height 22
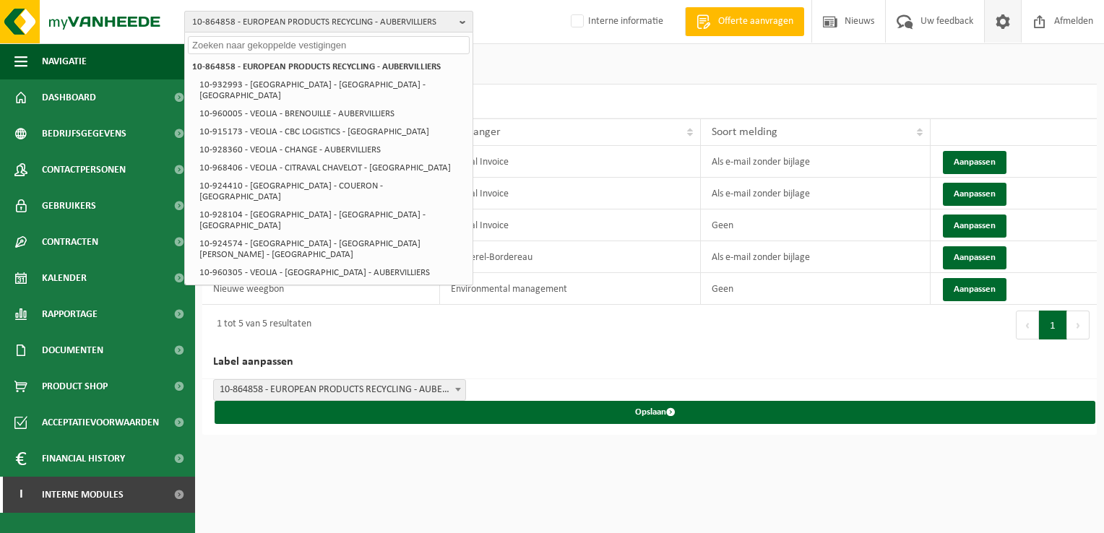
click at [332, 20] on span "10-864858 - EUROPEAN PRODUCTS RECYCLING - AUBERVILLIERS" at bounding box center [322, 23] width 261 height 22
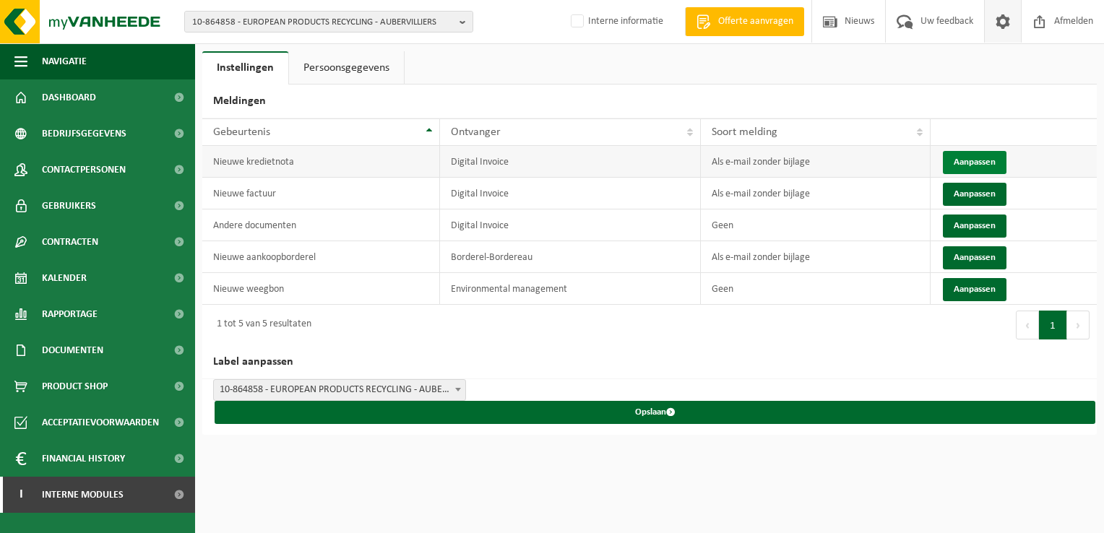
click at [964, 160] on button "Aanpassen" at bounding box center [975, 162] width 64 height 23
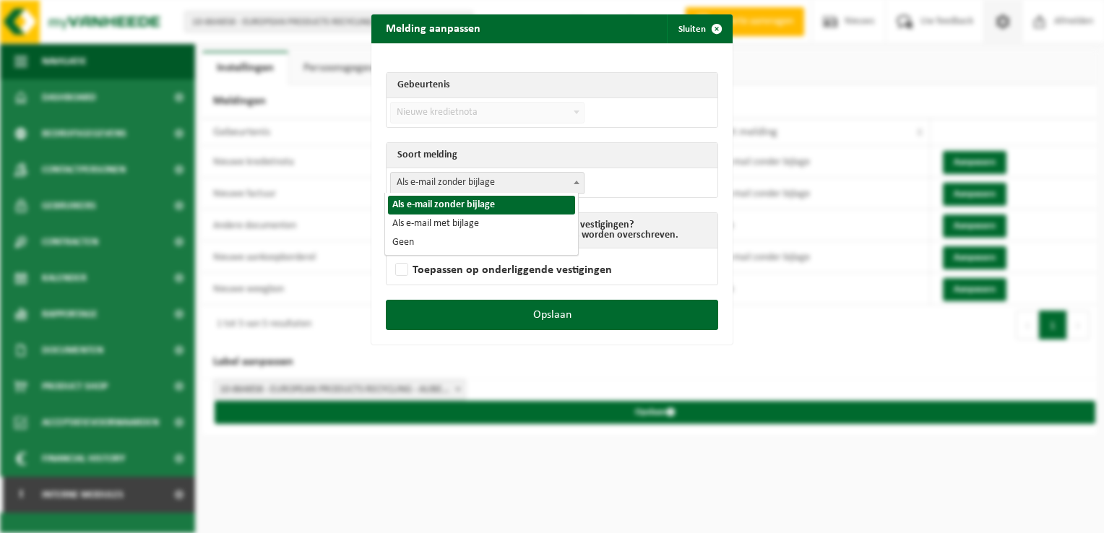
drag, startPoint x: 488, startPoint y: 181, endPoint x: 472, endPoint y: 206, distance: 29.6
click at [487, 181] on span "Als e-mail zonder bijlage" at bounding box center [487, 183] width 193 height 20
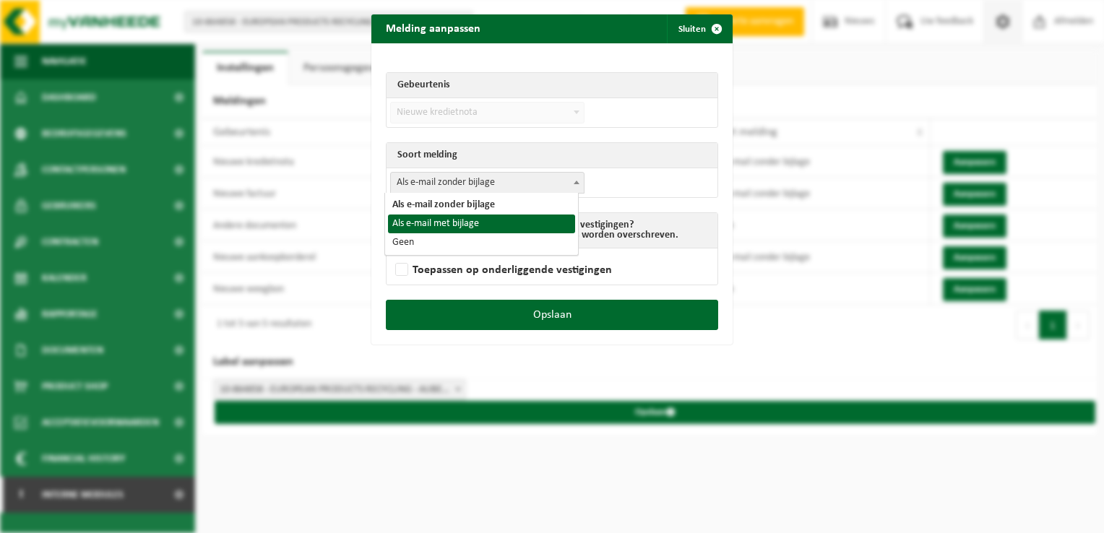
select select "3"
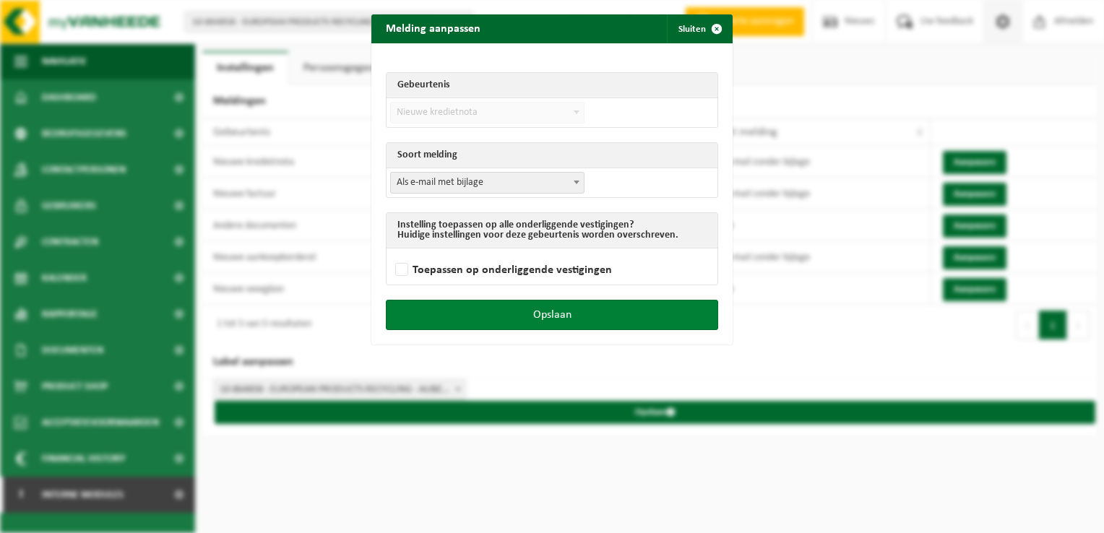
click at [581, 319] on button "Opslaan" at bounding box center [552, 315] width 332 height 30
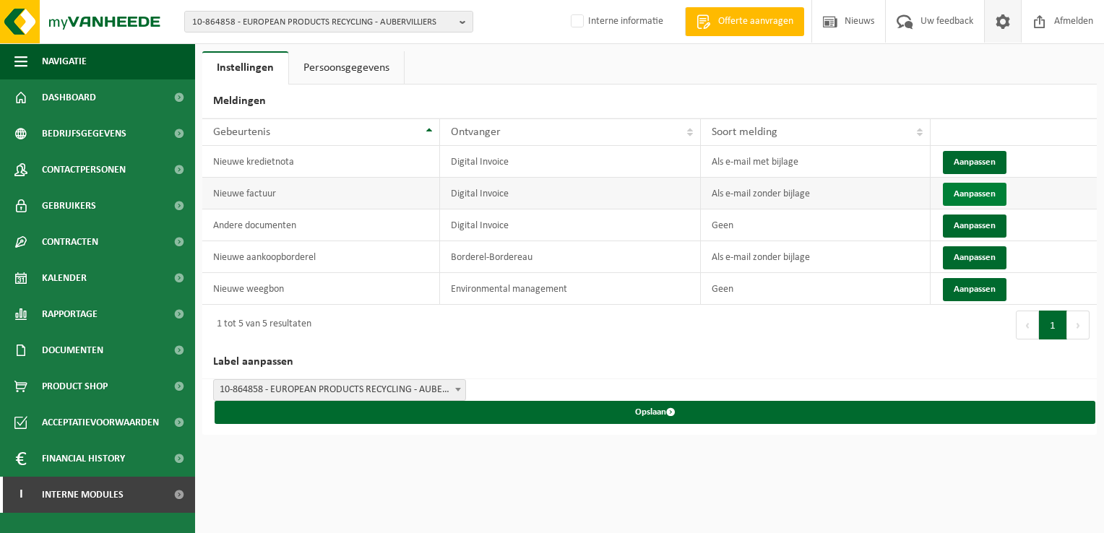
click at [974, 190] on button "Aanpassen" at bounding box center [975, 194] width 64 height 23
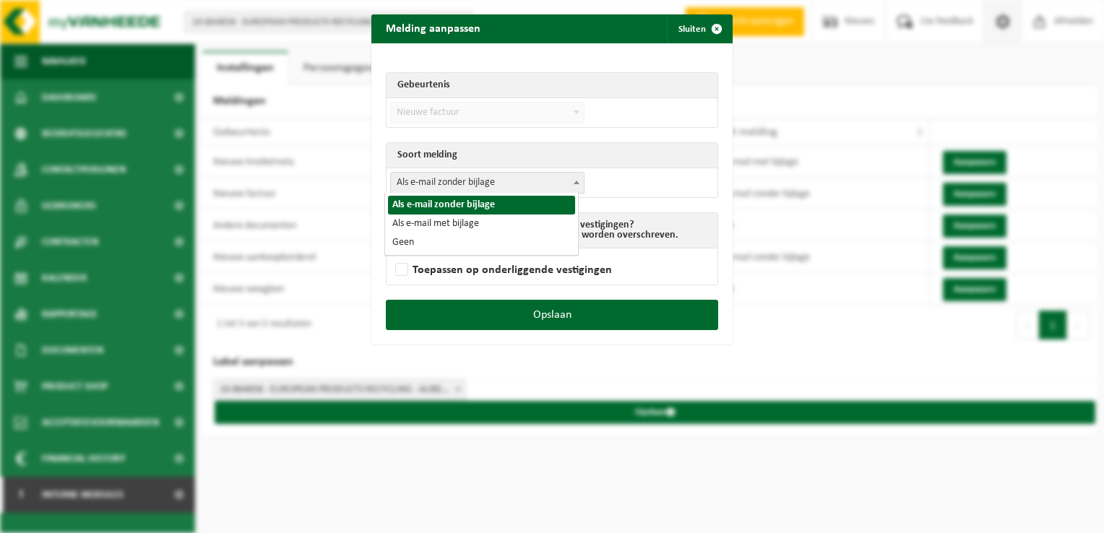
click at [425, 183] on span "Als e-mail zonder bijlage" at bounding box center [487, 183] width 193 height 20
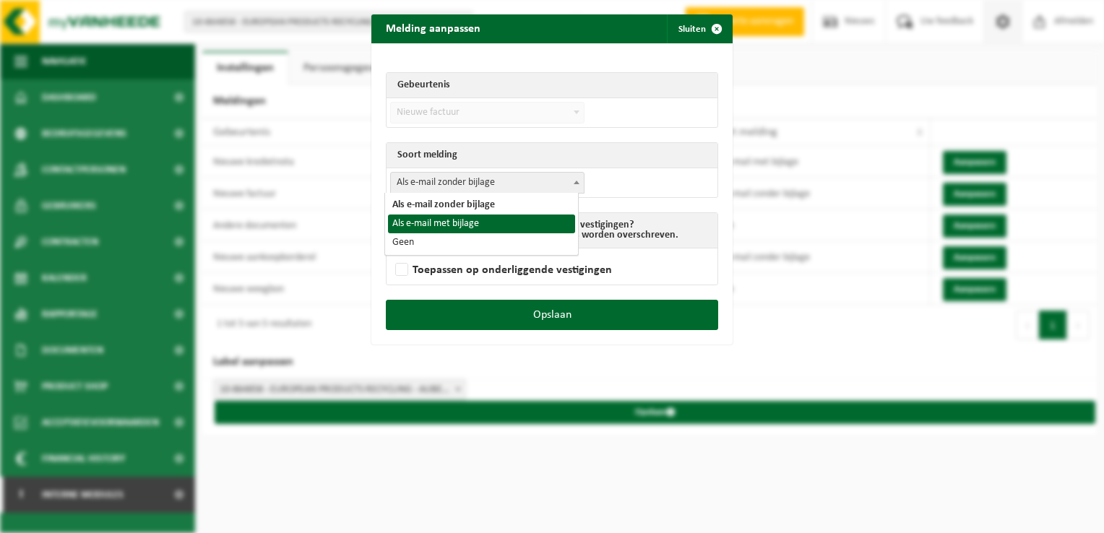
select select "3"
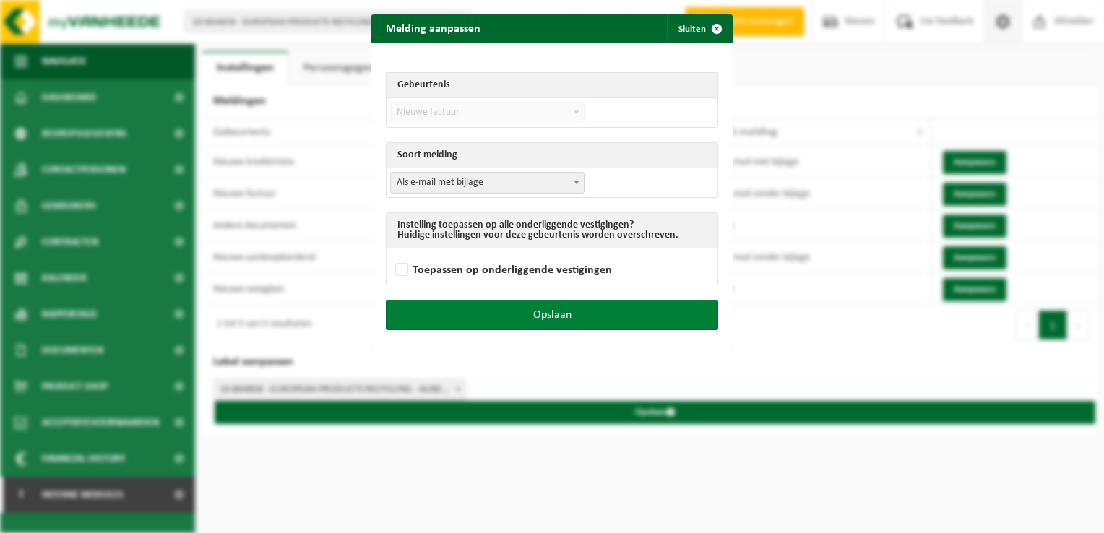
click at [635, 301] on button "Opslaan" at bounding box center [552, 315] width 332 height 30
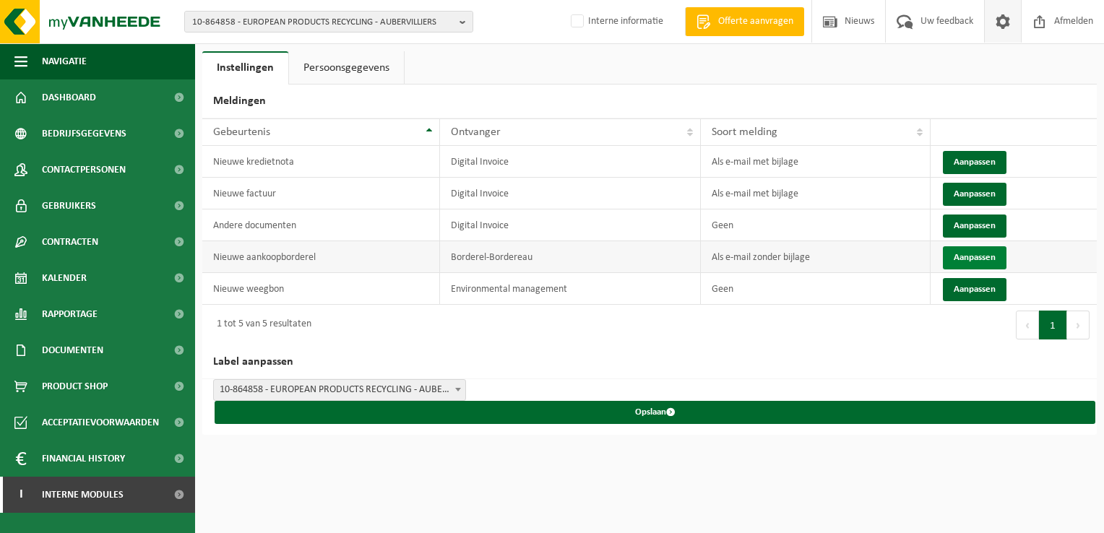
click at [974, 256] on button "Aanpassen" at bounding box center [975, 257] width 64 height 23
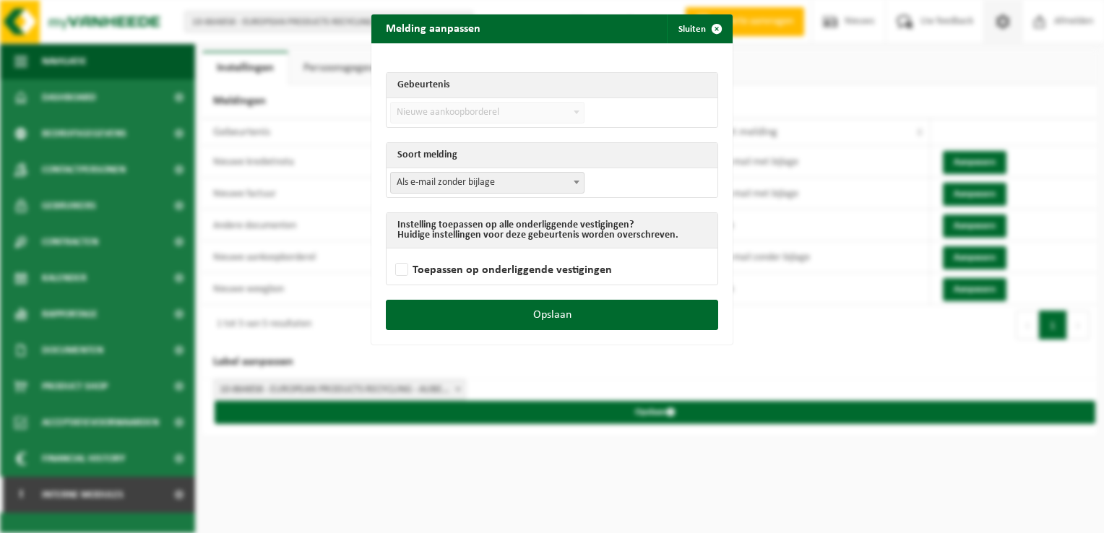
click at [443, 181] on span "Als e-mail zonder bijlage" at bounding box center [487, 183] width 193 height 20
select select "3"
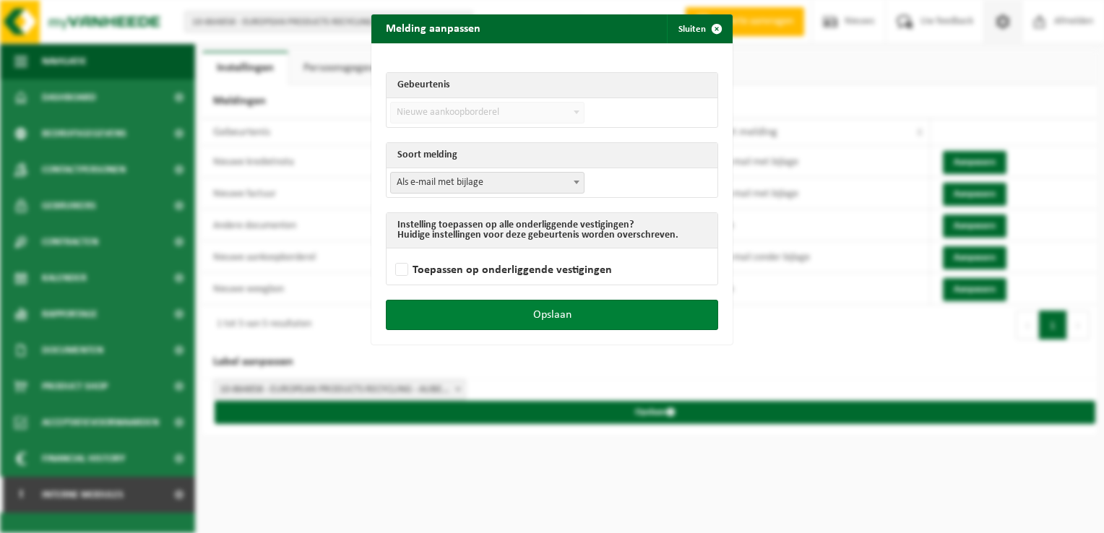
click at [511, 311] on button "Opslaan" at bounding box center [552, 315] width 332 height 30
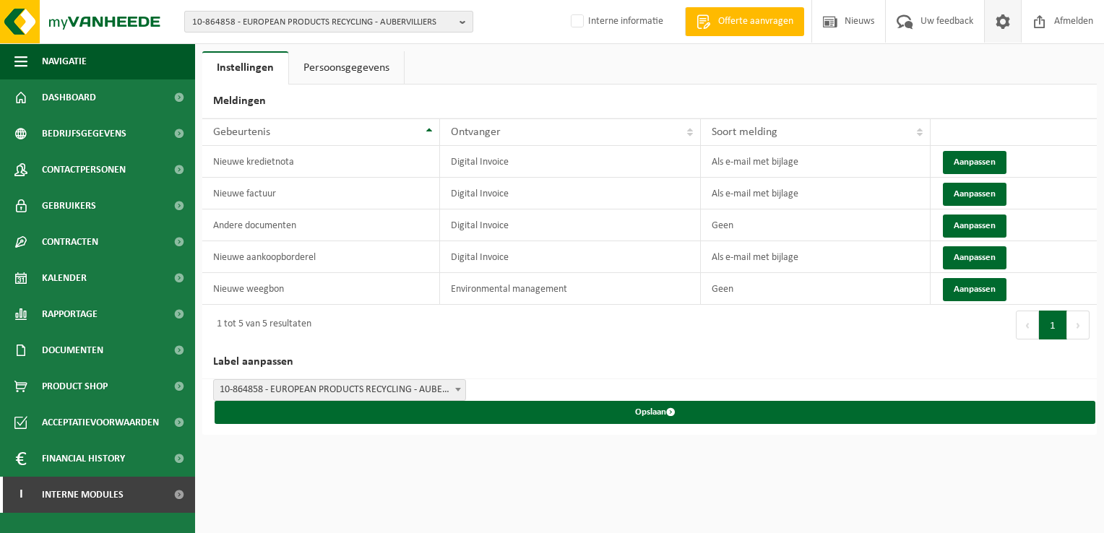
click at [286, 14] on span "10-864858 - EUROPEAN PRODUCTS RECYCLING - AUBERVILLIERS" at bounding box center [322, 23] width 261 height 22
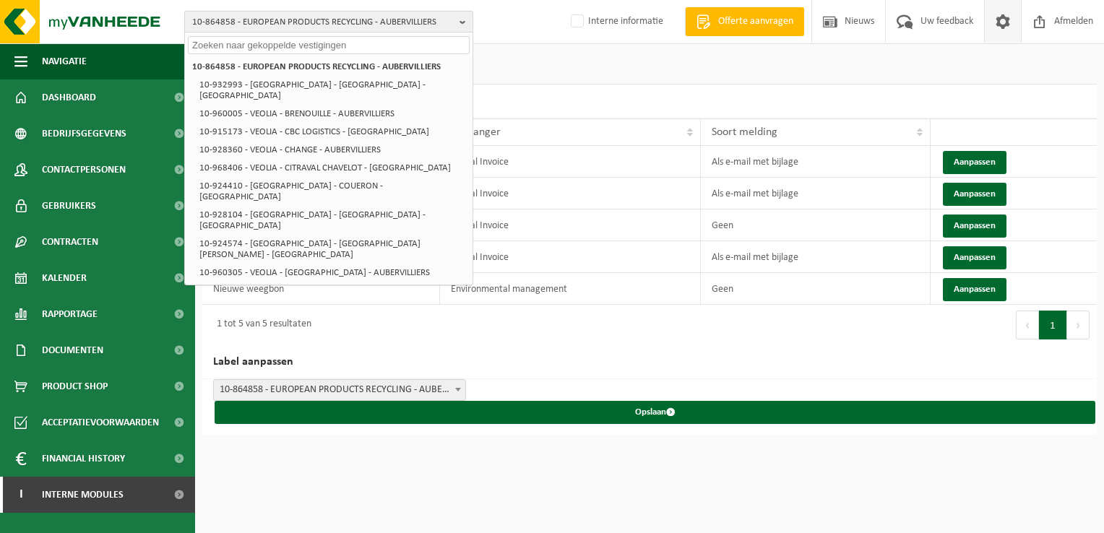
paste input "10-748982"
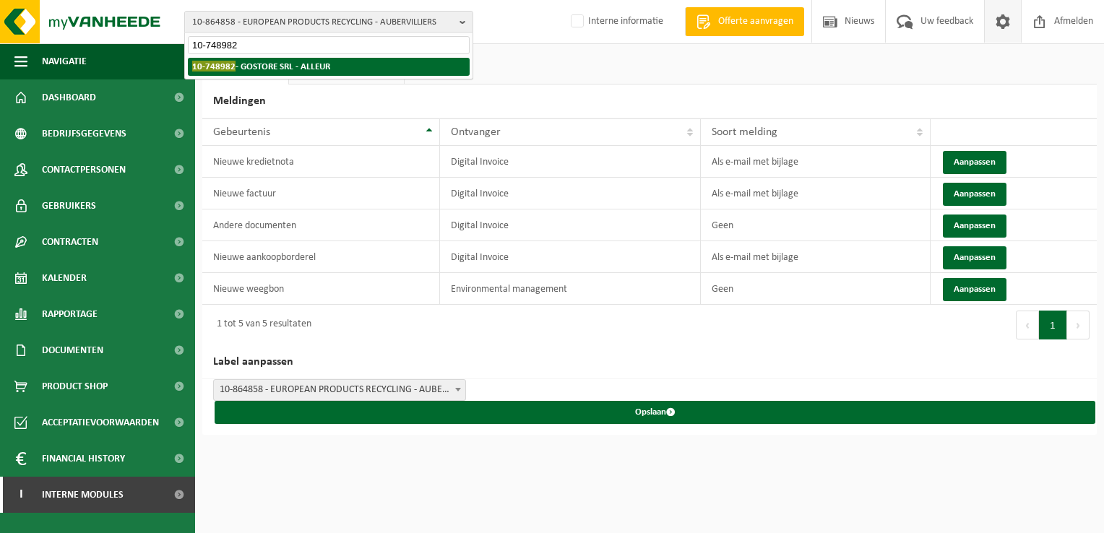
type input "10-748982"
click at [272, 68] on strong "10-748982 - GOSTORE SRL - ALLEUR" at bounding box center [261, 66] width 138 height 11
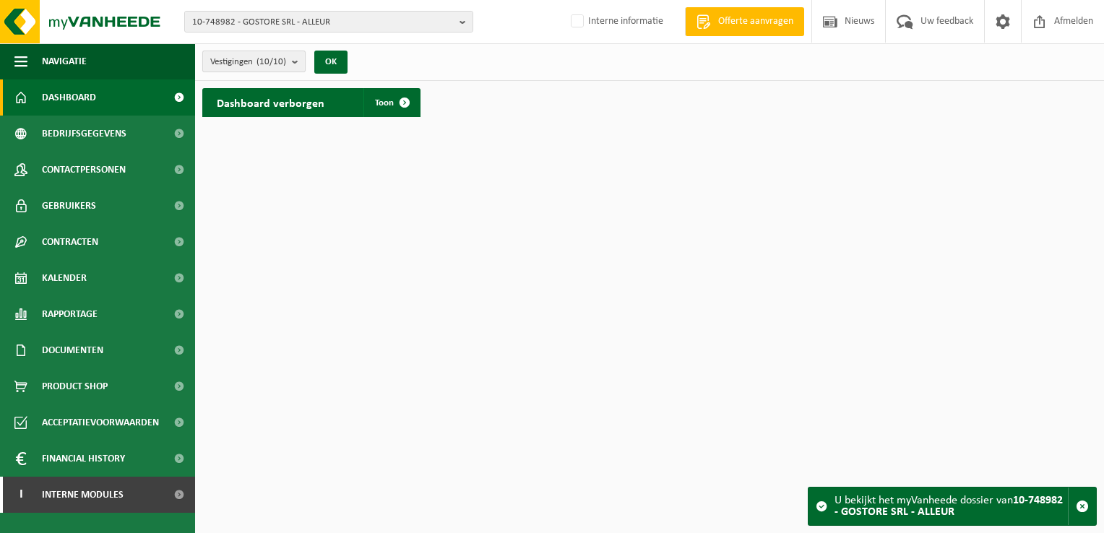
click at [266, 61] on count "(10/10)" at bounding box center [271, 61] width 30 height 9
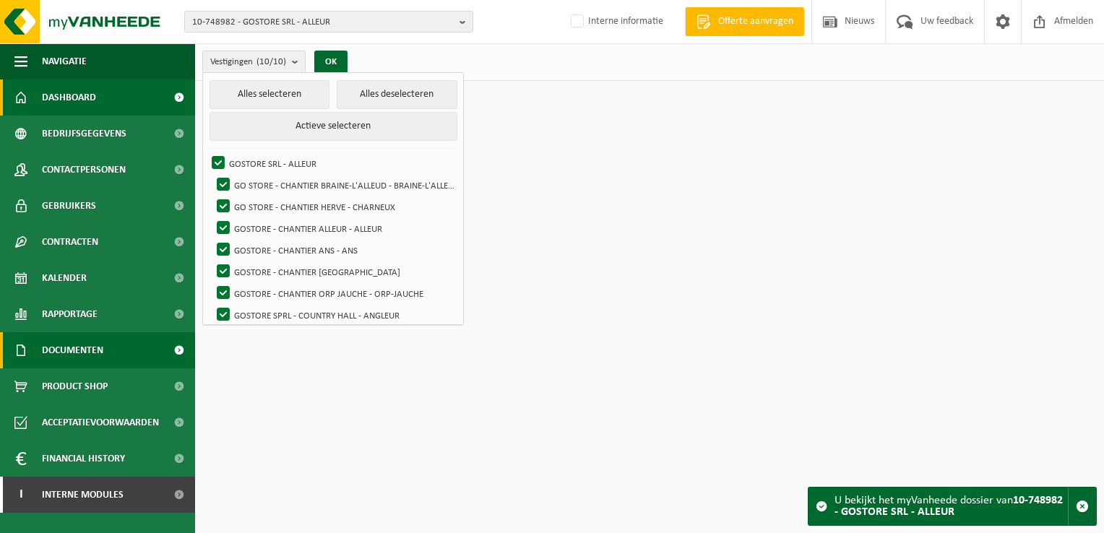
click at [83, 346] on span "Documenten" at bounding box center [72, 350] width 61 height 36
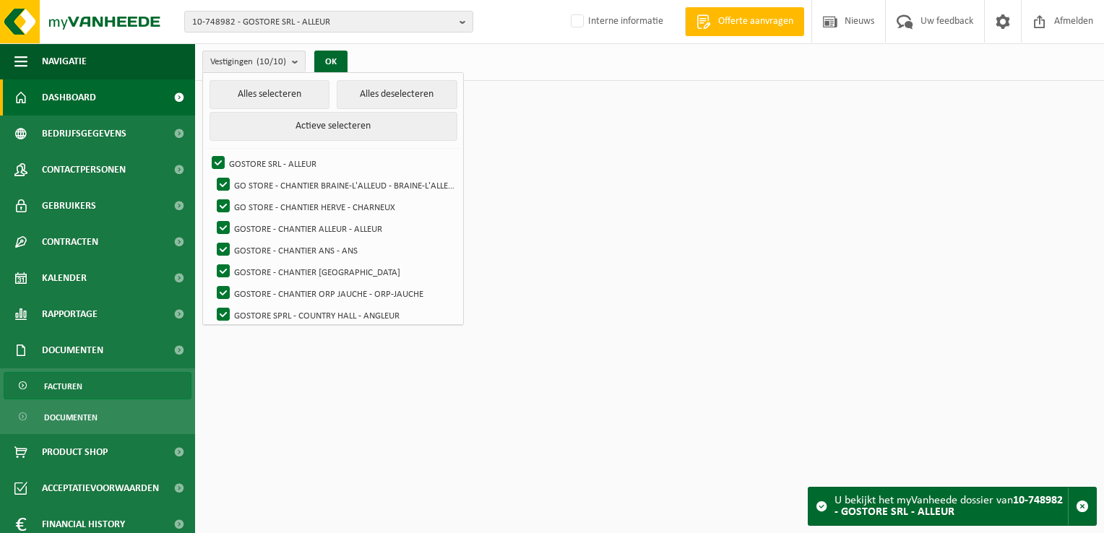
click at [61, 391] on span "Facturen" at bounding box center [63, 386] width 38 height 27
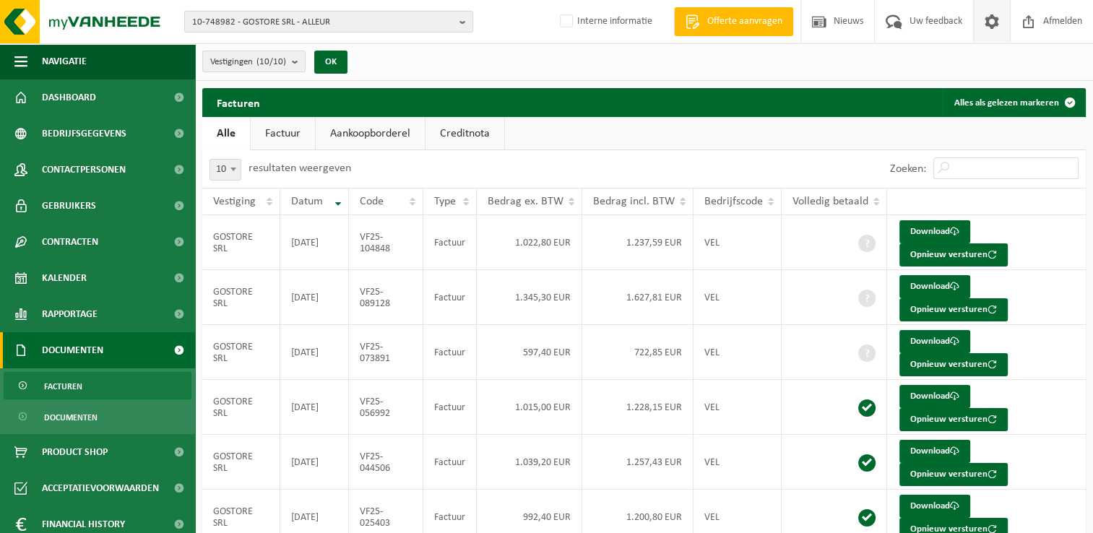
click at [987, 23] on span at bounding box center [992, 21] width 22 height 43
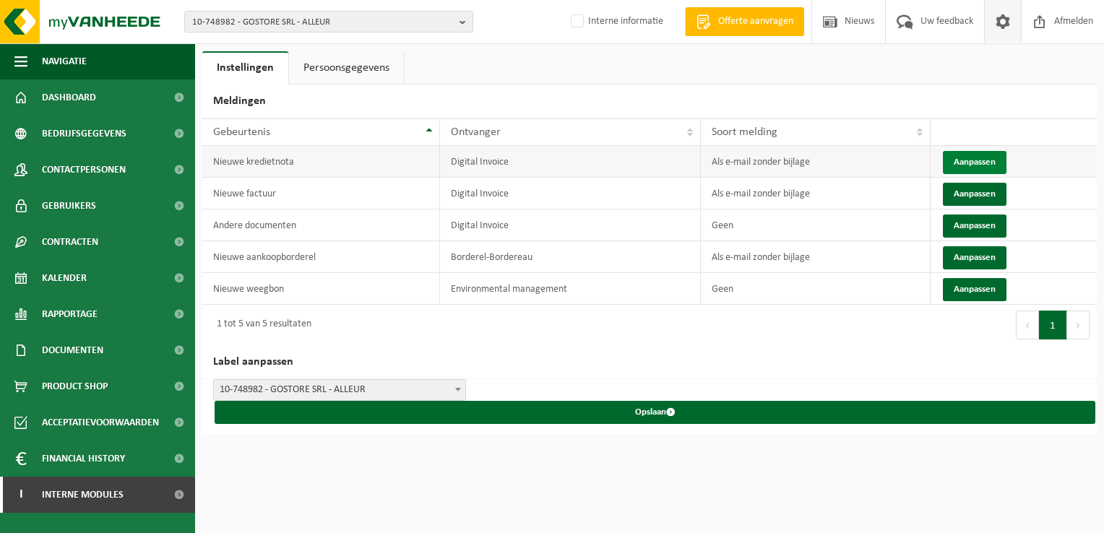
click at [960, 156] on button "Aanpassen" at bounding box center [975, 162] width 64 height 23
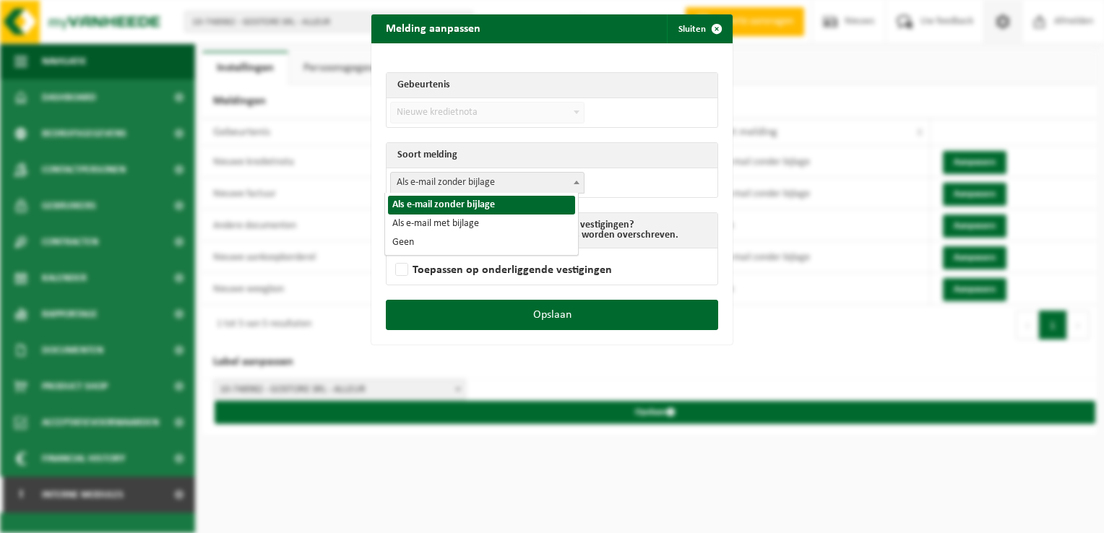
click at [425, 186] on span "Als e-mail zonder bijlage" at bounding box center [487, 183] width 193 height 20
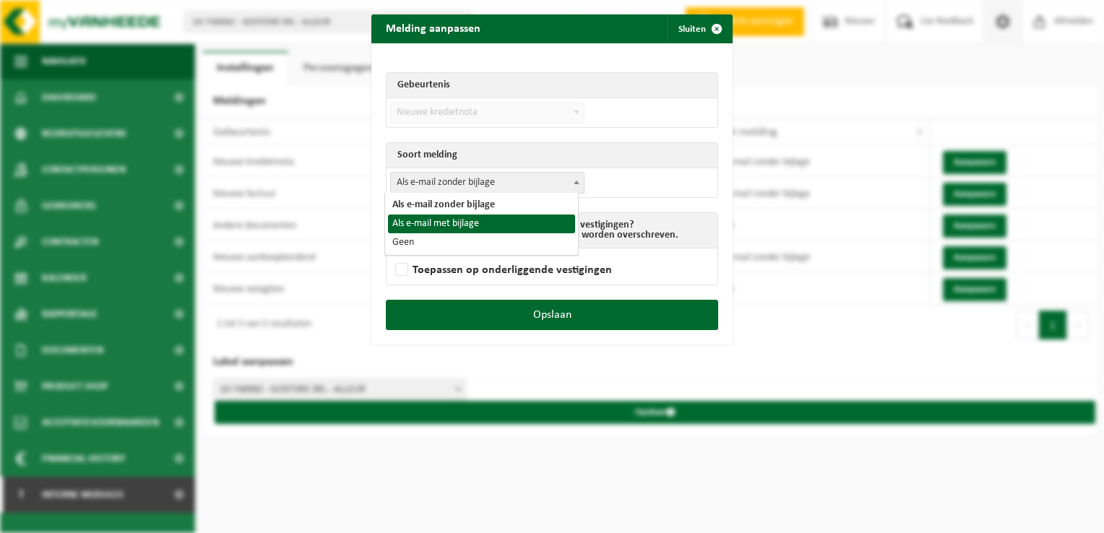
select select "3"
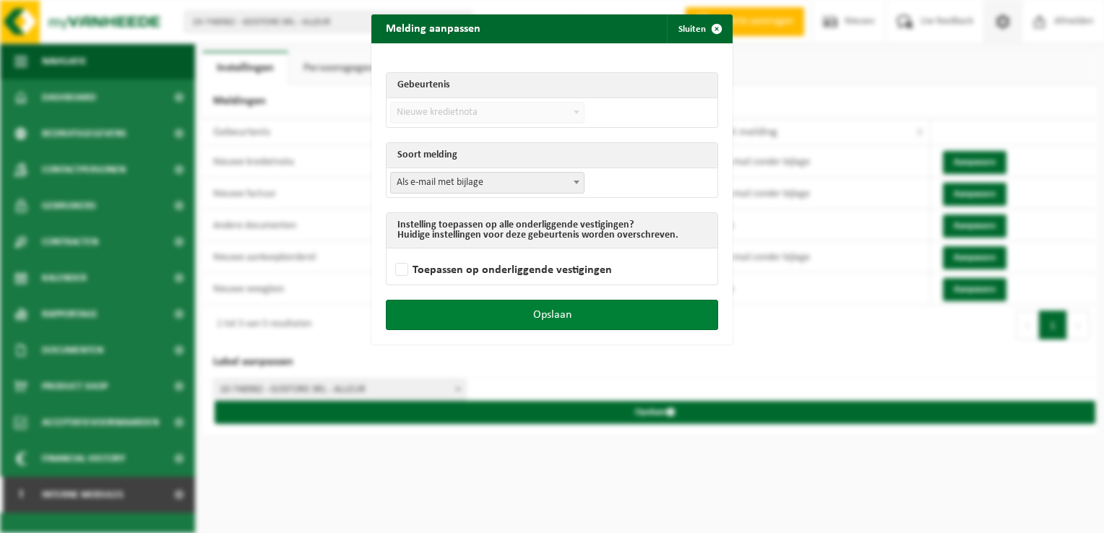
click at [586, 316] on button "Opslaan" at bounding box center [552, 315] width 332 height 30
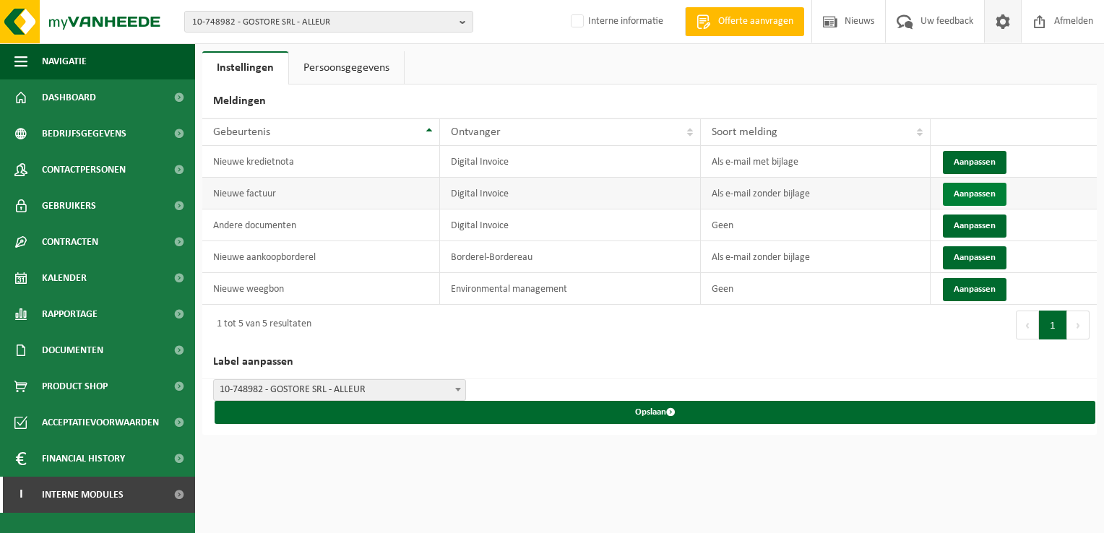
click at [980, 186] on button "Aanpassen" at bounding box center [975, 194] width 64 height 23
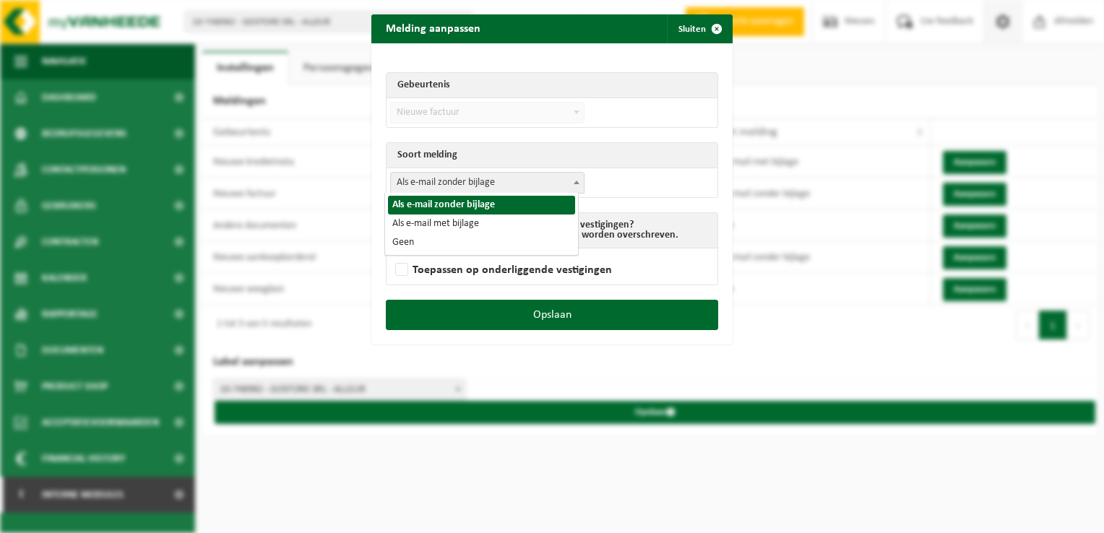
click at [438, 177] on span "Als e-mail zonder bijlage" at bounding box center [487, 183] width 193 height 20
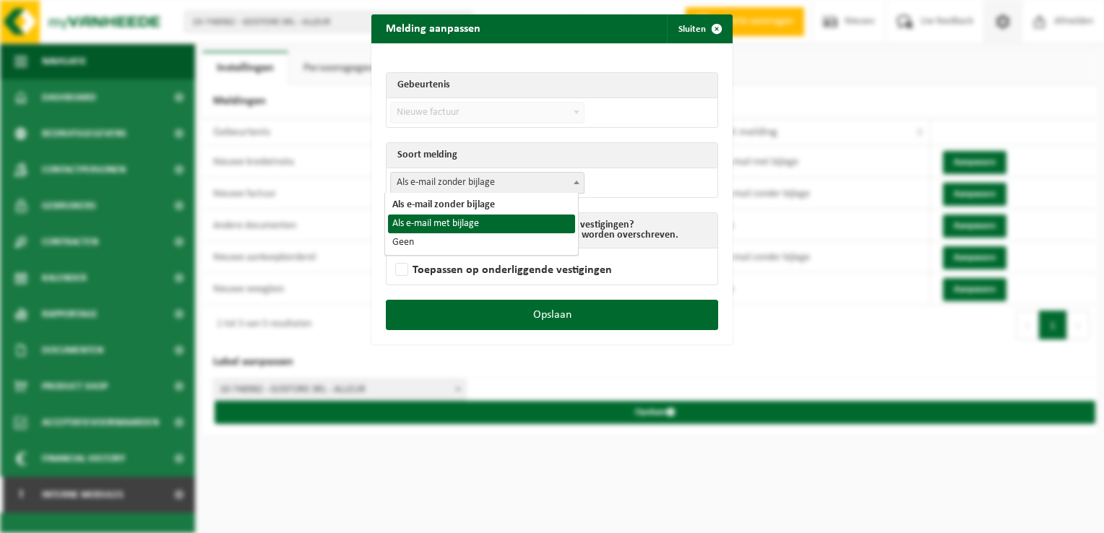
select select "3"
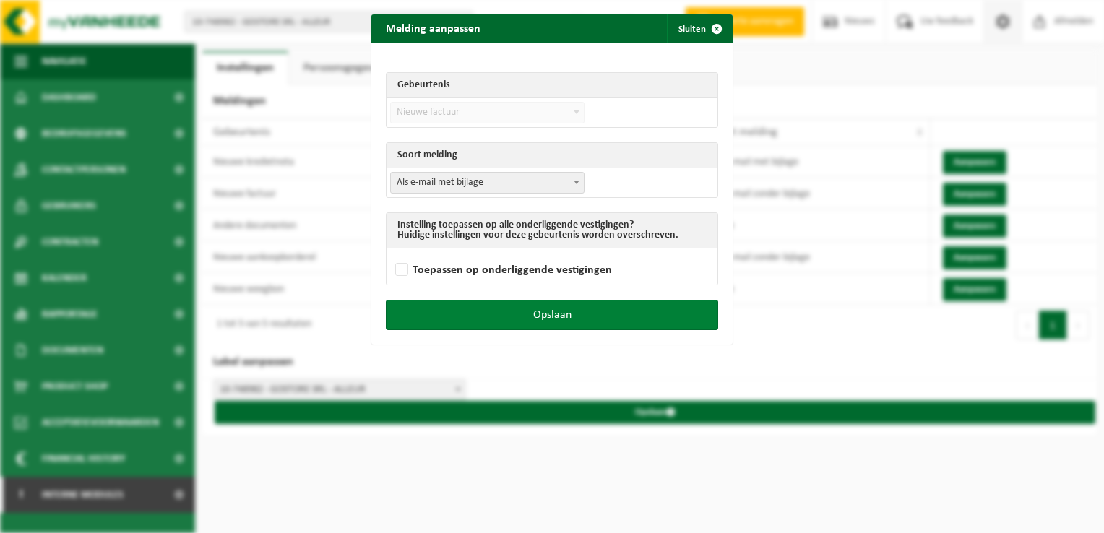
click at [635, 308] on button "Opslaan" at bounding box center [552, 315] width 332 height 30
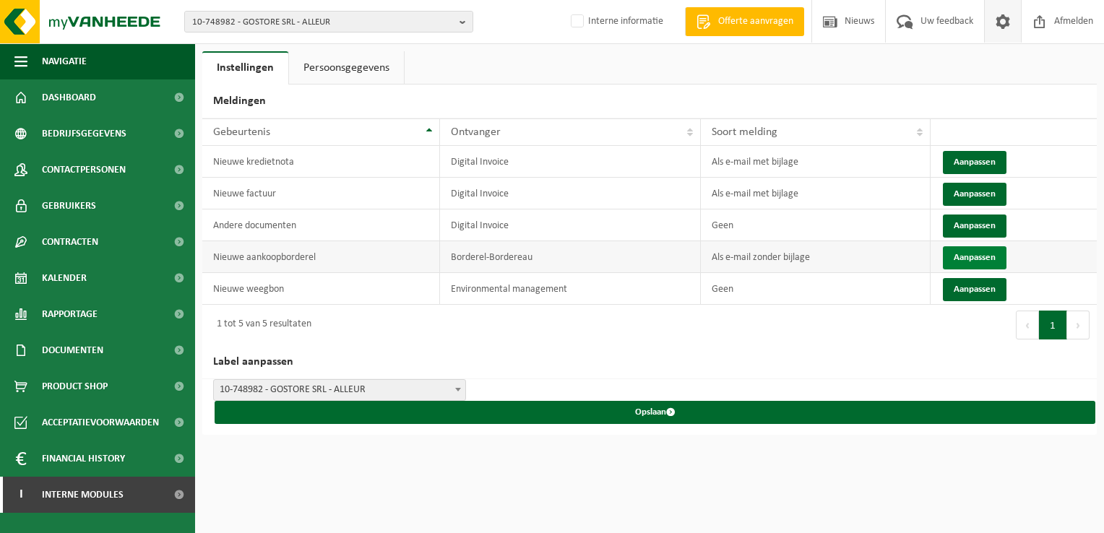
click at [961, 256] on button "Aanpassen" at bounding box center [975, 257] width 64 height 23
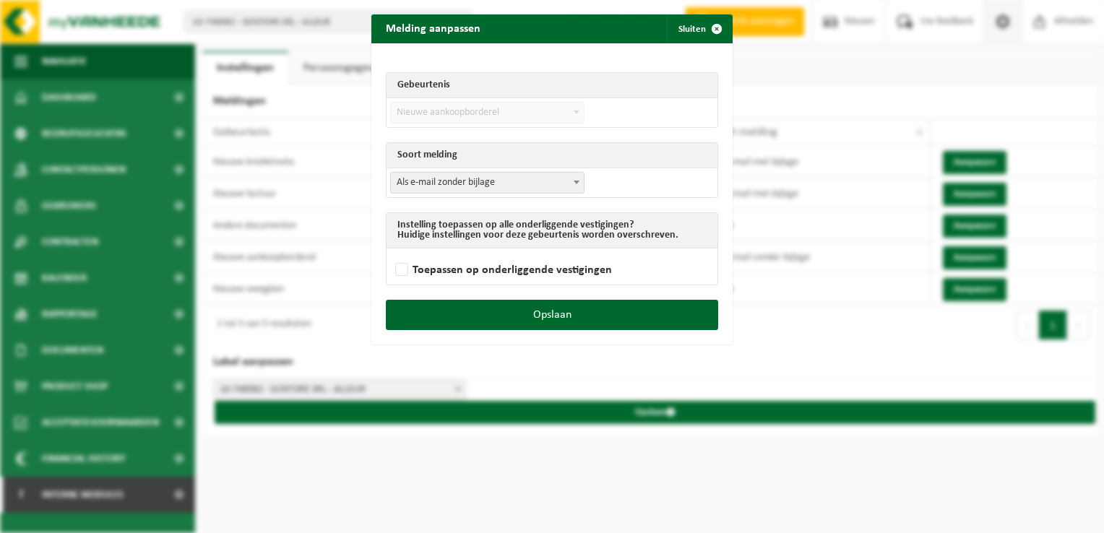
click at [441, 180] on span "Als e-mail zonder bijlage" at bounding box center [487, 183] width 193 height 20
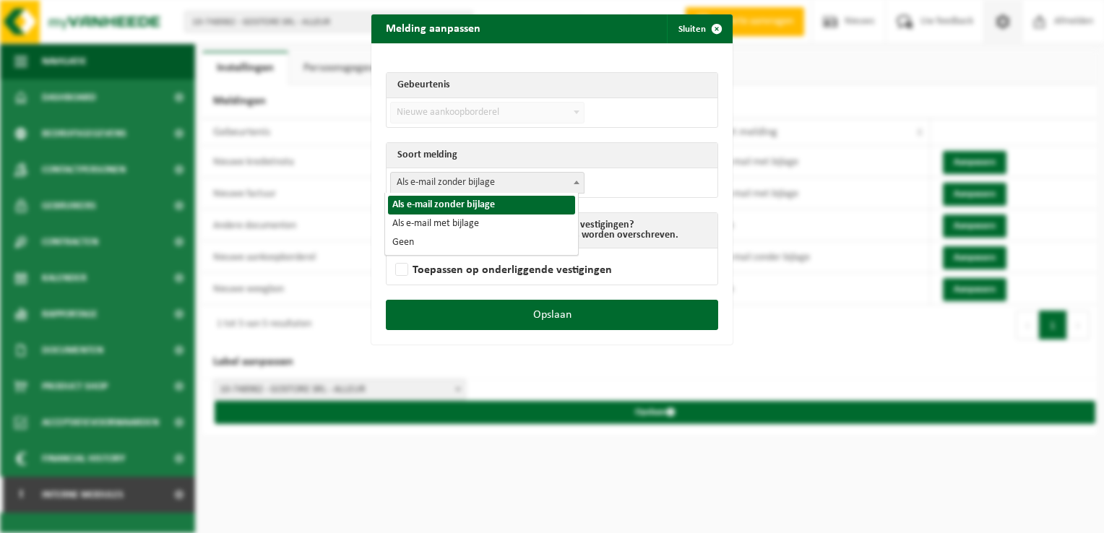
select select "3"
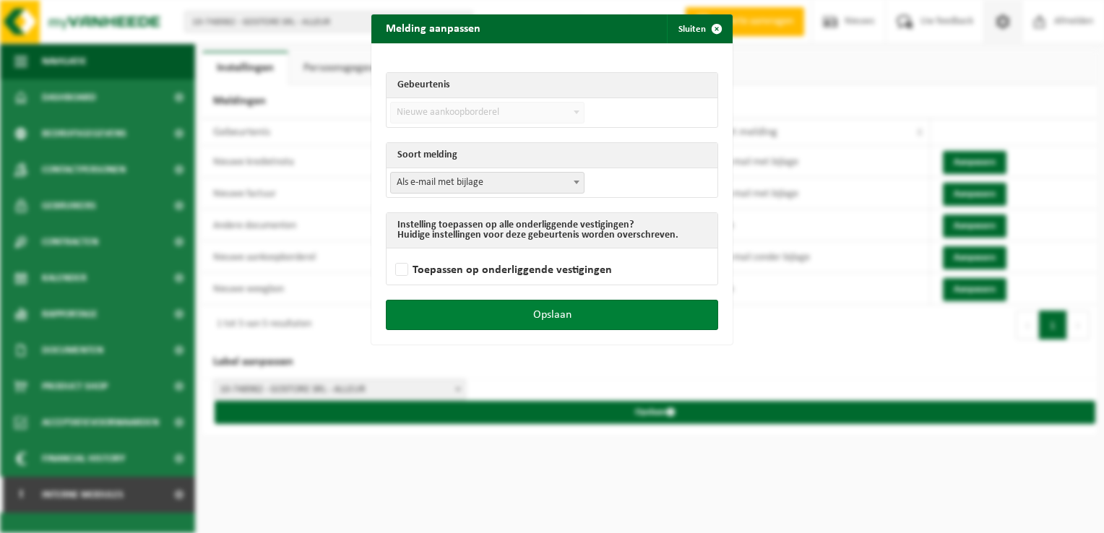
click at [658, 322] on button "Opslaan" at bounding box center [552, 315] width 332 height 30
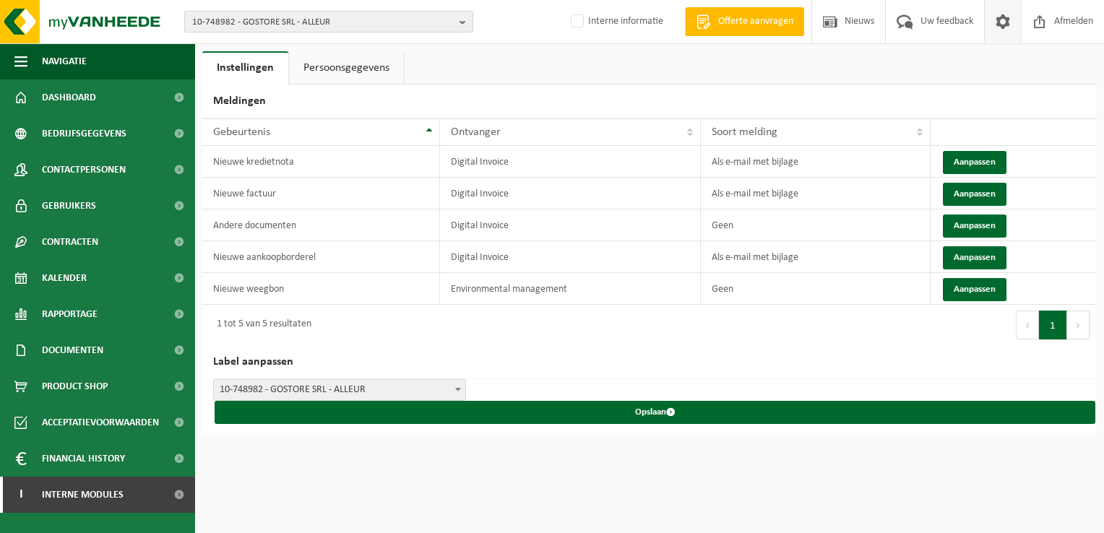
click at [242, 22] on span "10-748982 - GOSTORE SRL - ALLEUR" at bounding box center [322, 23] width 261 height 22
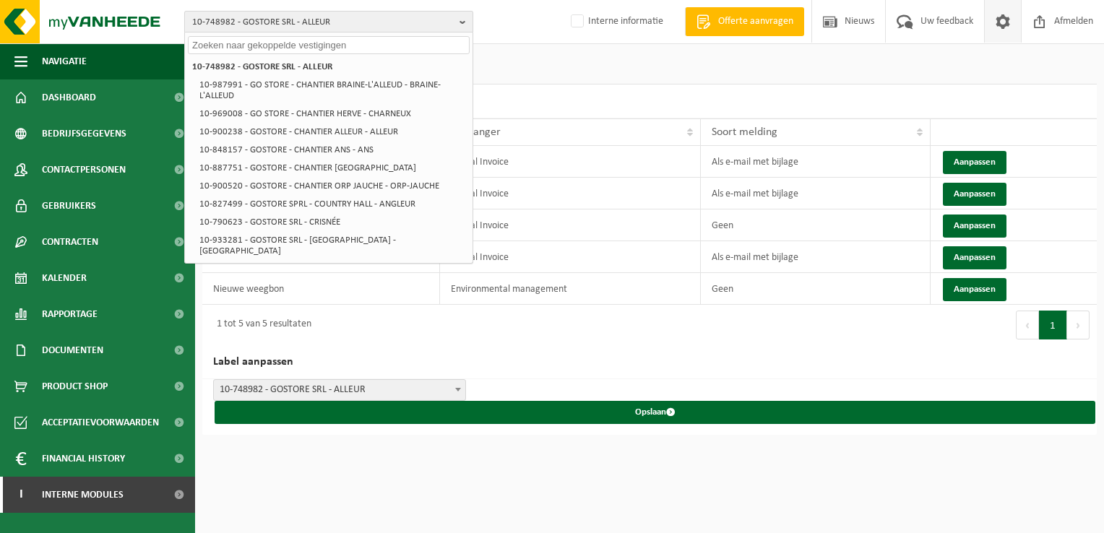
paste input "10-838169"
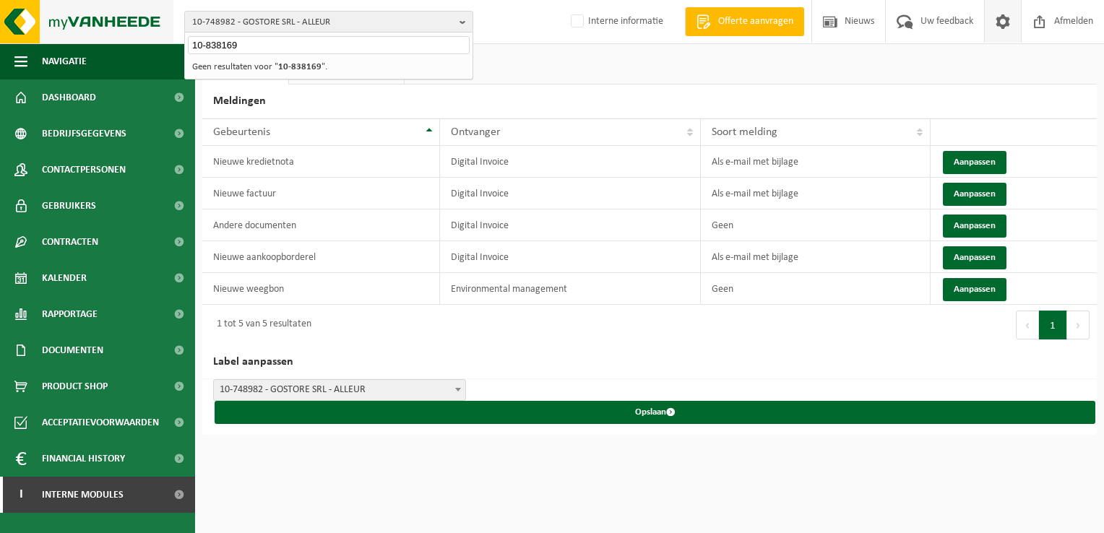
type input "10-838169"
drag, startPoint x: 239, startPoint y: 45, endPoint x: 150, endPoint y: 17, distance: 93.9
click at [150, 17] on div "10-748982 - GOSTORE SRL - ALLEUR 10-838169 10-748982 - GOSTORE SRL - ALLEUR 10-…" at bounding box center [552, 22] width 1104 height 44
click at [249, 18] on span "10-748982 - GOSTORE SRL - ALLEUR" at bounding box center [322, 23] width 261 height 22
paste input "10-915142"
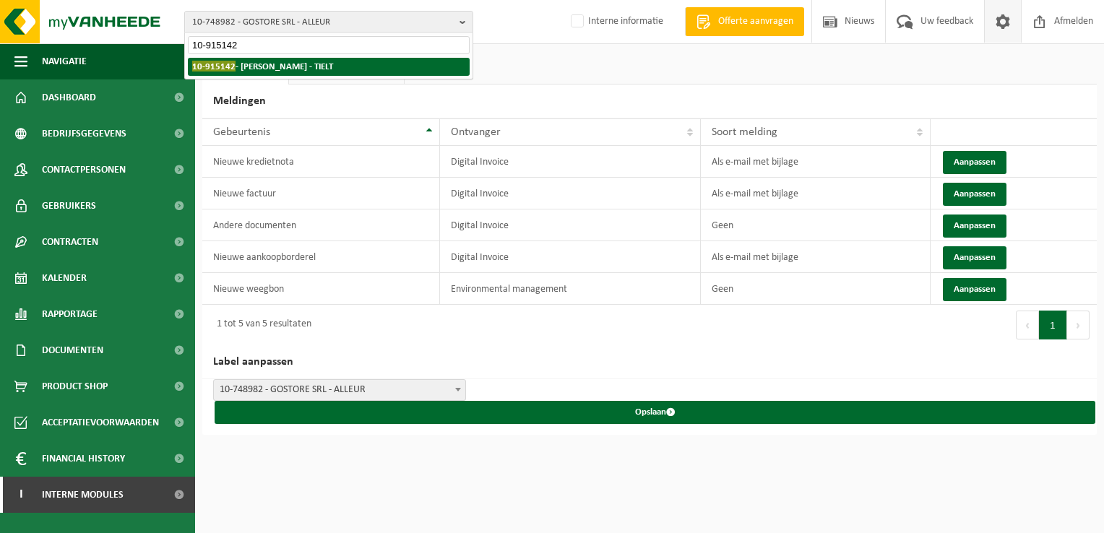
type input "10-915142"
click at [274, 69] on strong "10-915142 - POPPE JURGEN - TIELT" at bounding box center [262, 66] width 141 height 11
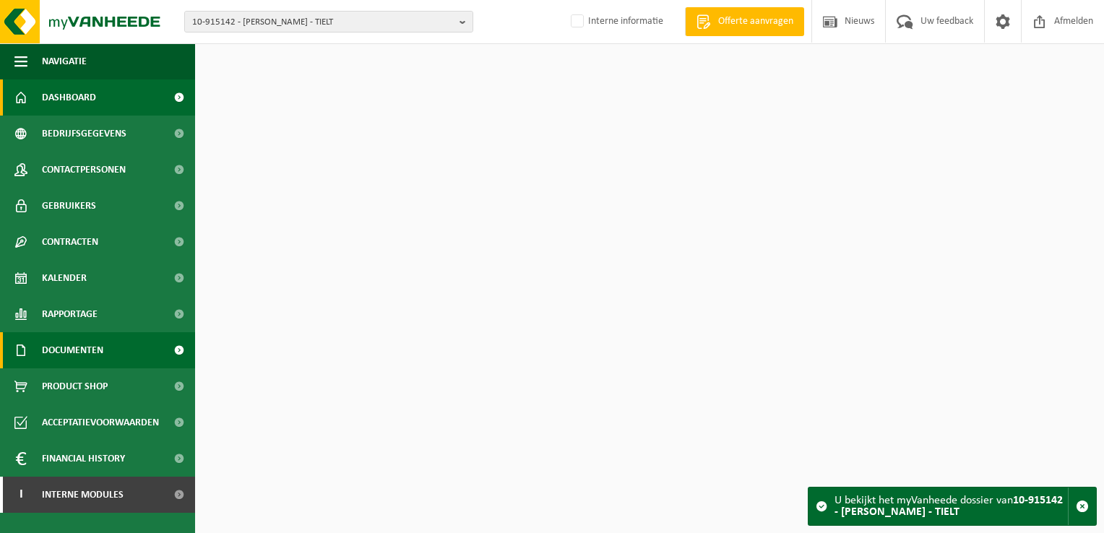
click at [101, 351] on span "Documenten" at bounding box center [72, 350] width 61 height 36
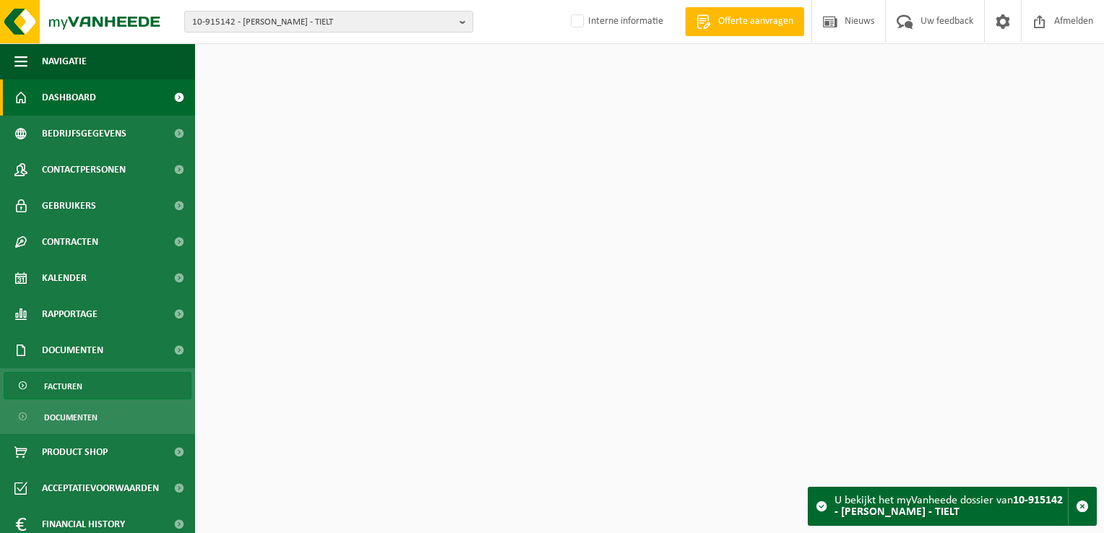
click at [103, 384] on link "Facturen" at bounding box center [98, 385] width 188 height 27
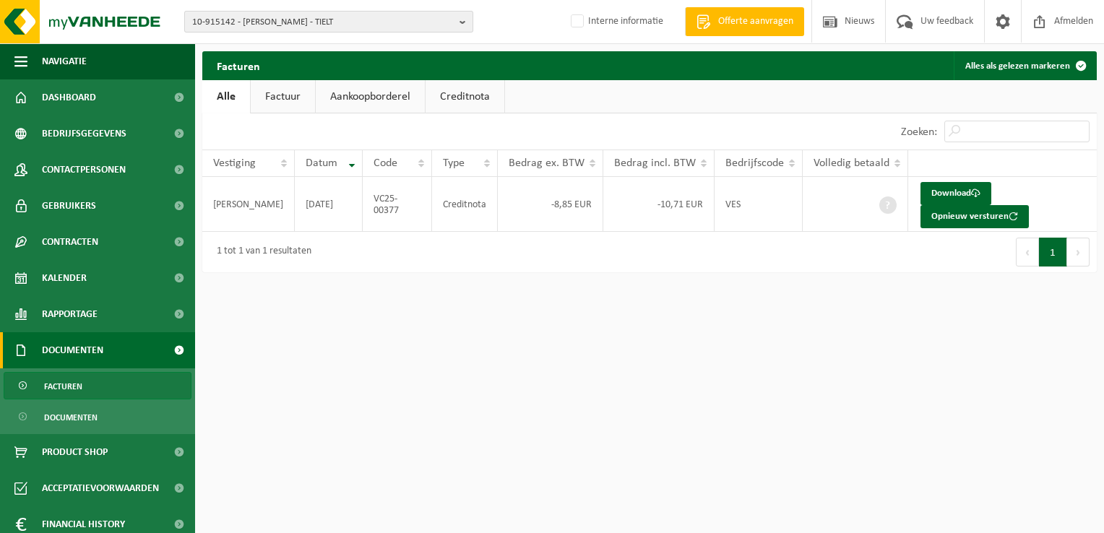
click at [329, 29] on span "10-915142 - [PERSON_NAME] - TIELT" at bounding box center [322, 23] width 261 height 22
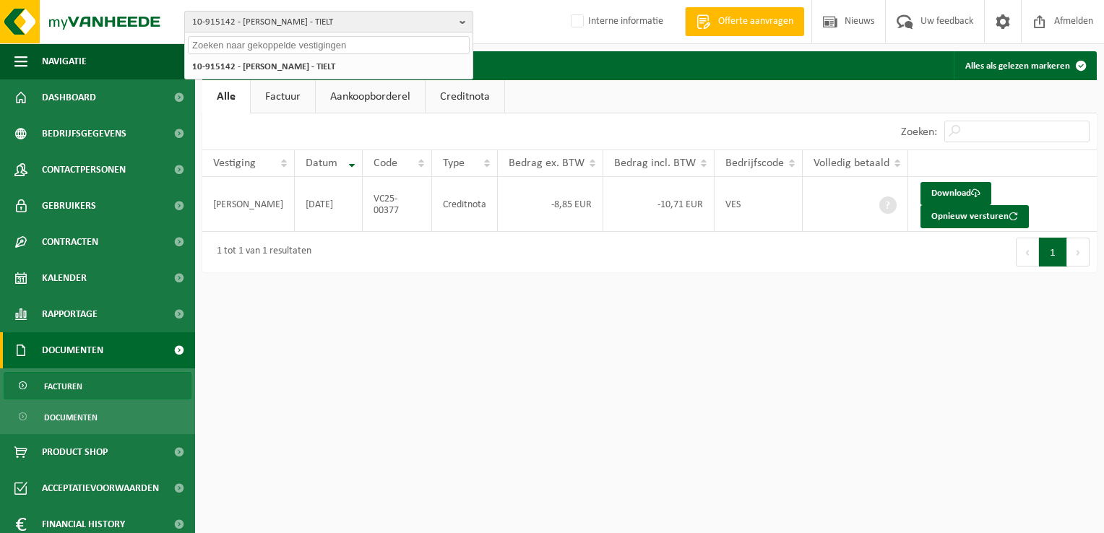
paste input "10-948544"
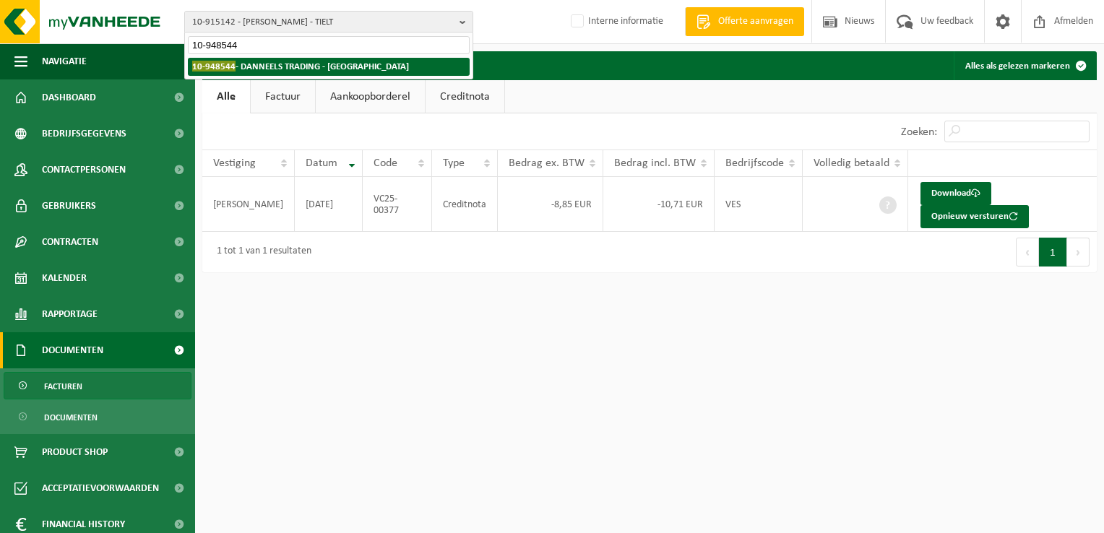
type input "10-948544"
click at [261, 61] on strong "10-948544 - DANNEELS TRADING - [GEOGRAPHIC_DATA]" at bounding box center [300, 66] width 217 height 11
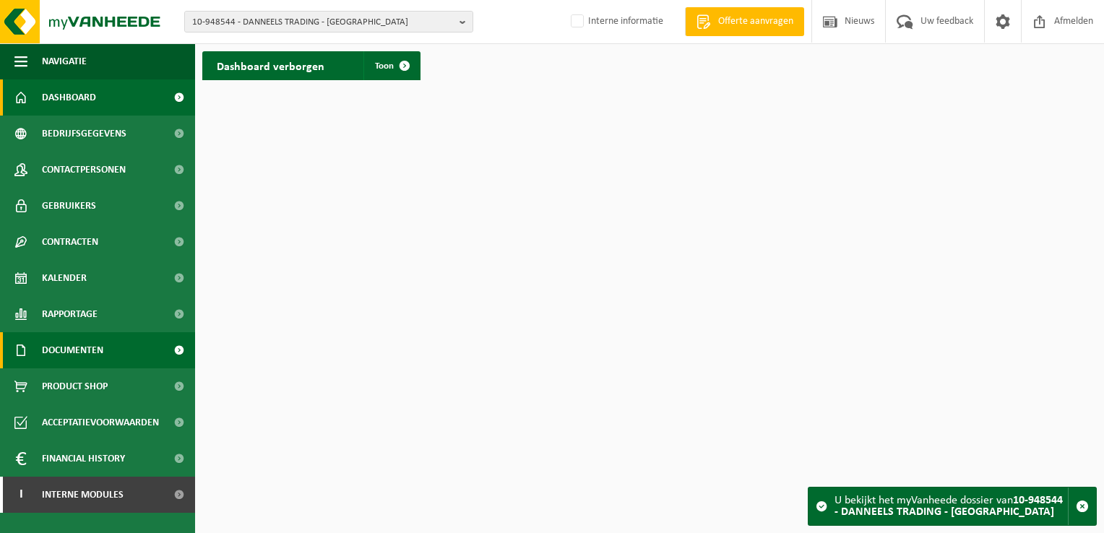
click at [113, 344] on link "Documenten" at bounding box center [97, 350] width 195 height 36
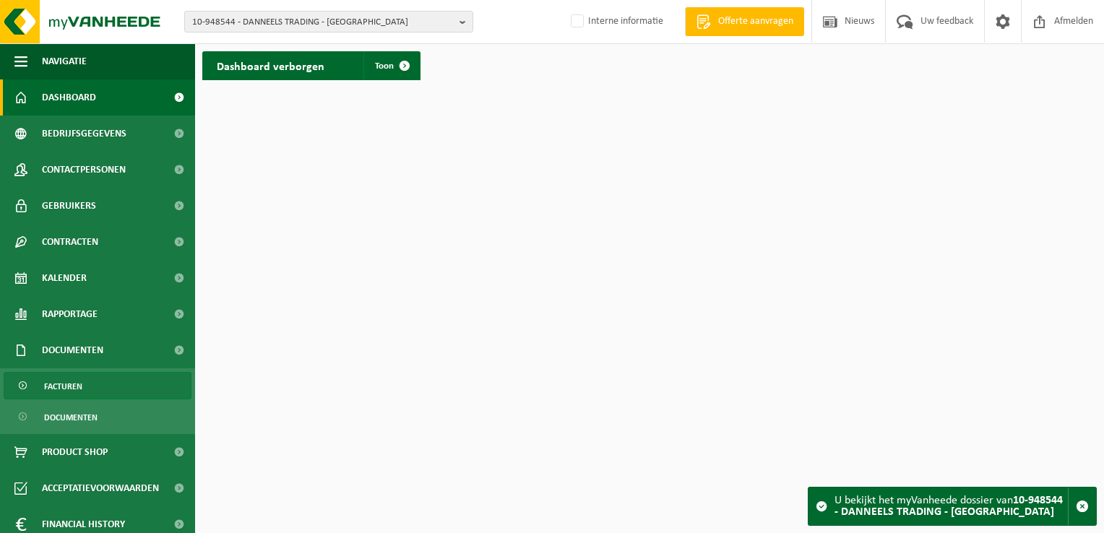
click at [98, 383] on link "Facturen" at bounding box center [98, 385] width 188 height 27
